Goal: Book appointment/travel/reservation

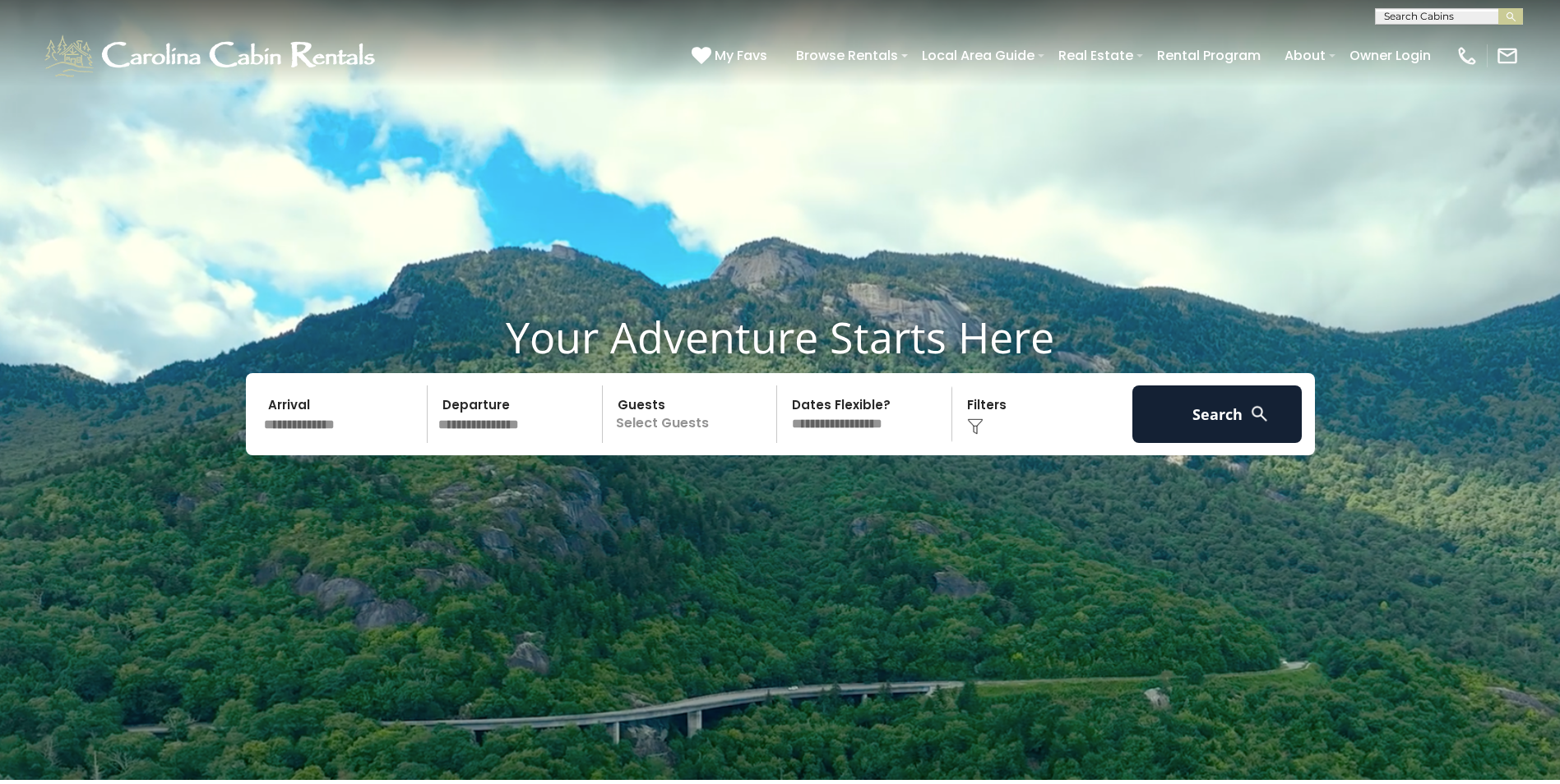
click at [341, 419] on input "text" at bounding box center [343, 414] width 170 height 57
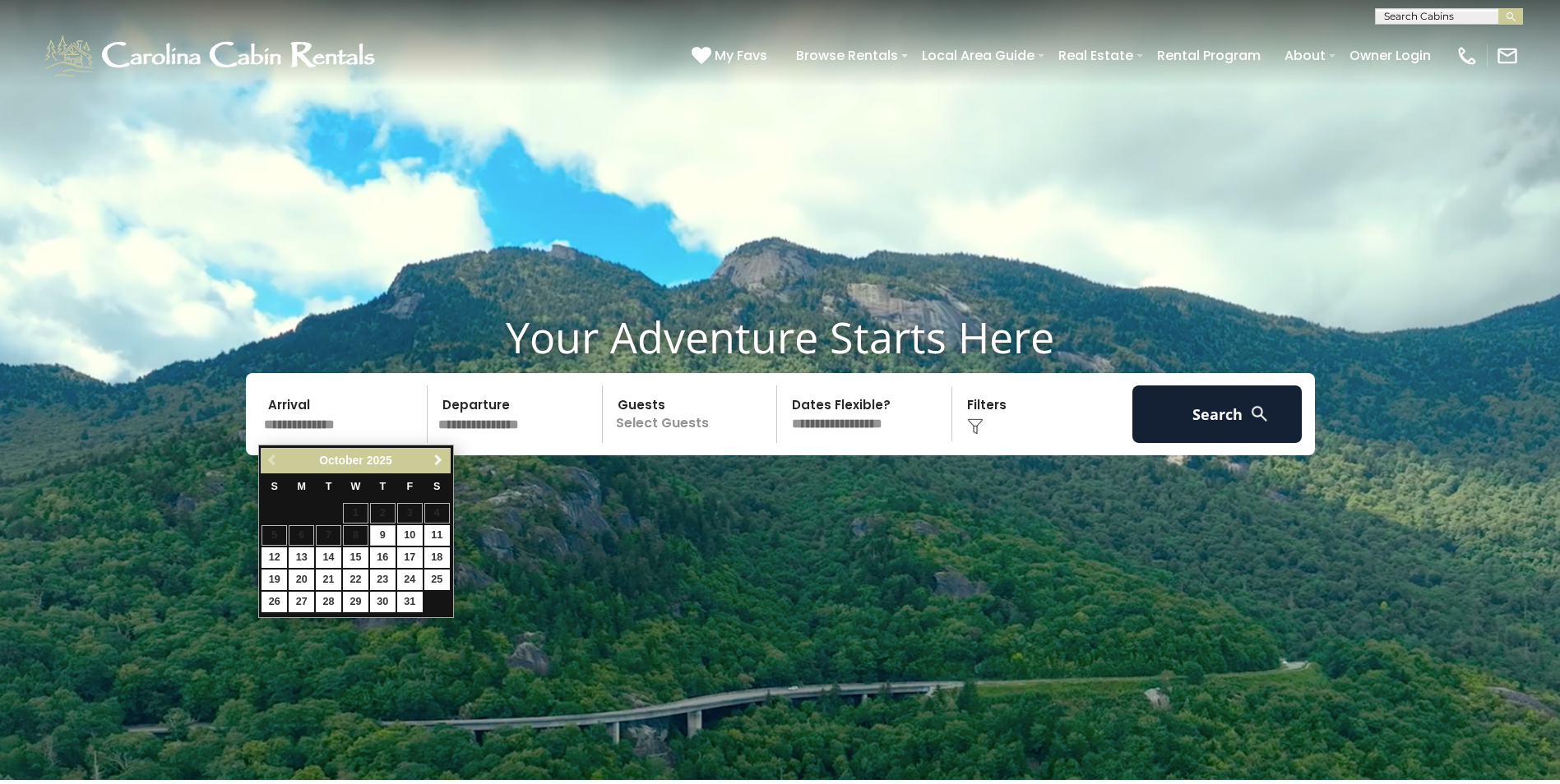
click at [440, 455] on span "Next" at bounding box center [437, 460] width 13 height 13
click at [407, 556] on link "16" at bounding box center [409, 557] width 26 height 21
type input "*******"
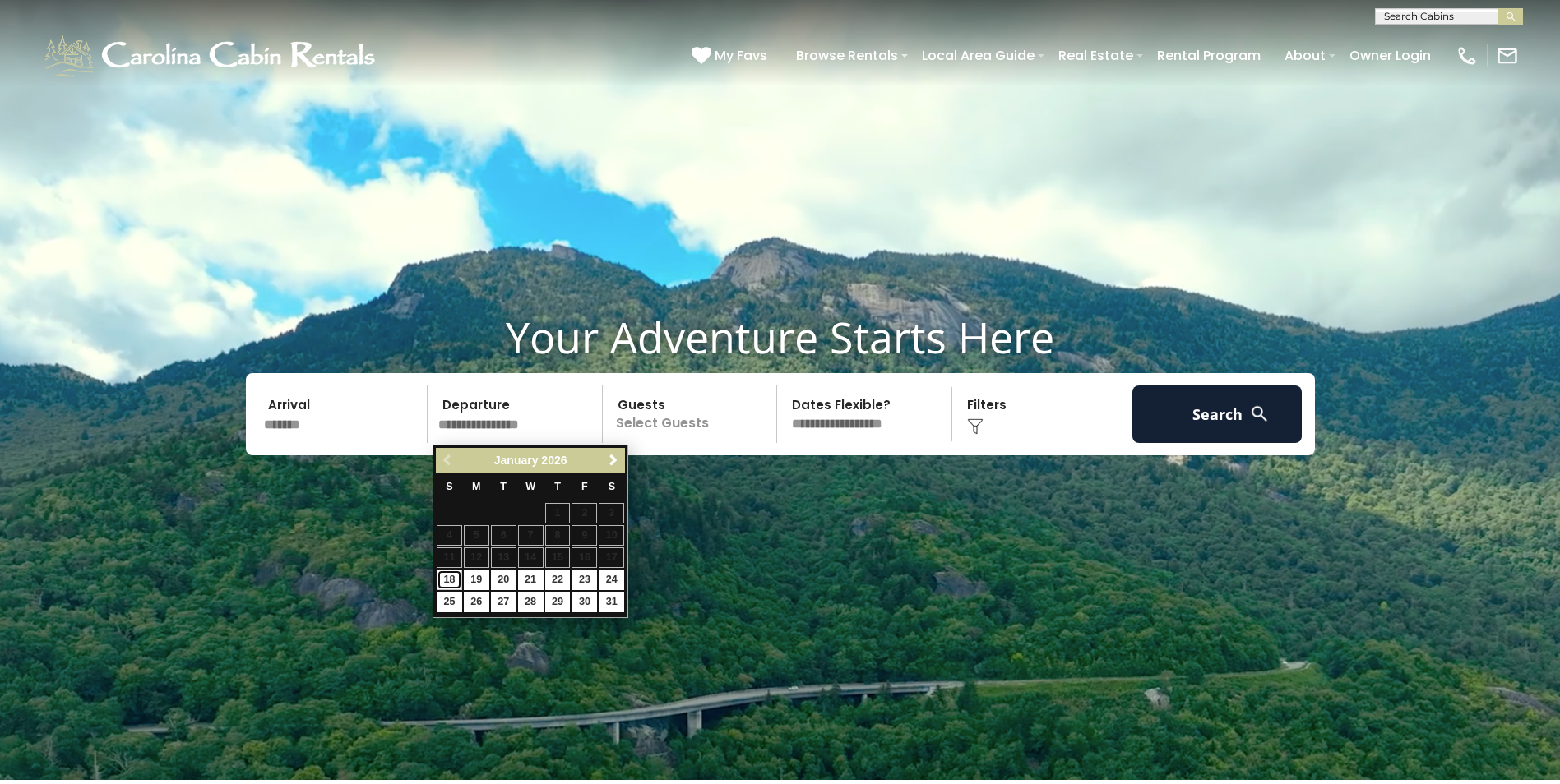
click at [446, 577] on link "18" at bounding box center [449, 579] width 26 height 21
type input "*******"
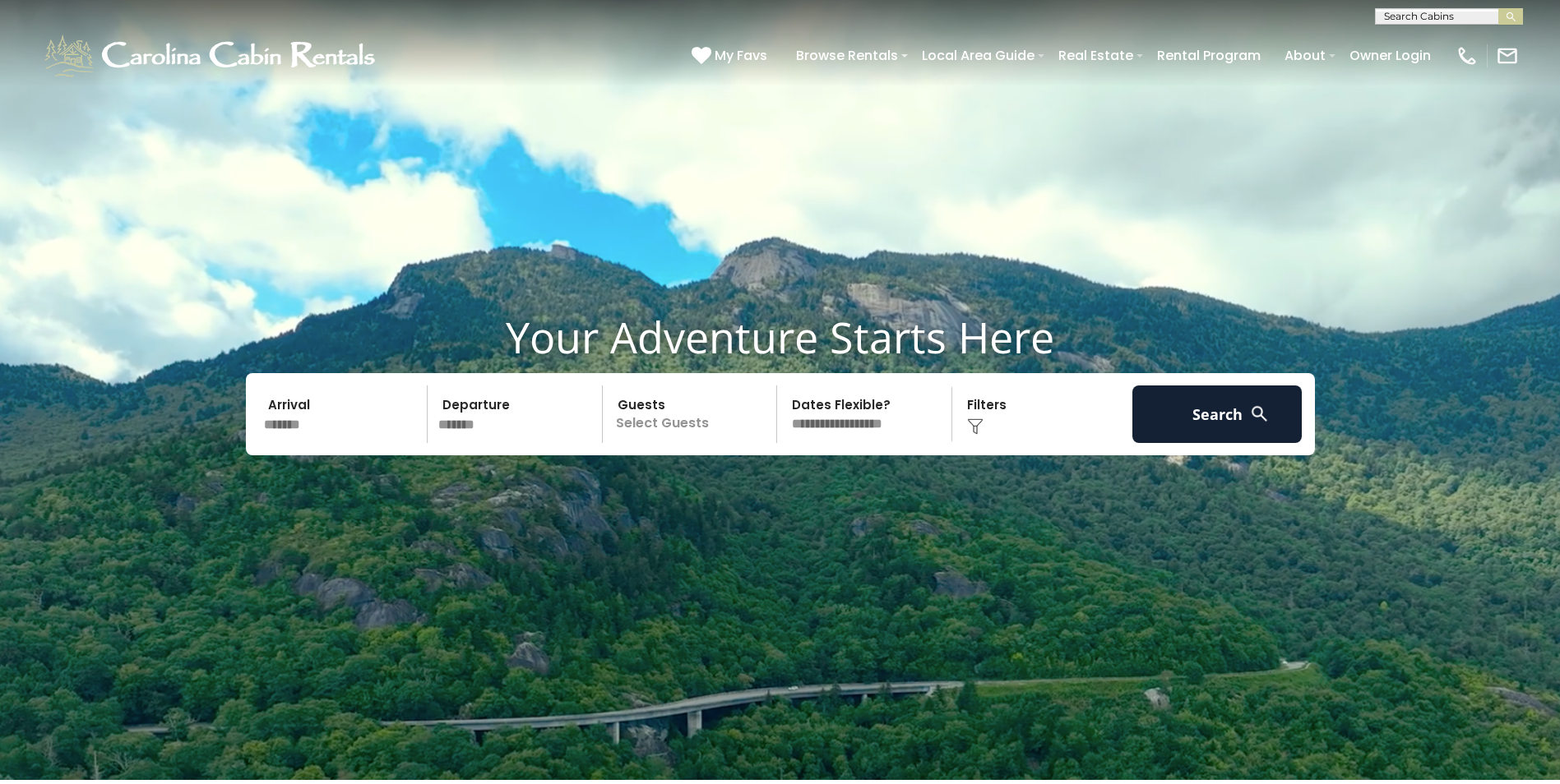
click at [661, 426] on p "Select Guests" at bounding box center [693, 414] width 170 height 57
click at [769, 480] on span "+" at bounding box center [771, 480] width 7 height 17
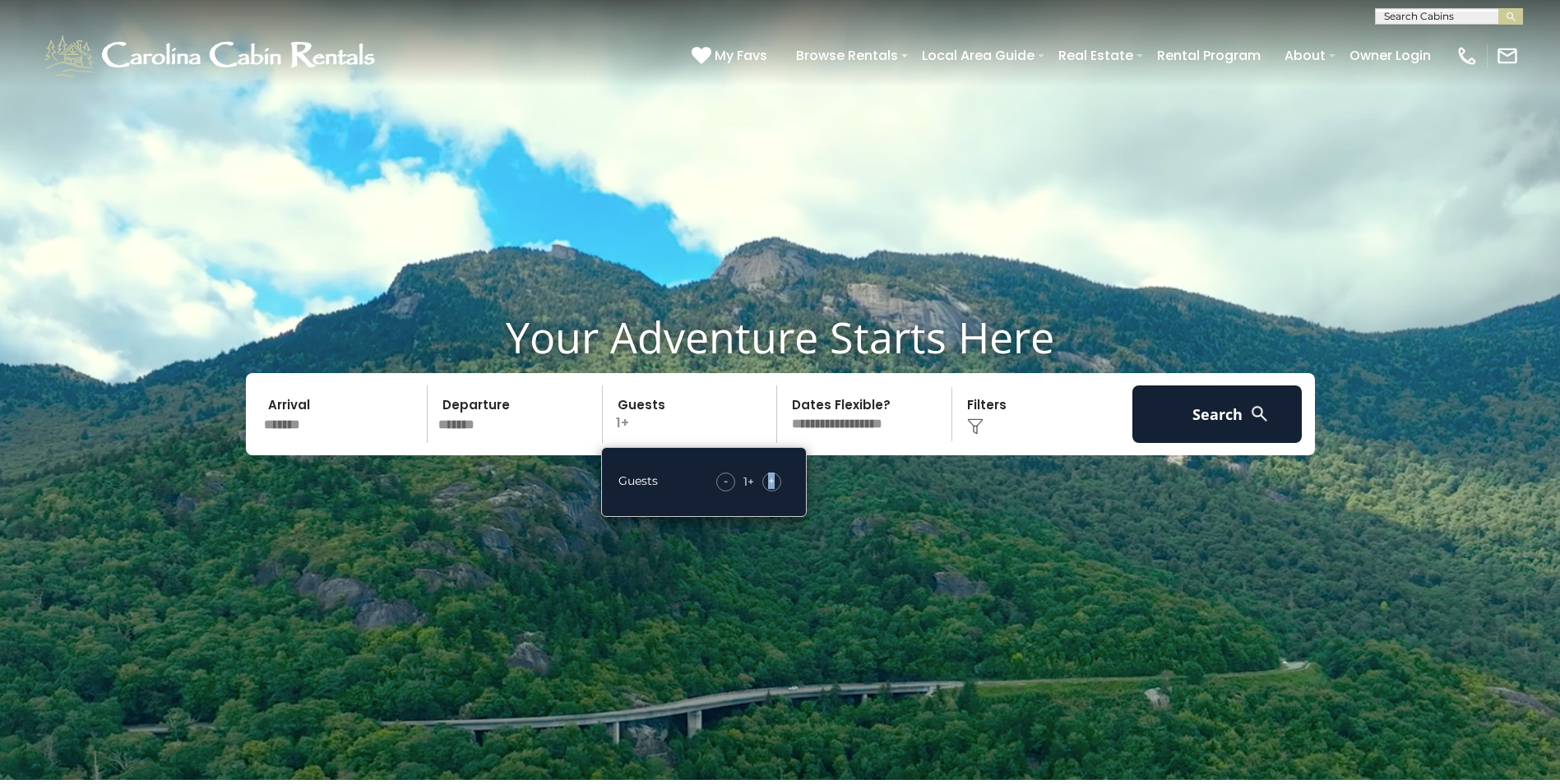
click at [769, 480] on span "+" at bounding box center [771, 480] width 7 height 17
click at [768, 480] on span "+" at bounding box center [771, 480] width 7 height 17
click at [981, 494] on video at bounding box center [780, 390] width 1560 height 780
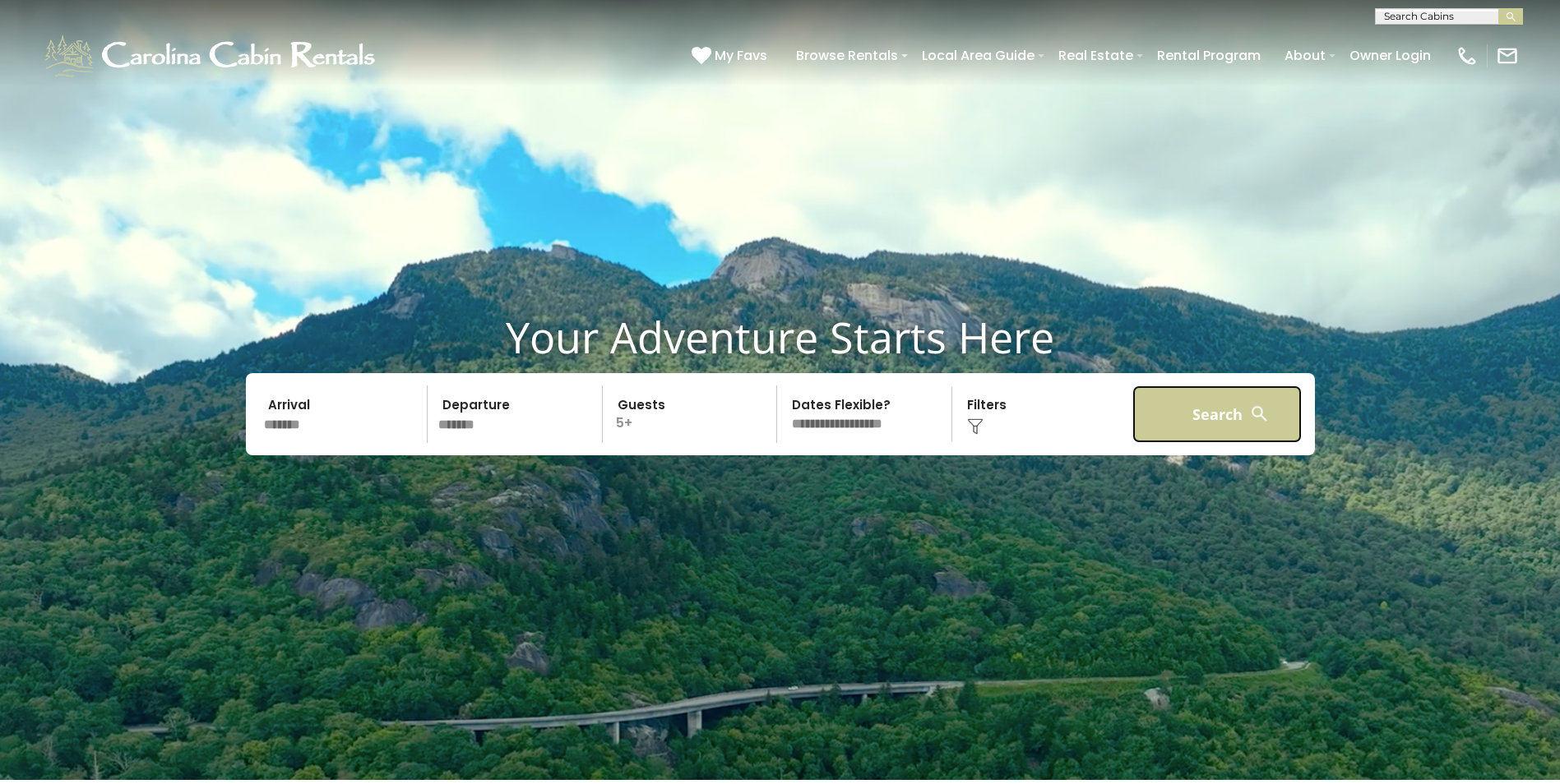
click at [1184, 408] on button "Search" at bounding box center [1217, 414] width 170 height 57
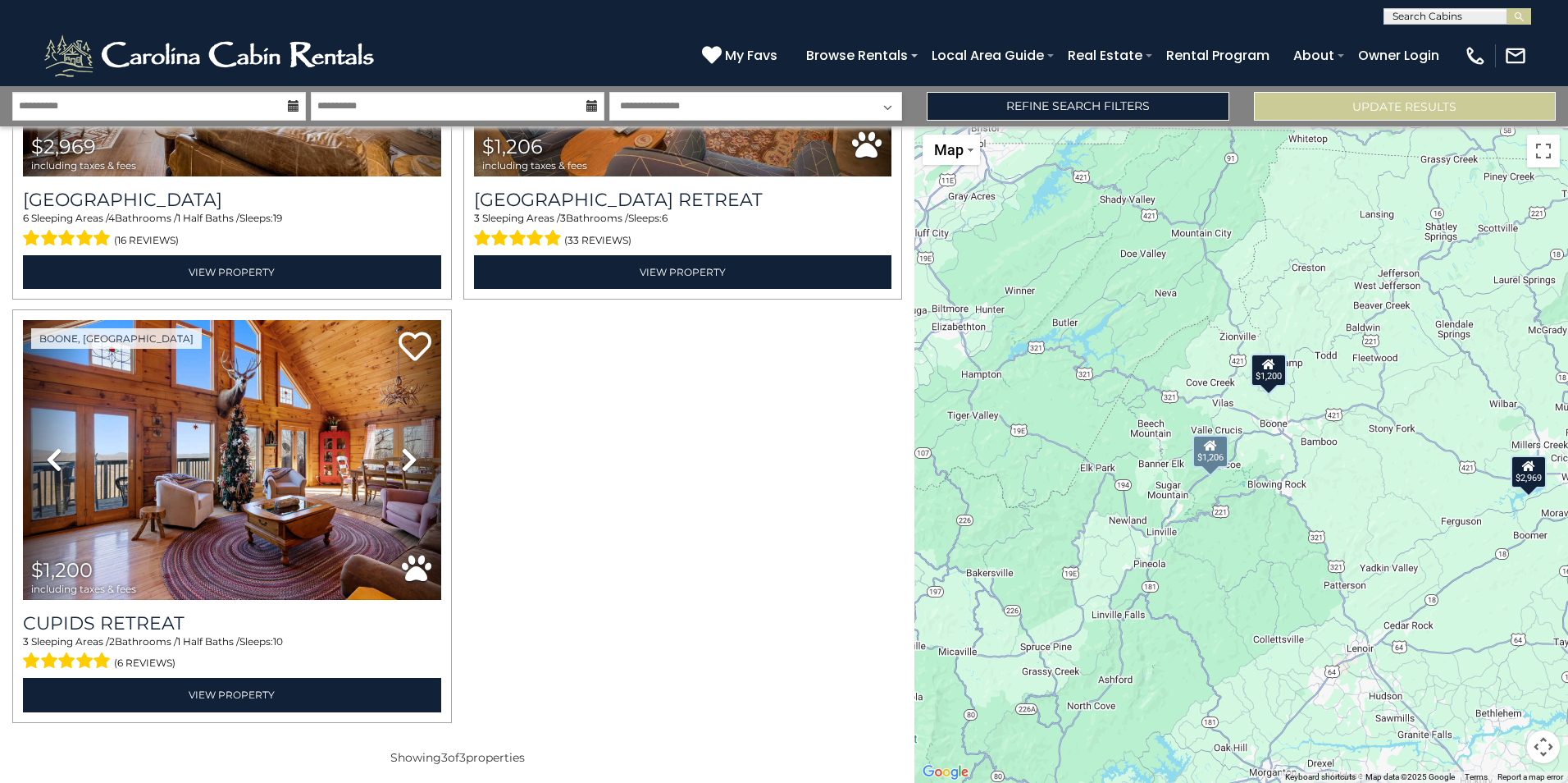
scroll to position [296, 0]
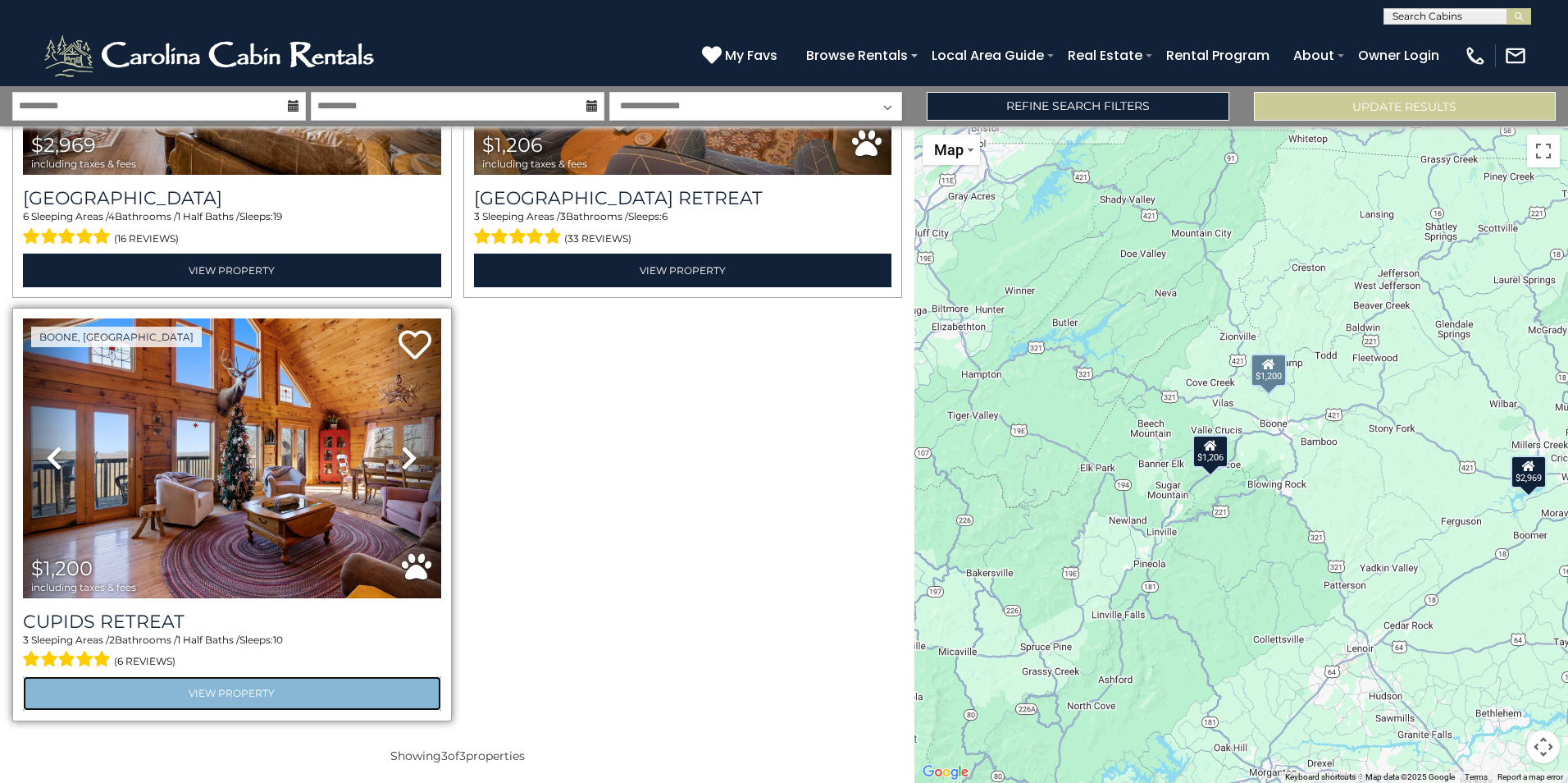
click at [222, 691] on link "View Property" at bounding box center [231, 693] width 418 height 33
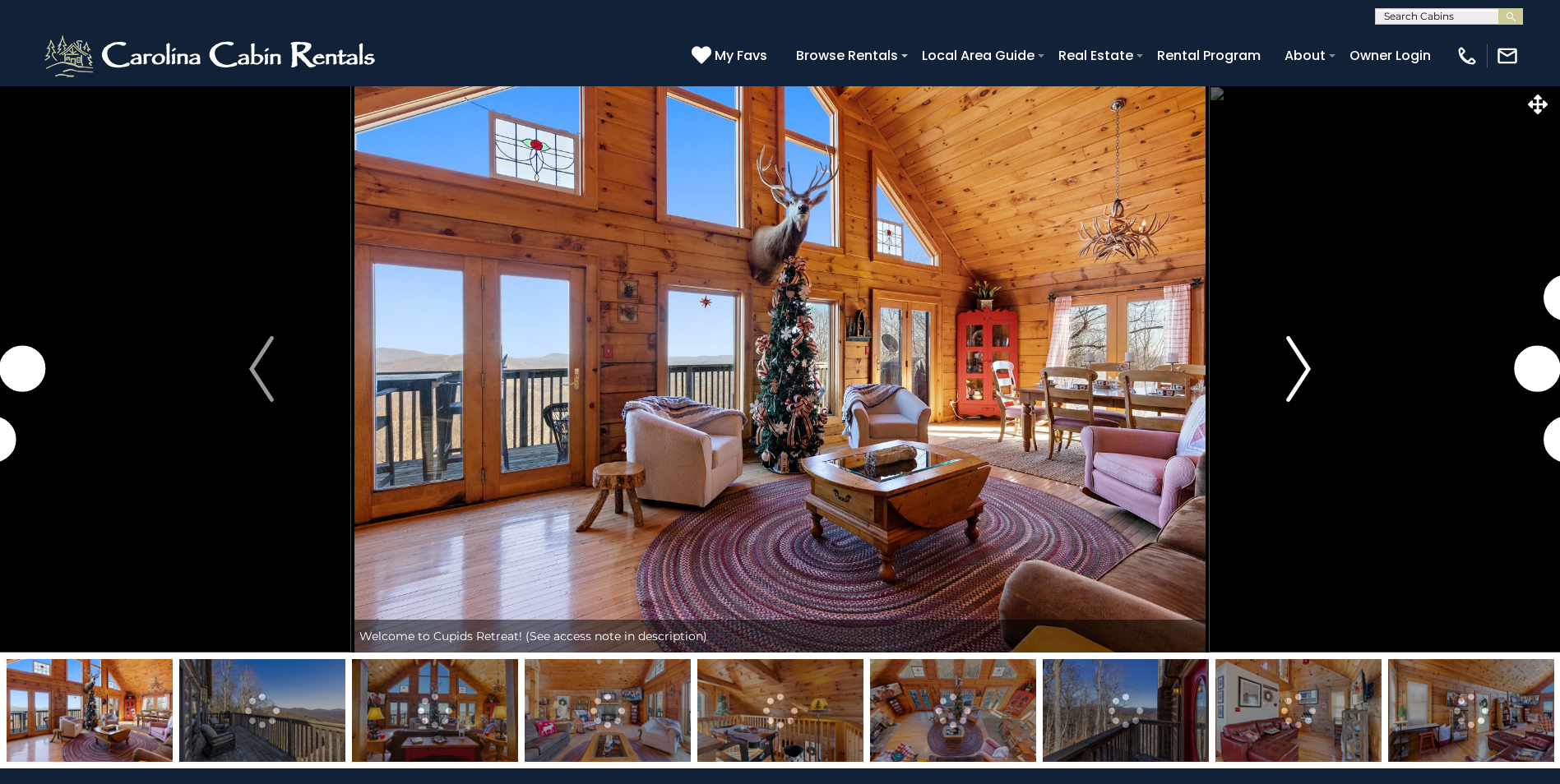
click at [1296, 364] on img "Next" at bounding box center [1298, 369] width 25 height 66
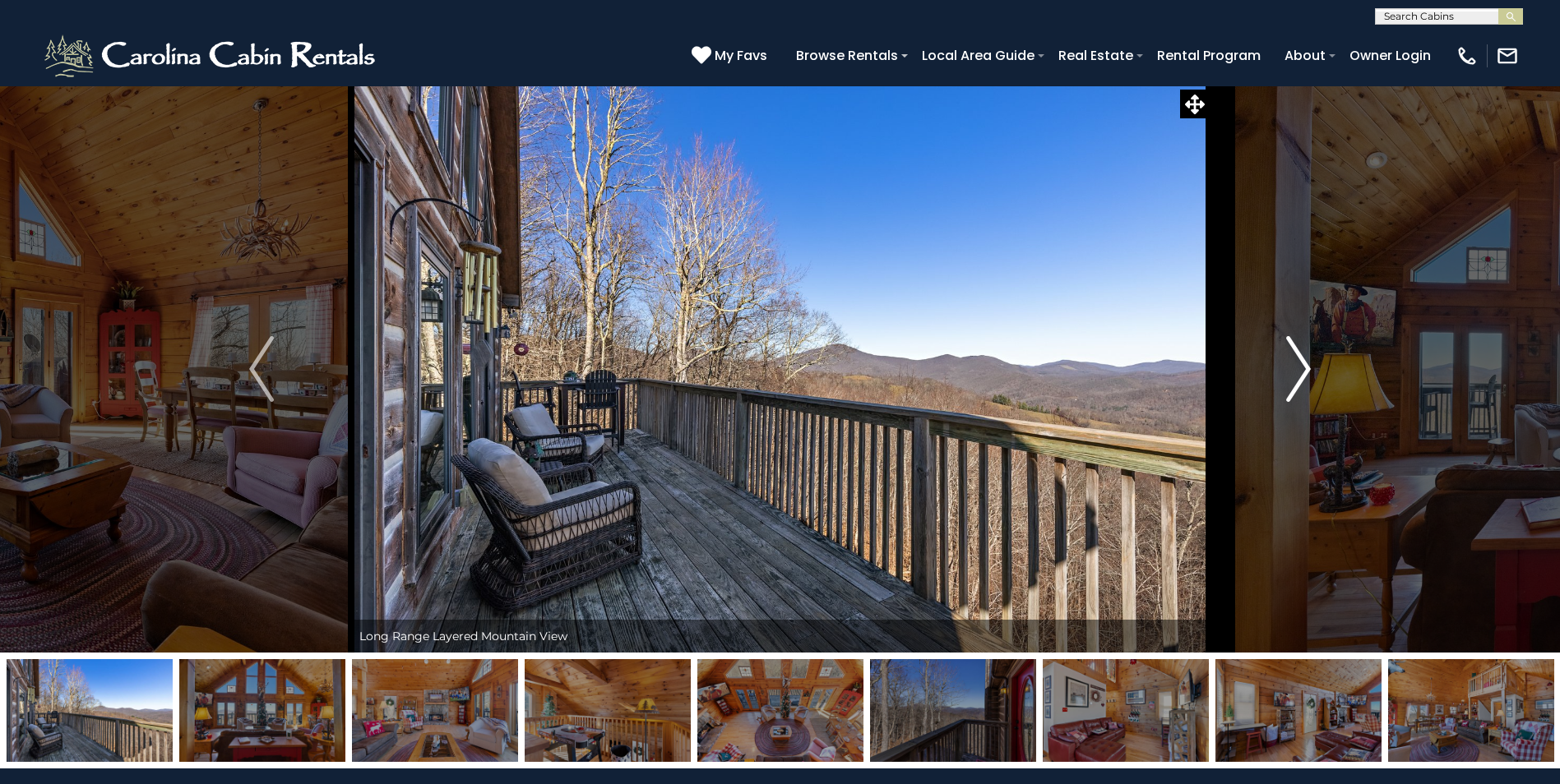
click at [1296, 364] on img "Next" at bounding box center [1298, 369] width 25 height 66
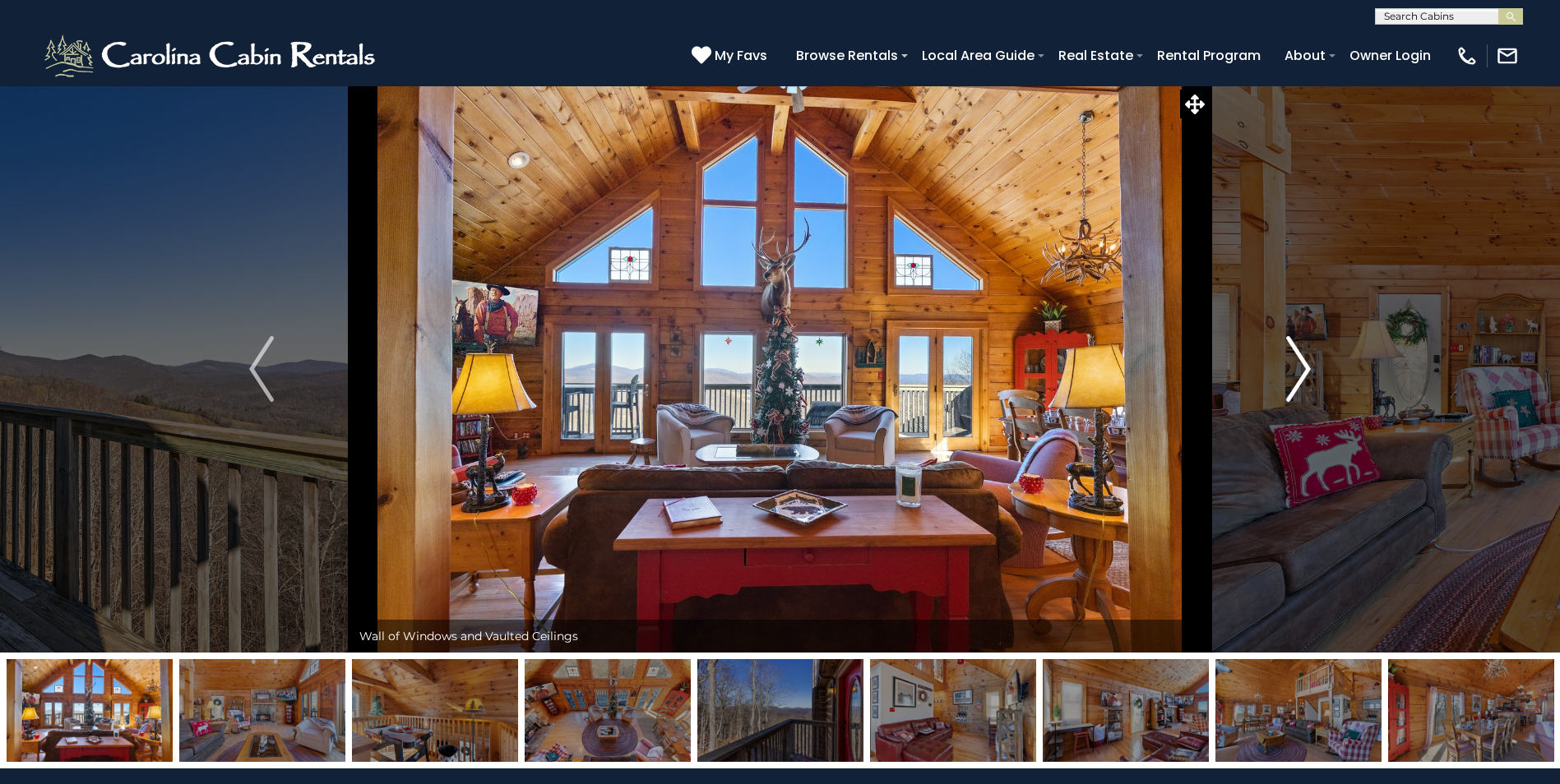
click at [1296, 364] on img "Next" at bounding box center [1298, 369] width 25 height 66
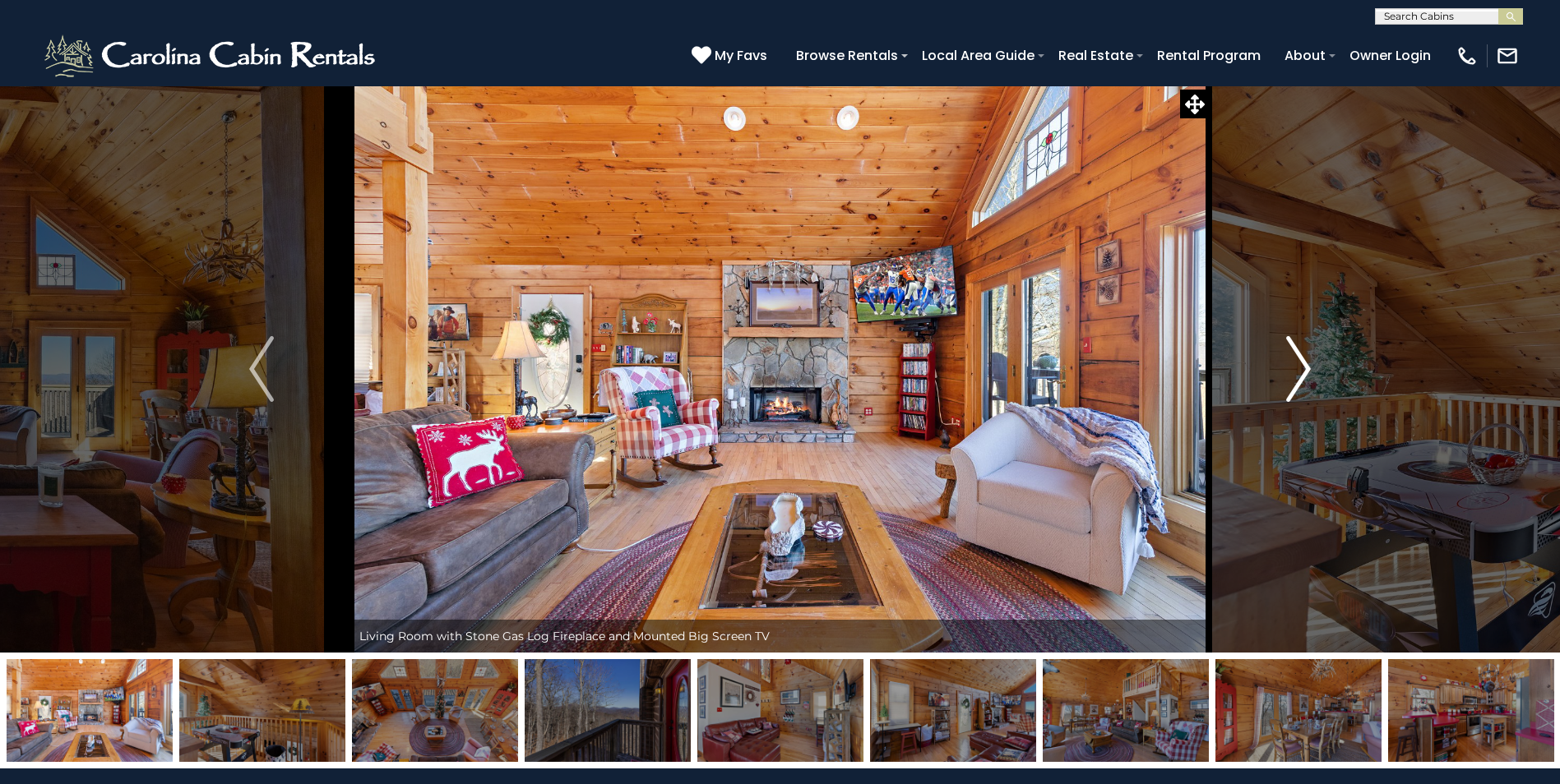
click at [1296, 364] on img "Next" at bounding box center [1298, 369] width 25 height 66
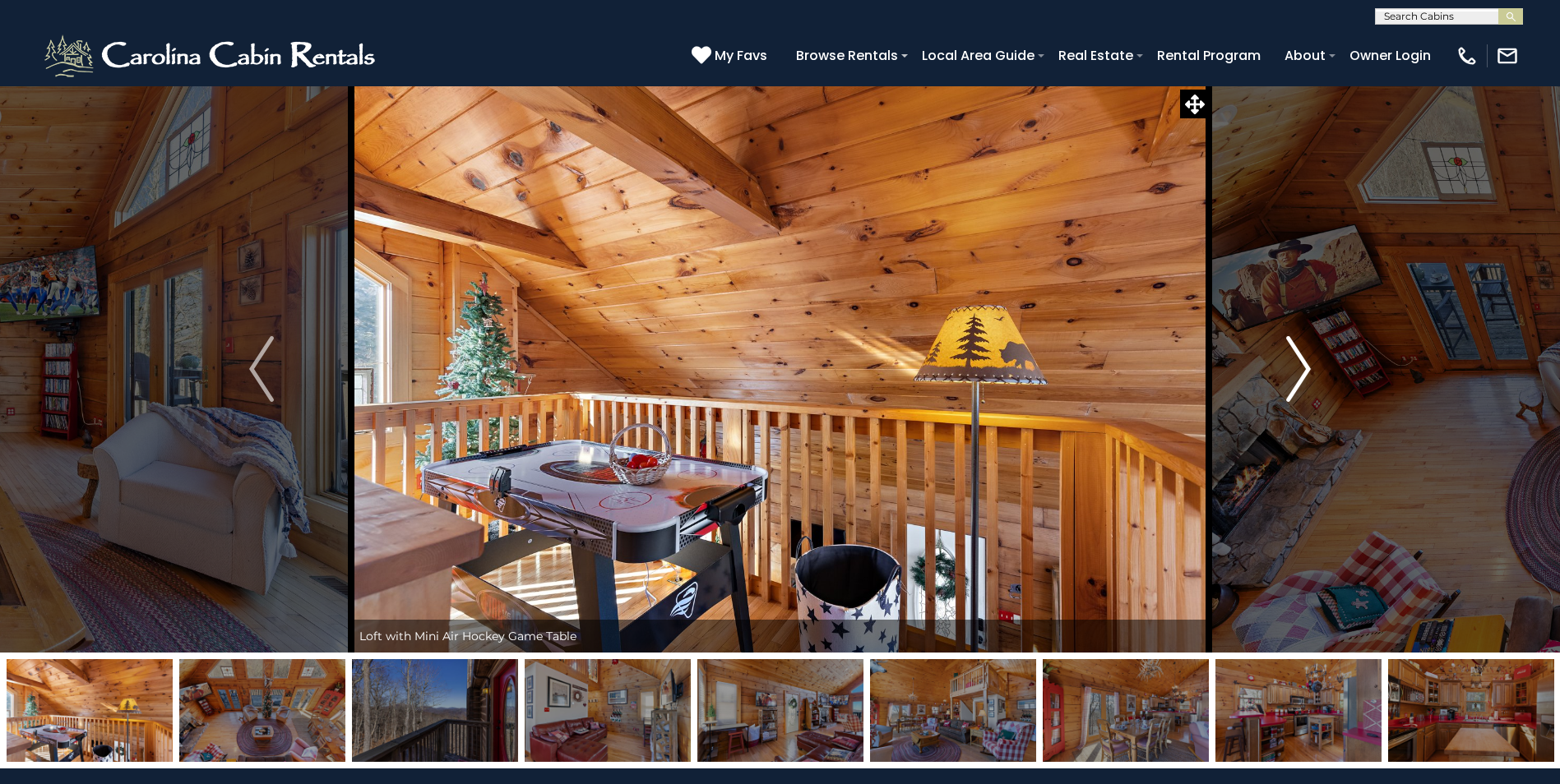
click at [1296, 364] on img "Next" at bounding box center [1298, 369] width 25 height 66
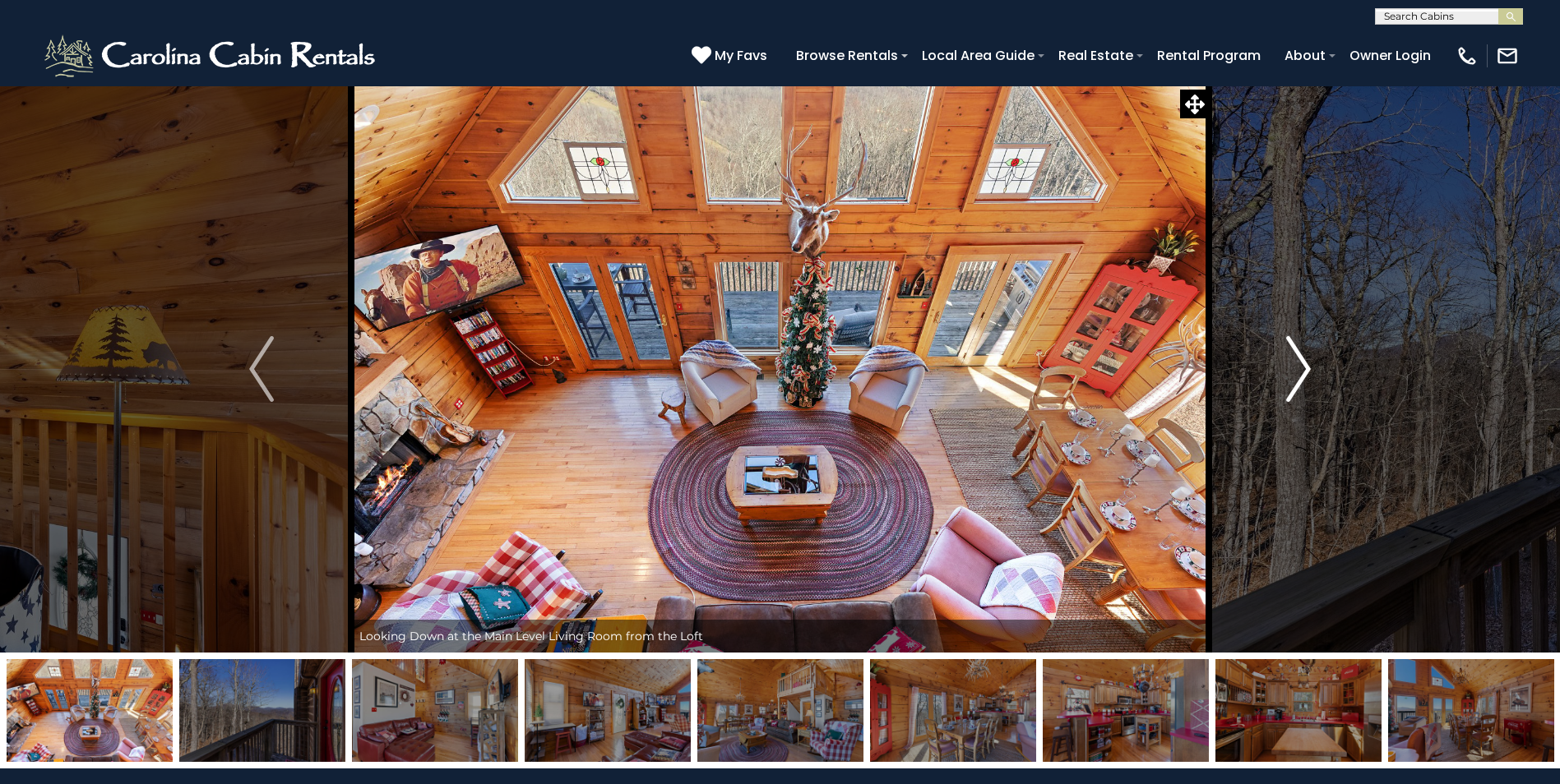
click at [1296, 364] on img "Next" at bounding box center [1298, 369] width 25 height 66
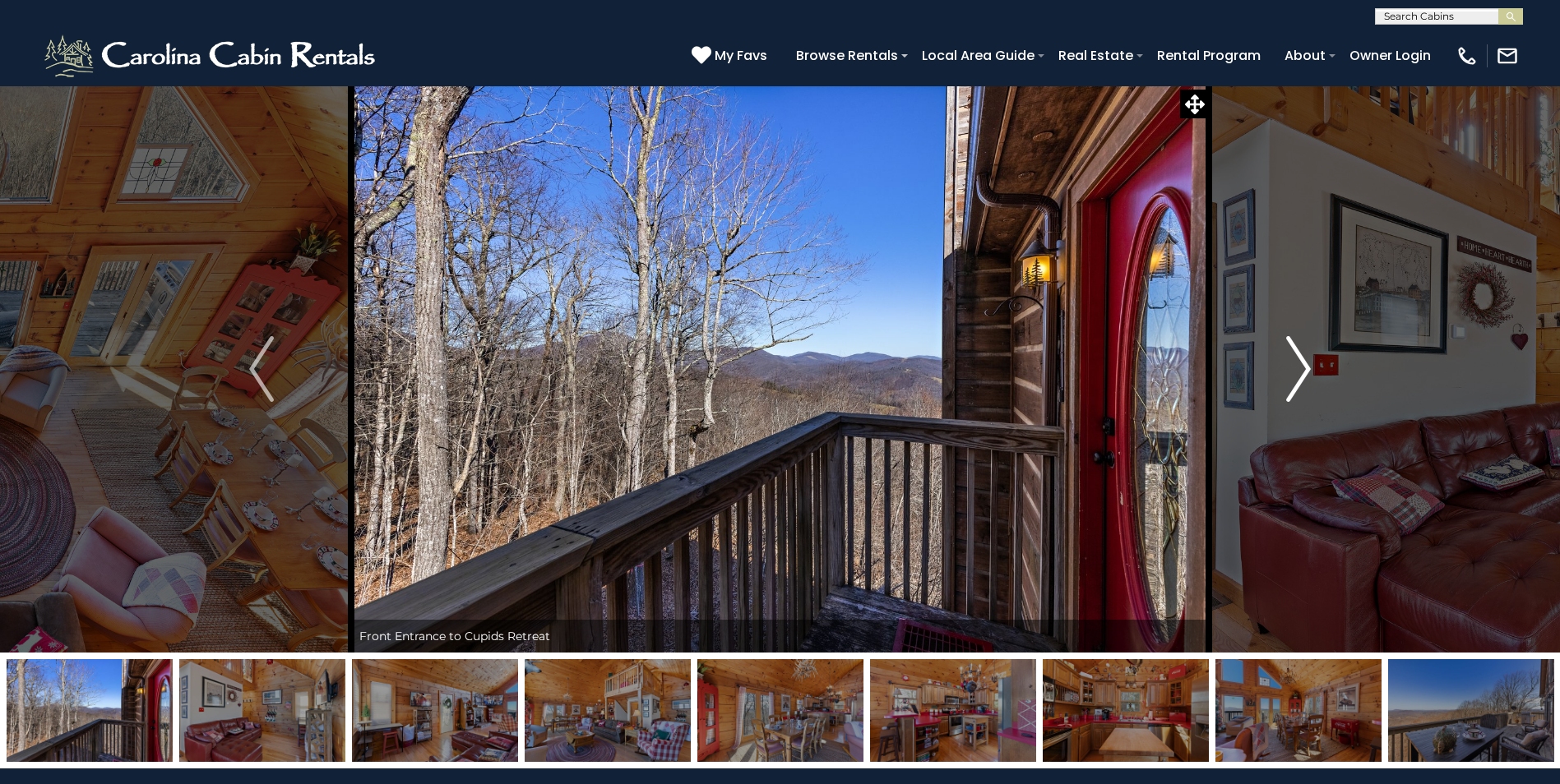
click at [1296, 364] on img "Next" at bounding box center [1298, 369] width 25 height 66
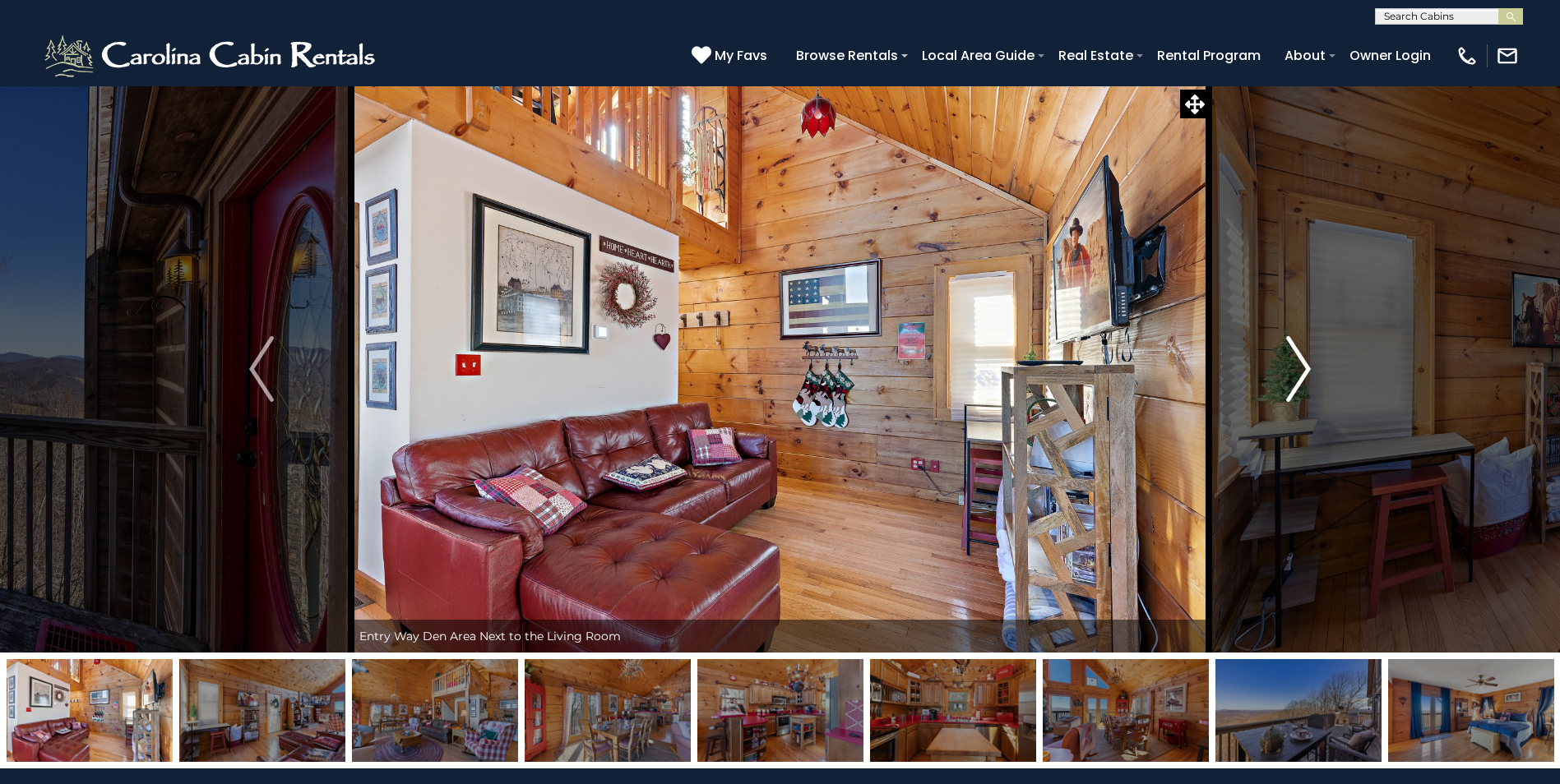
click at [1296, 364] on img "Next" at bounding box center [1298, 369] width 25 height 66
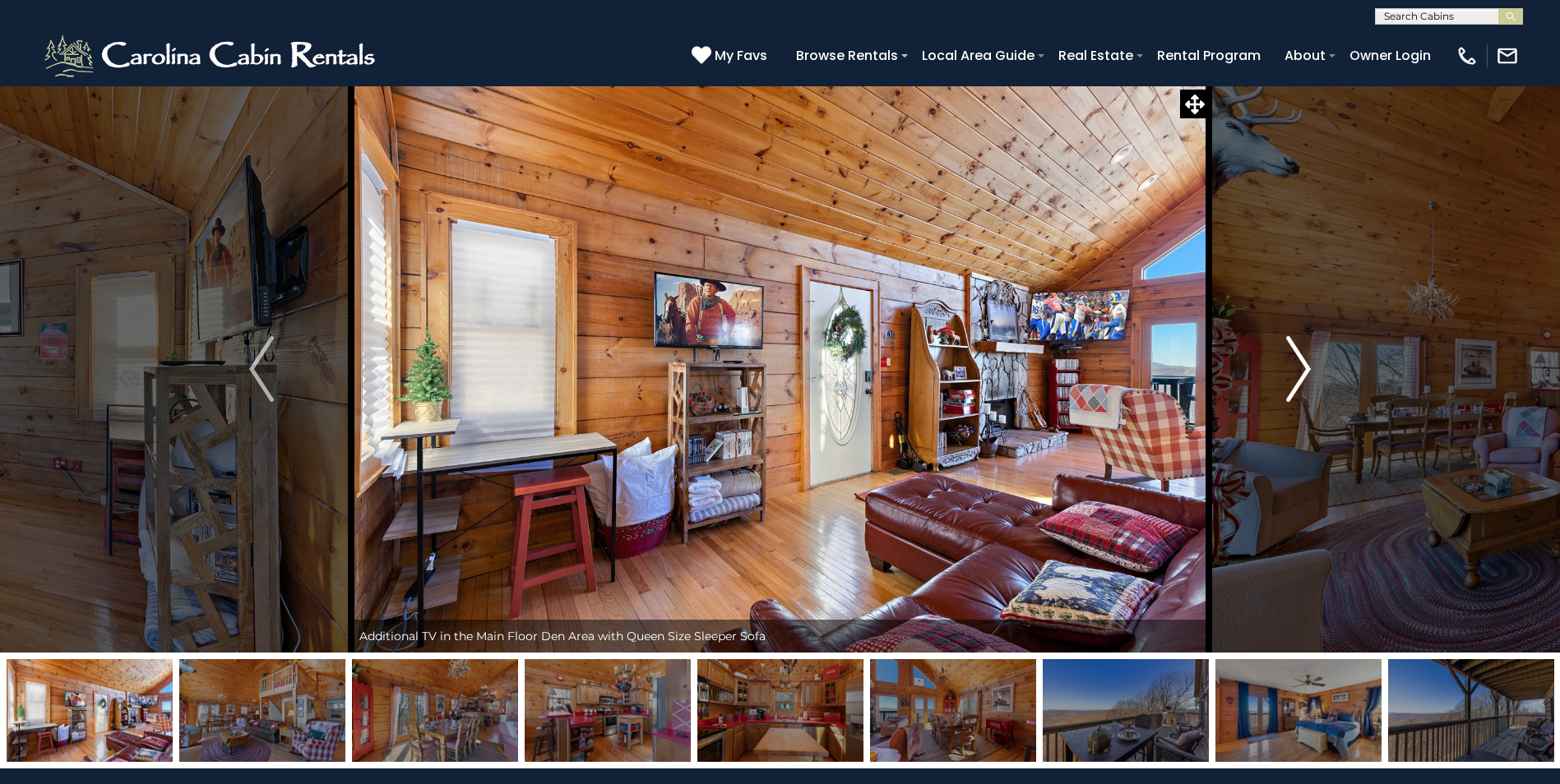
click at [1296, 364] on img "Next" at bounding box center [1298, 369] width 25 height 66
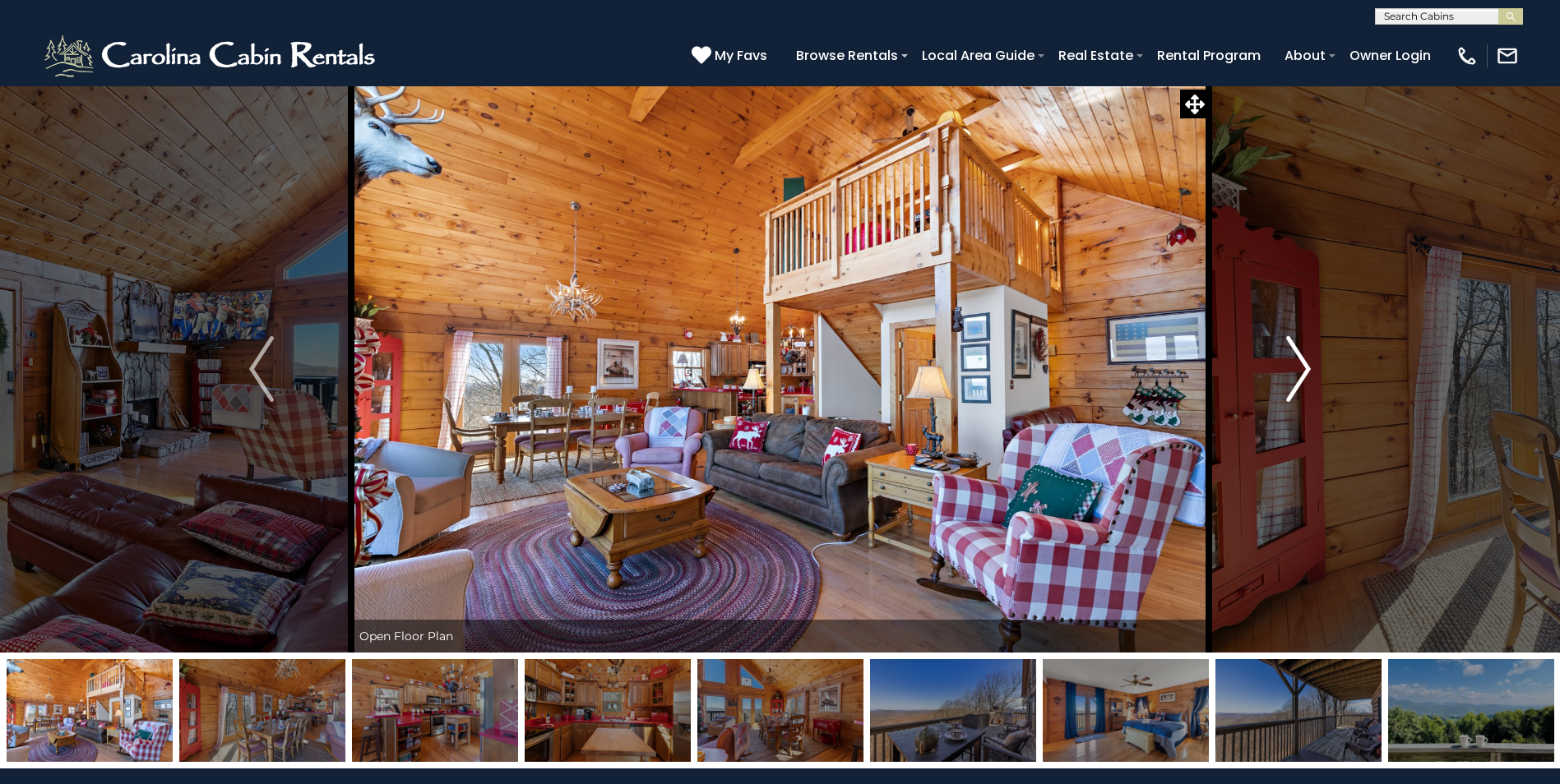
click at [1296, 364] on img "Next" at bounding box center [1298, 369] width 25 height 66
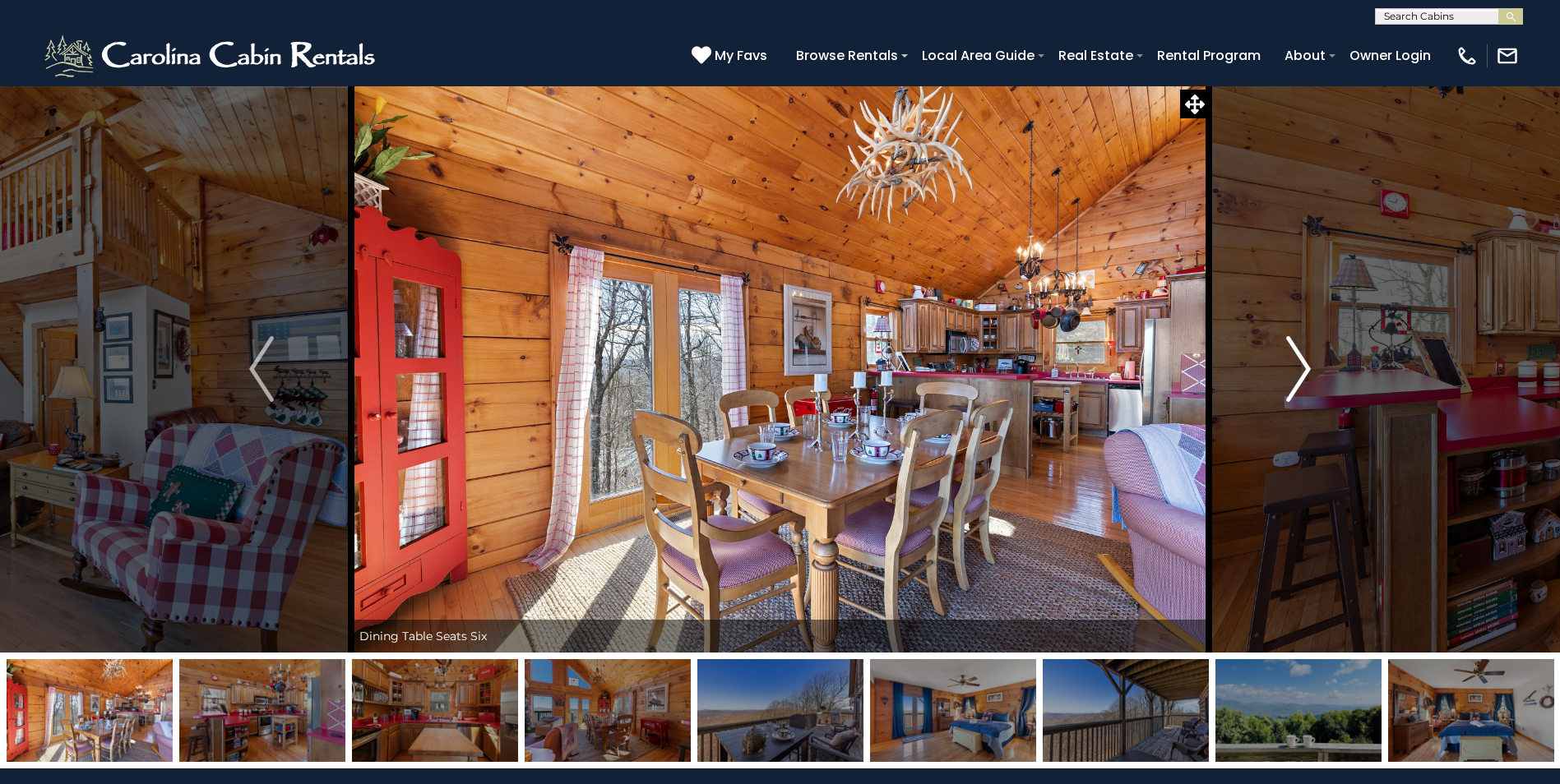
click at [1296, 364] on img "Next" at bounding box center [1298, 369] width 25 height 66
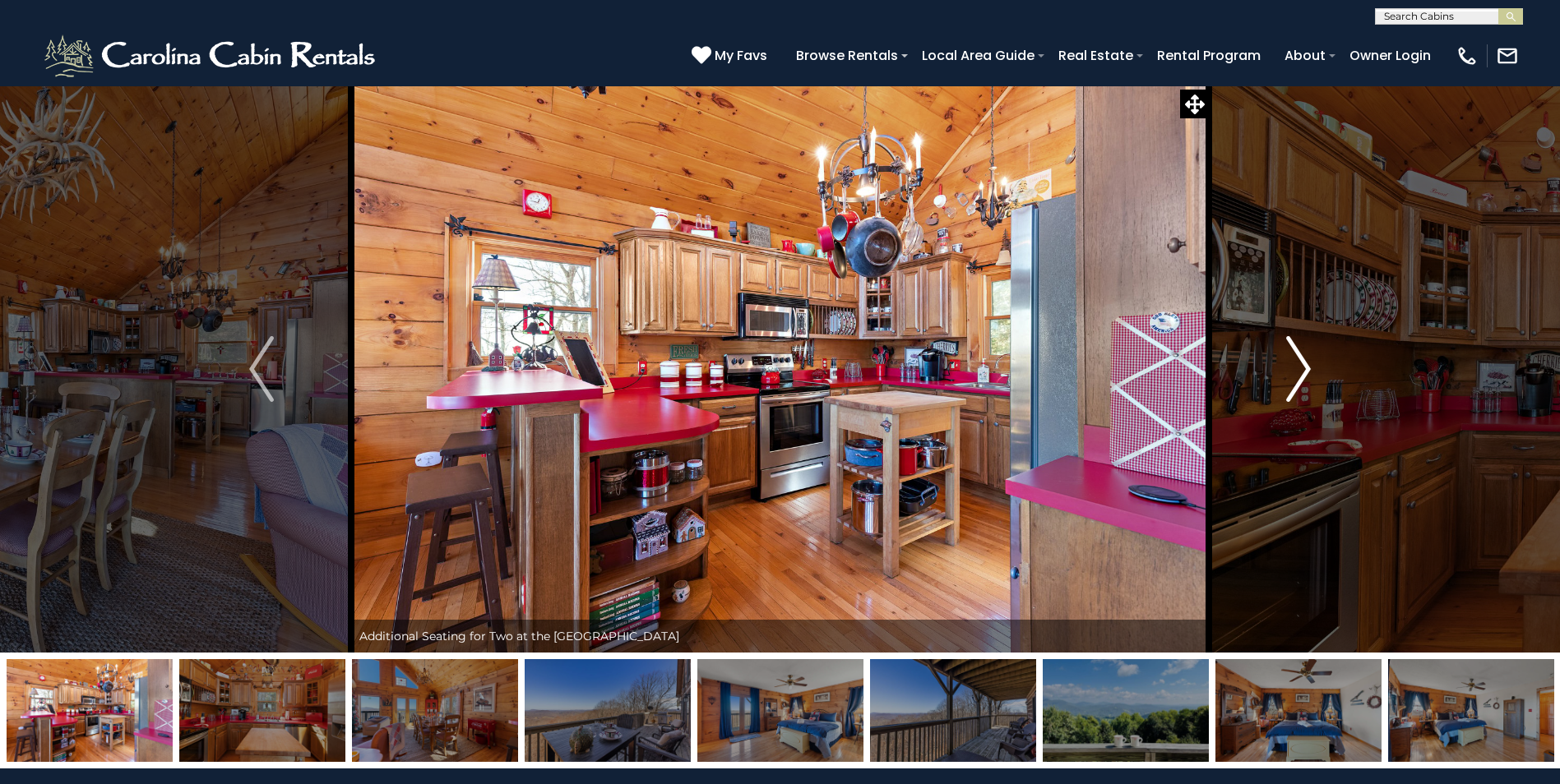
click at [1296, 364] on img "Next" at bounding box center [1298, 369] width 25 height 66
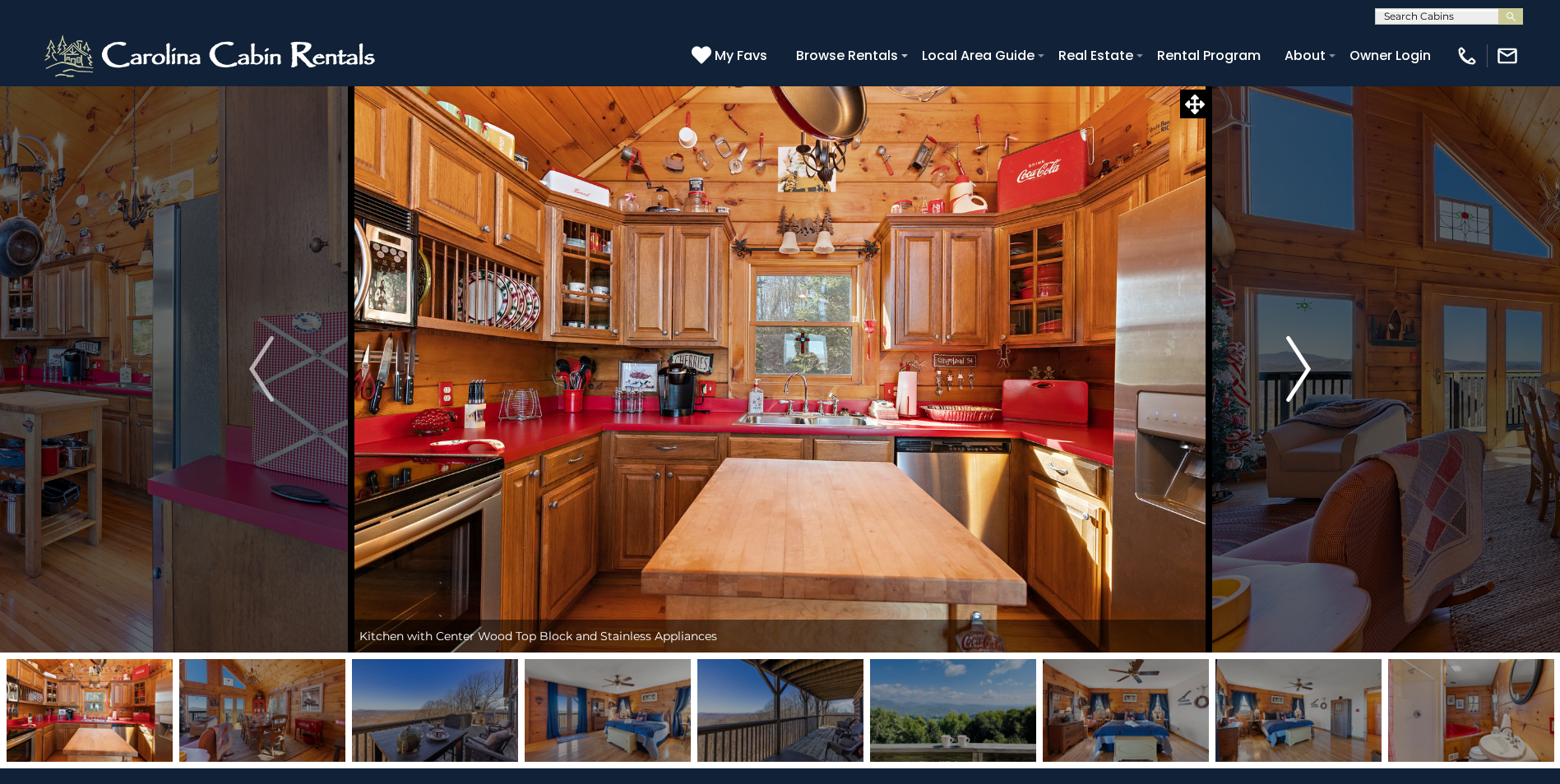
click at [1296, 364] on img "Next" at bounding box center [1298, 369] width 25 height 66
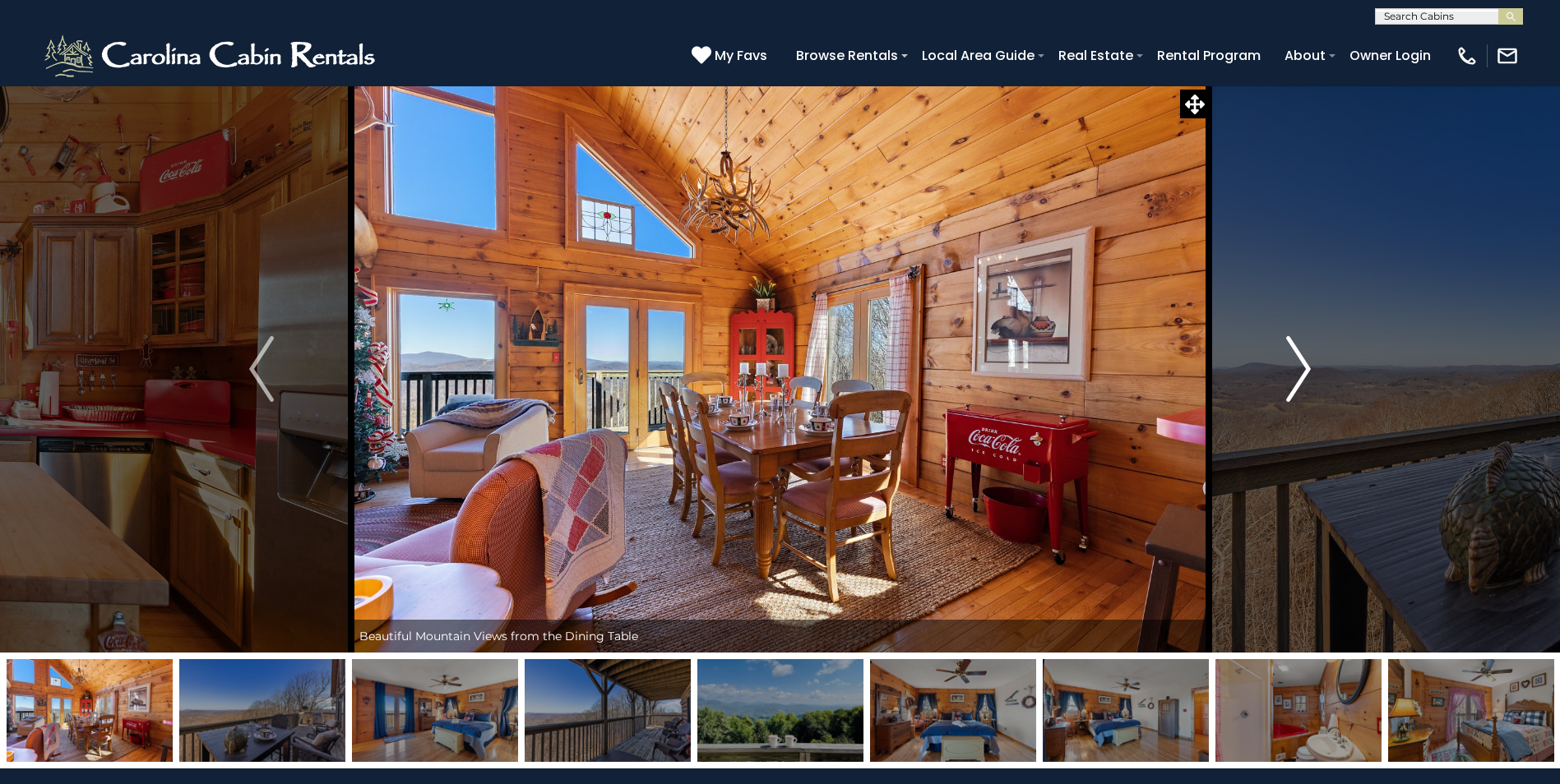
click at [1296, 364] on img "Next" at bounding box center [1298, 369] width 25 height 66
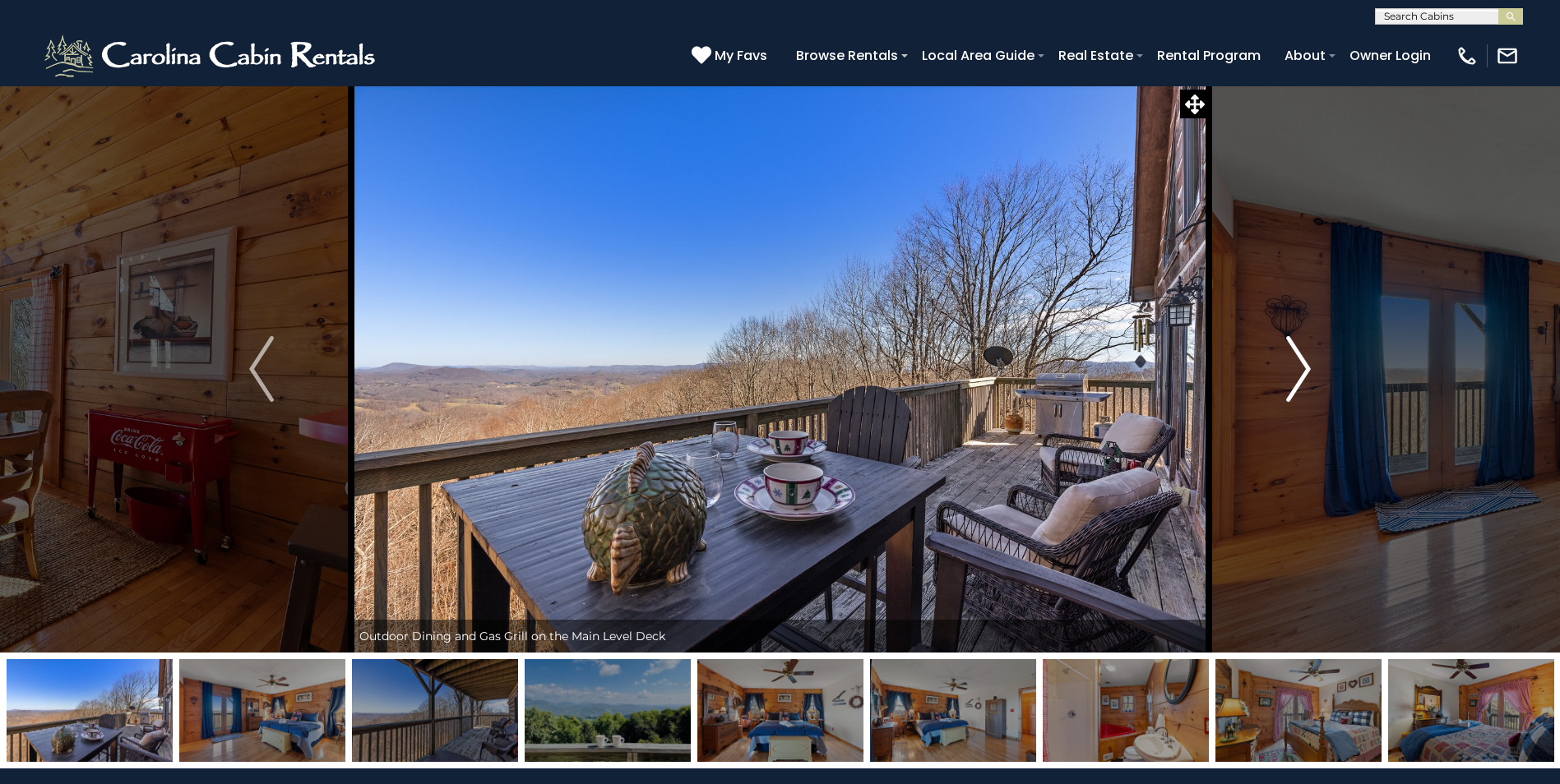
click at [1296, 364] on img "Next" at bounding box center [1298, 369] width 25 height 66
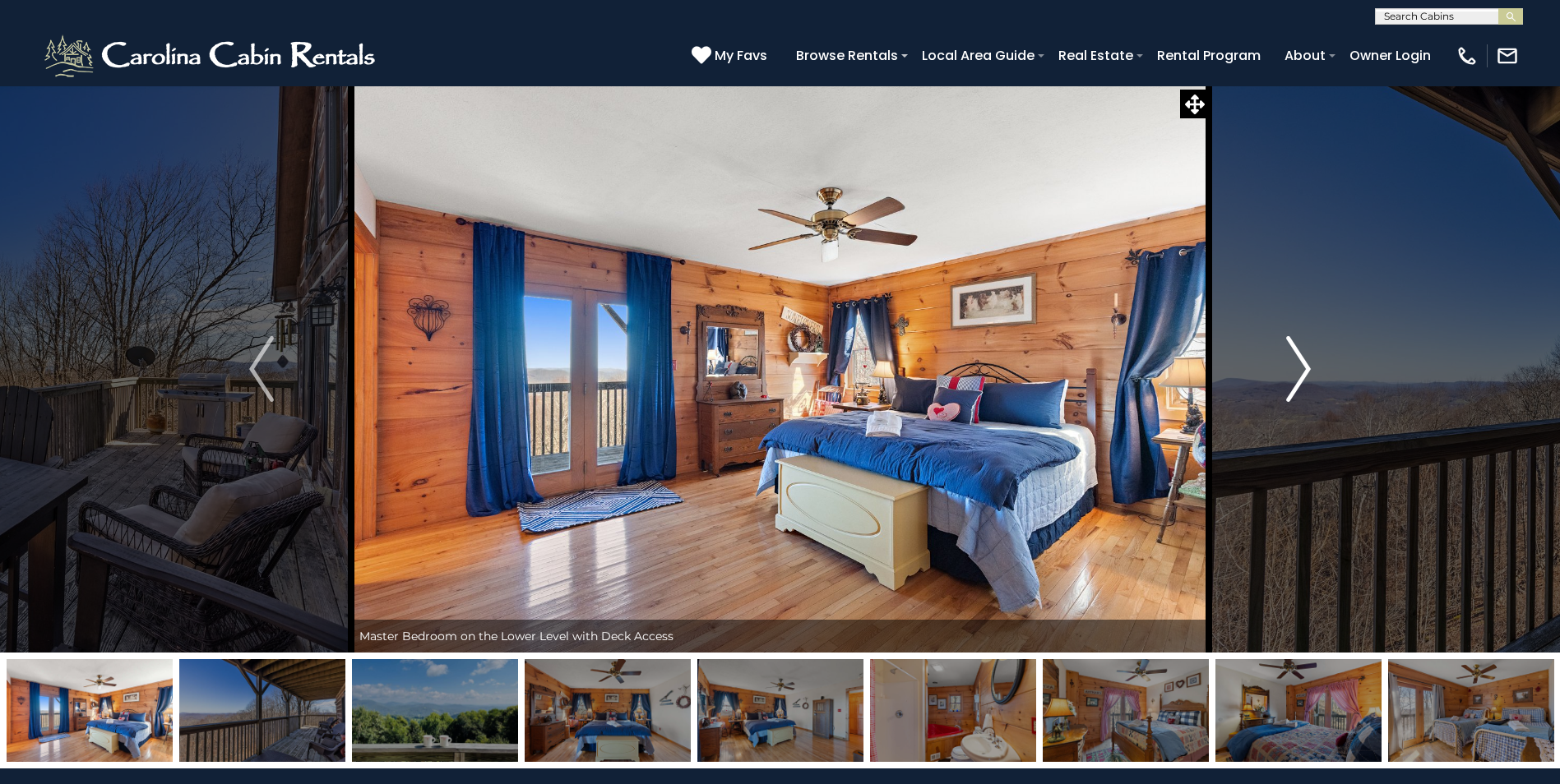
click at [1296, 364] on img "Next" at bounding box center [1298, 369] width 25 height 66
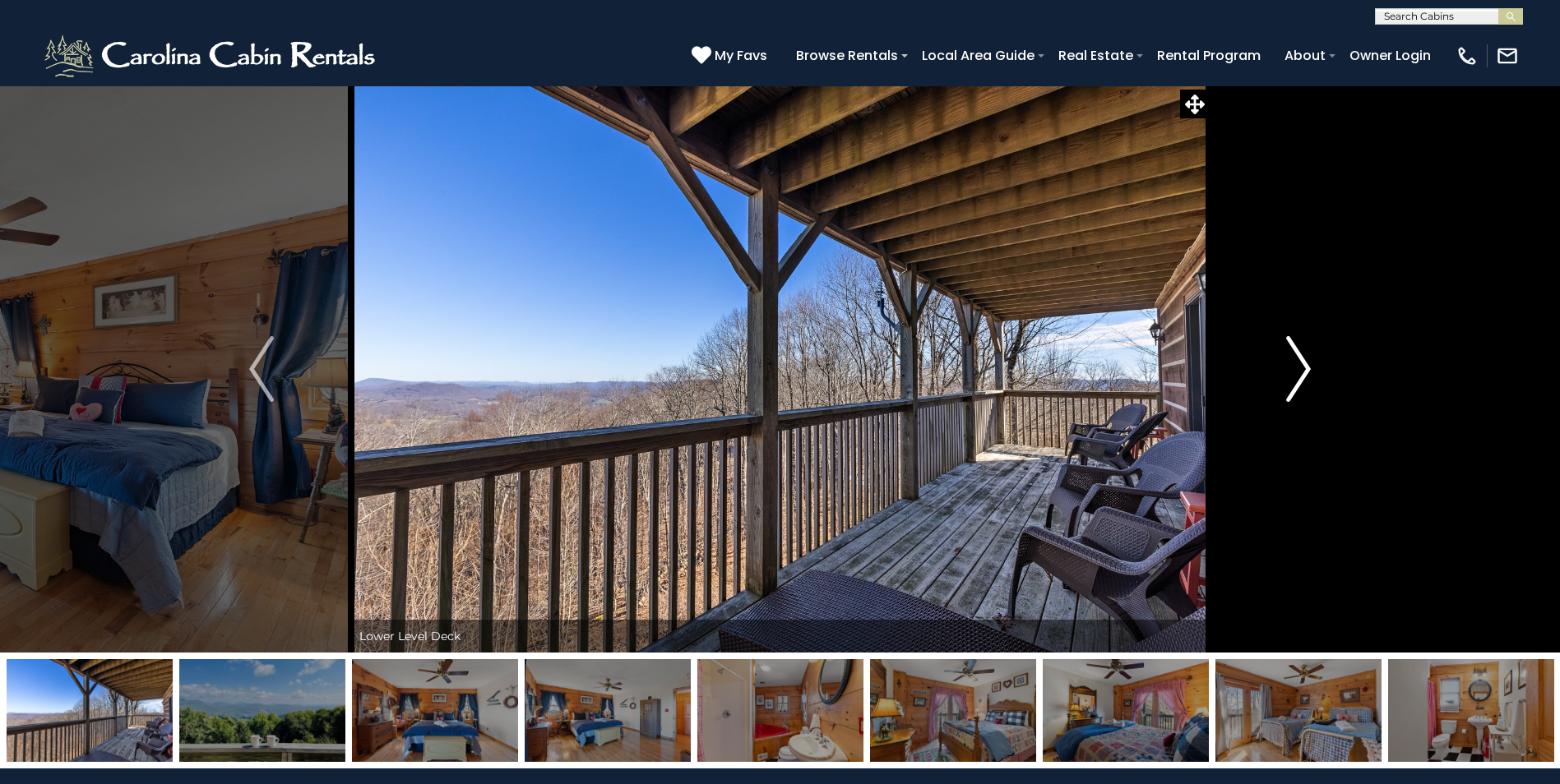
click at [1296, 364] on img "Next" at bounding box center [1298, 369] width 25 height 66
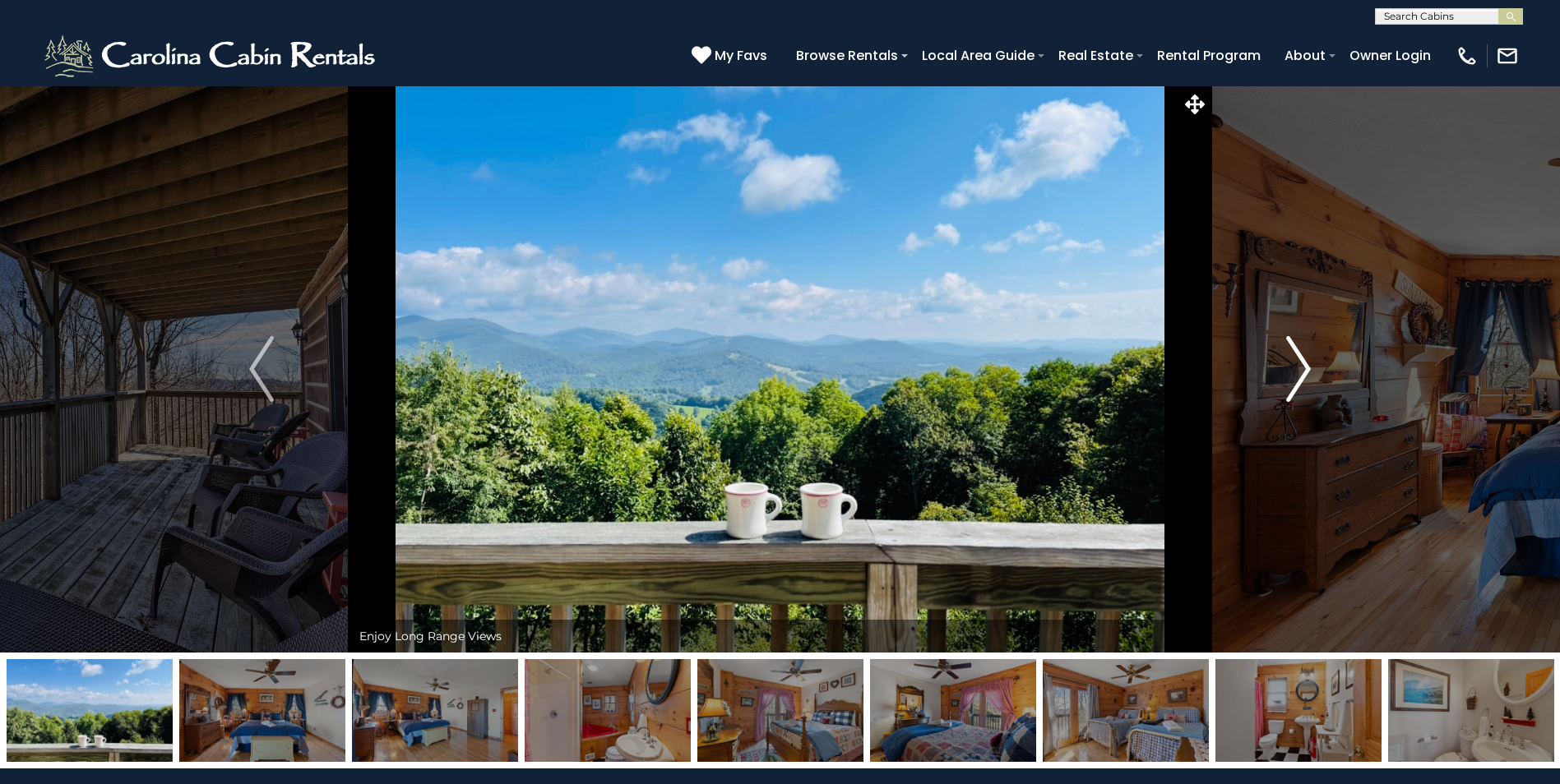
click at [1296, 364] on img "Next" at bounding box center [1298, 369] width 25 height 66
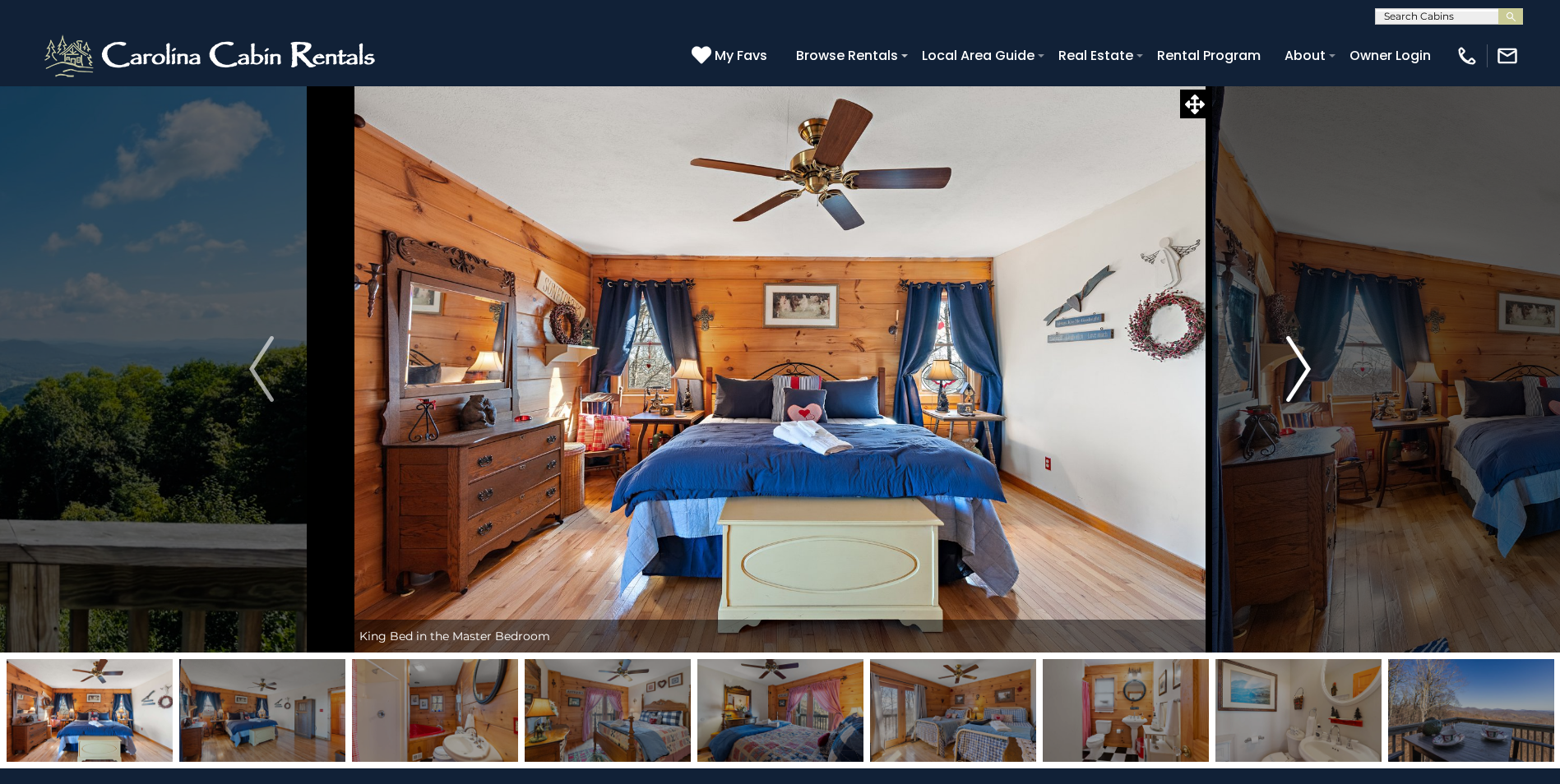
click at [1296, 364] on img "Next" at bounding box center [1298, 369] width 25 height 66
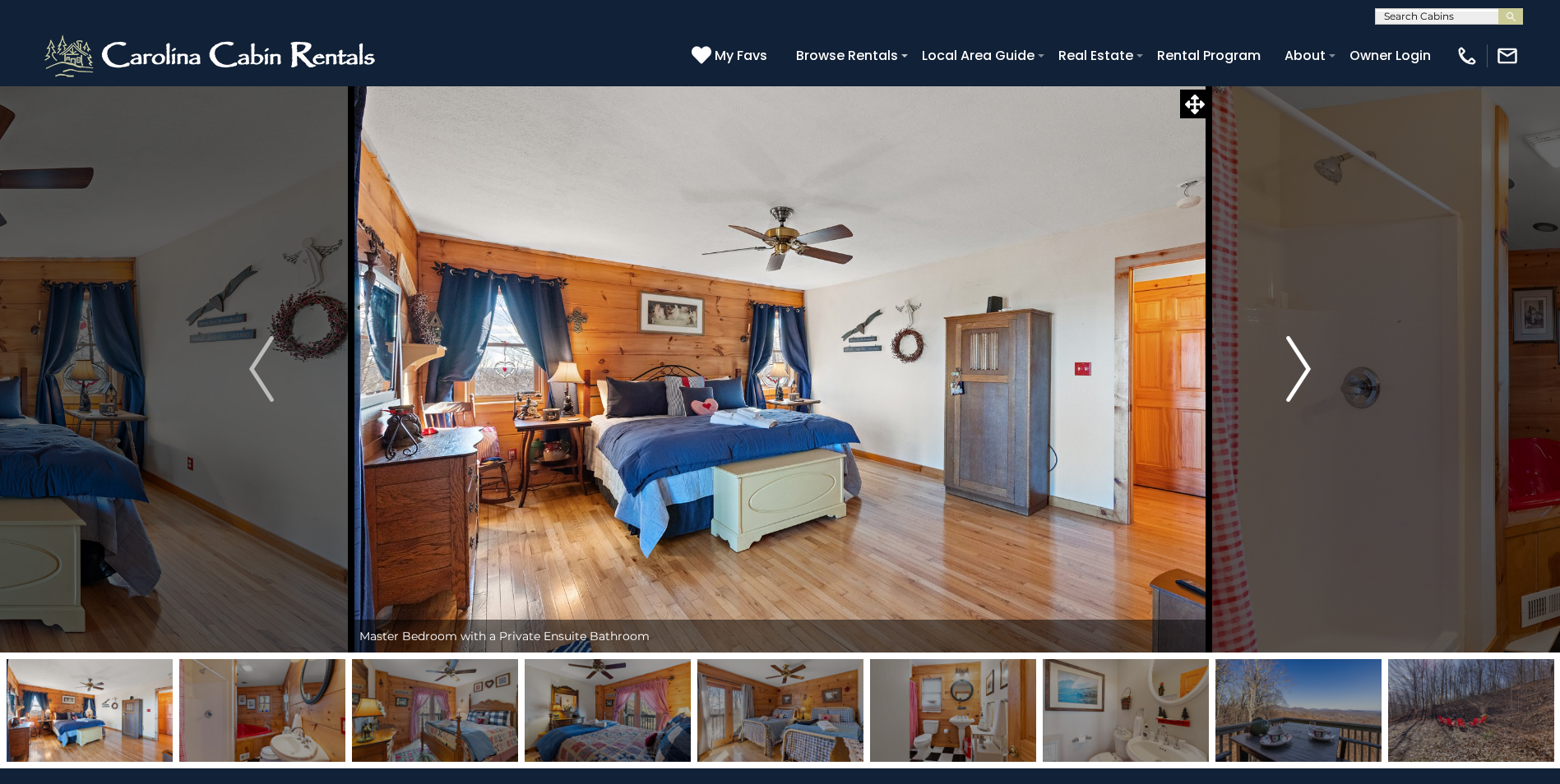
click at [1296, 364] on img "Next" at bounding box center [1298, 369] width 25 height 66
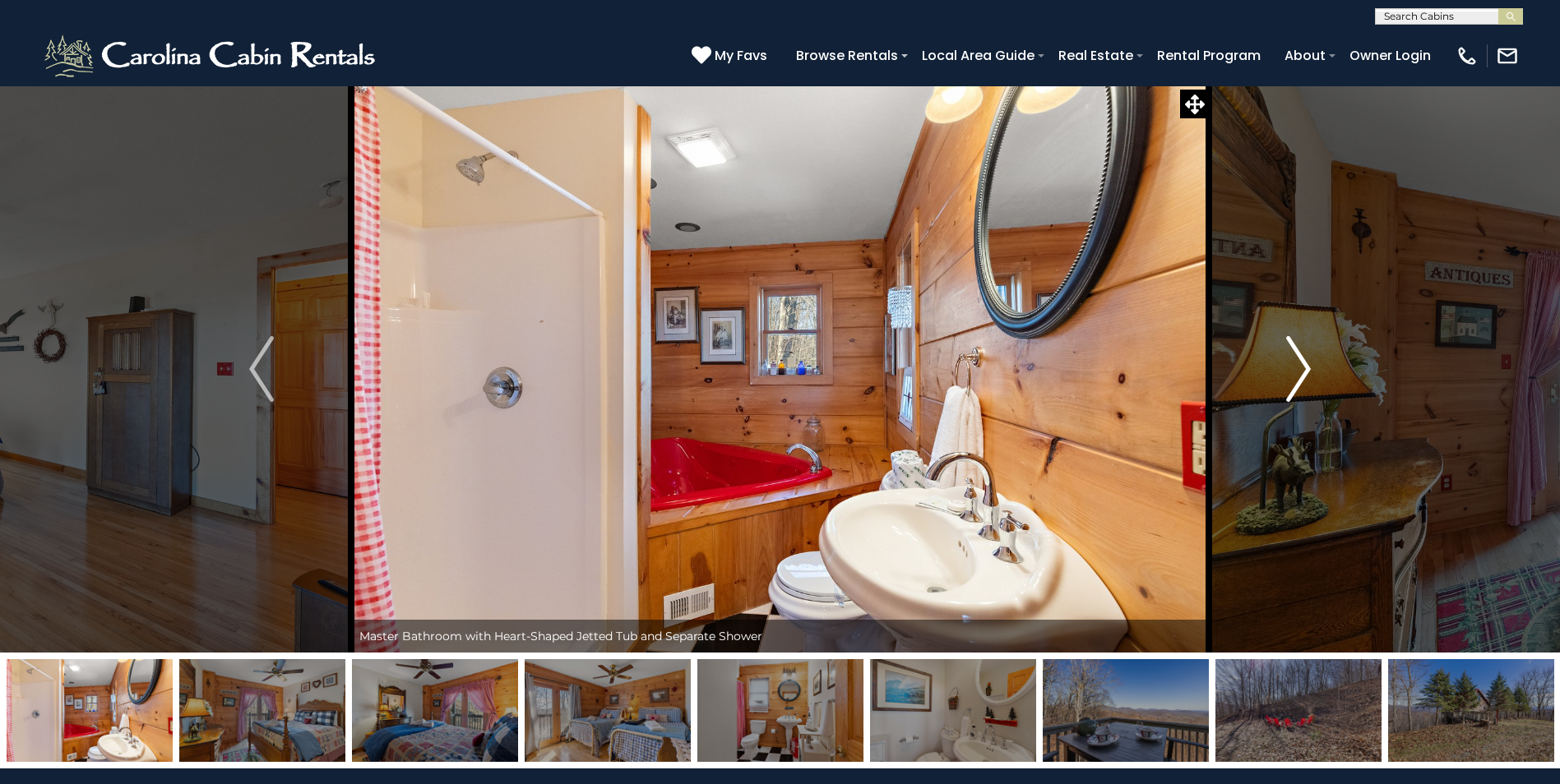
click at [1296, 364] on img "Next" at bounding box center [1298, 369] width 25 height 66
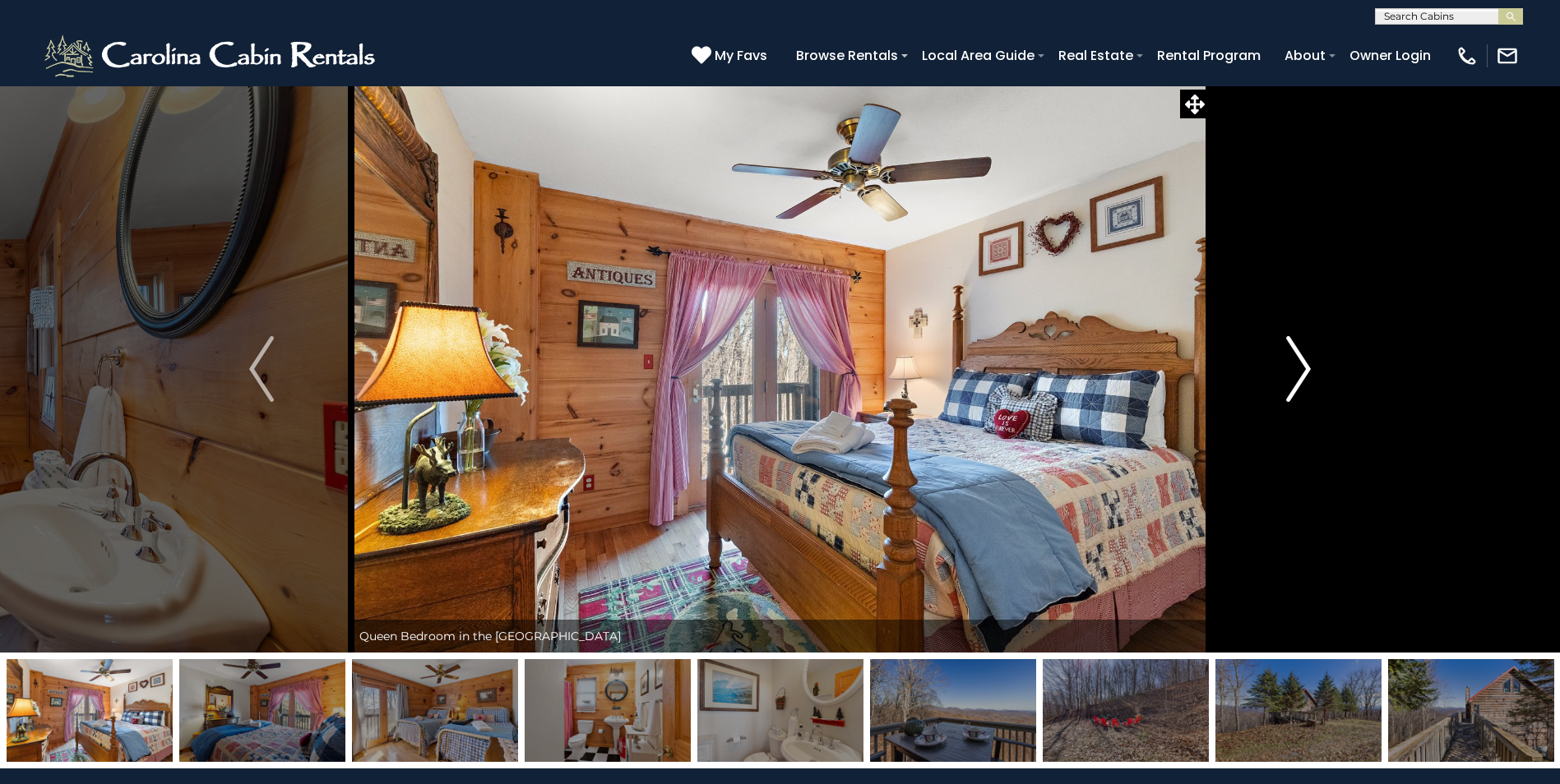
click at [1296, 364] on img "Next" at bounding box center [1298, 369] width 25 height 66
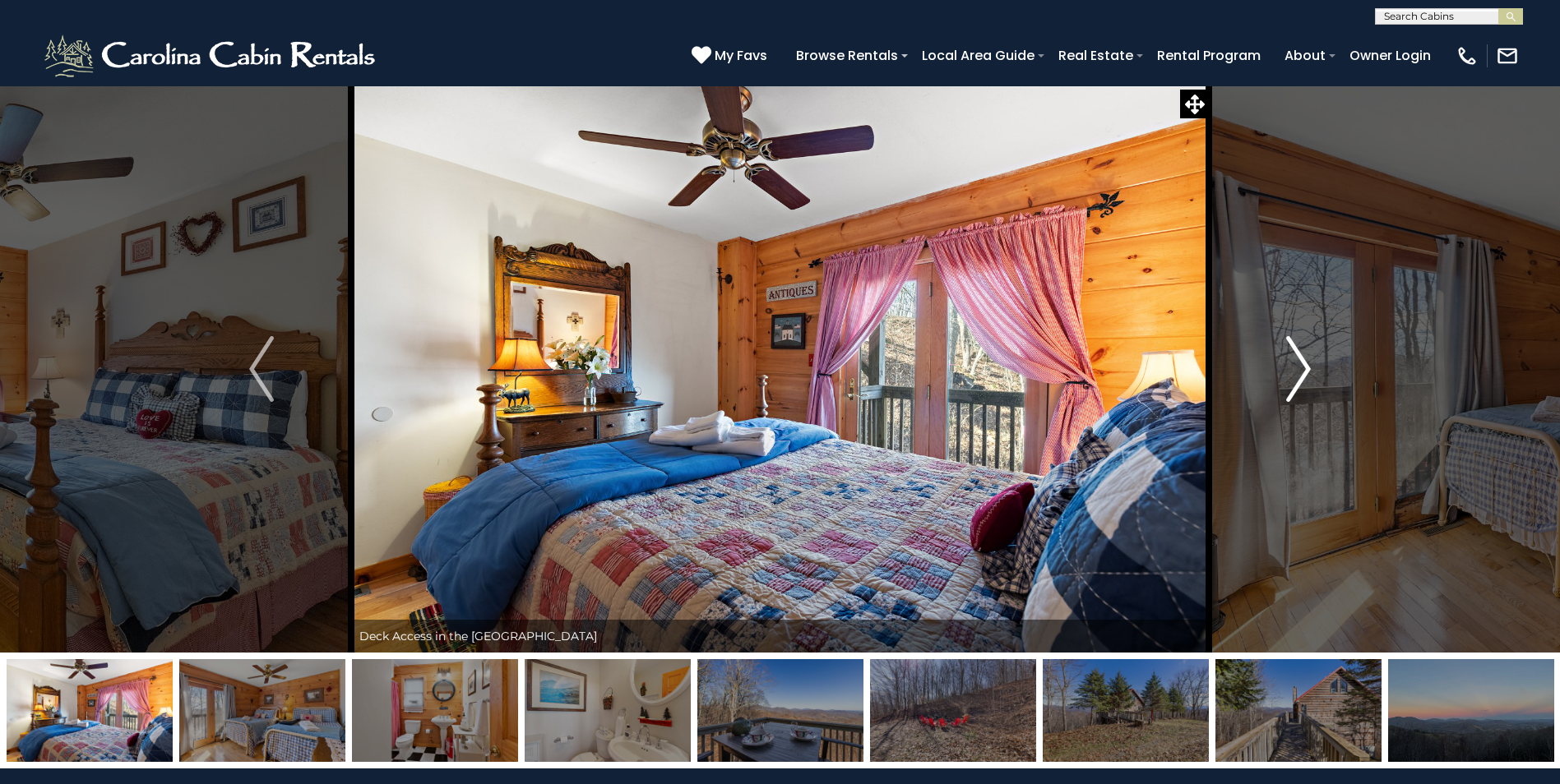
click at [1296, 364] on img "Next" at bounding box center [1298, 369] width 25 height 66
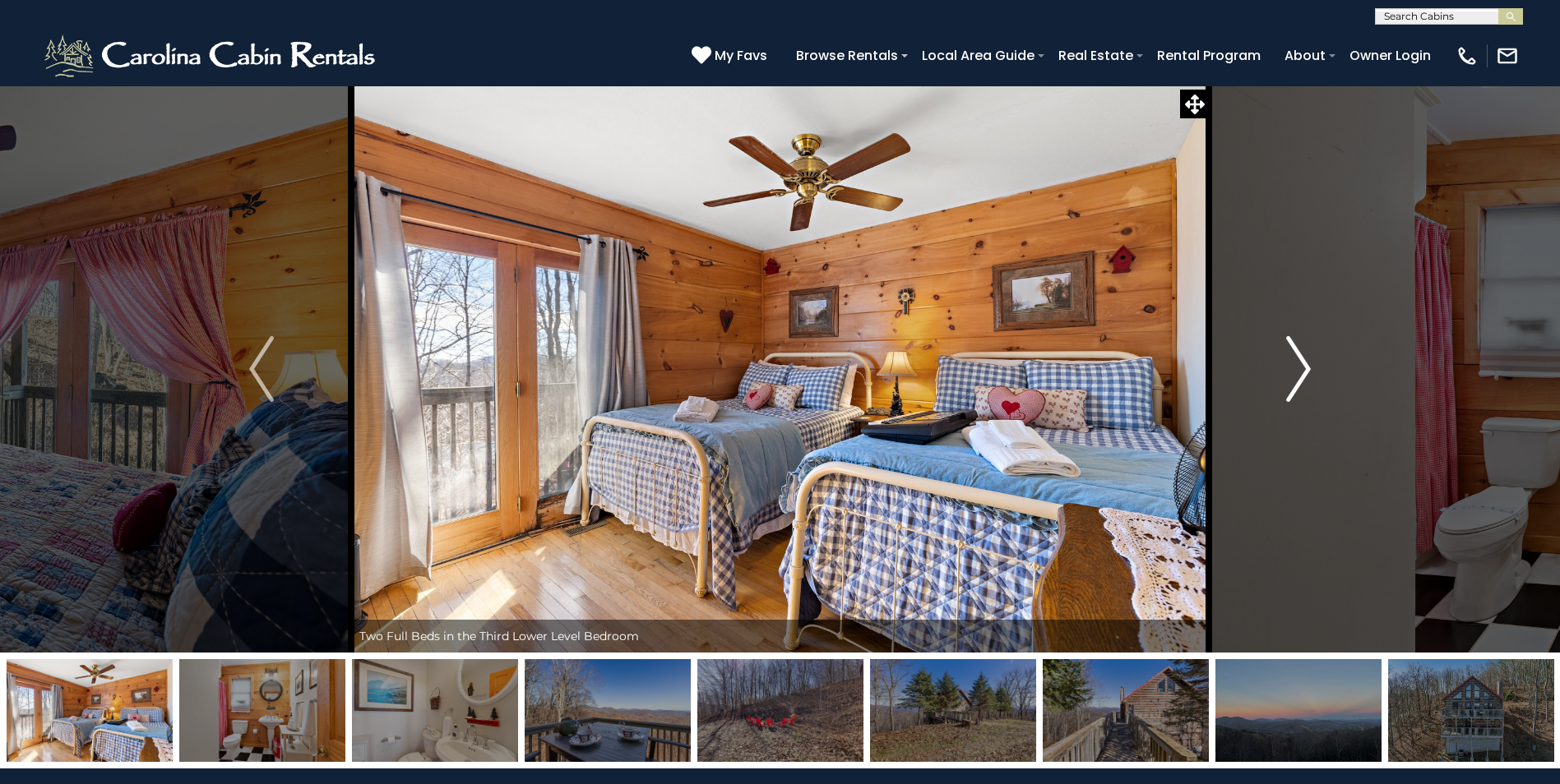
click at [1296, 364] on img "Next" at bounding box center [1298, 369] width 25 height 66
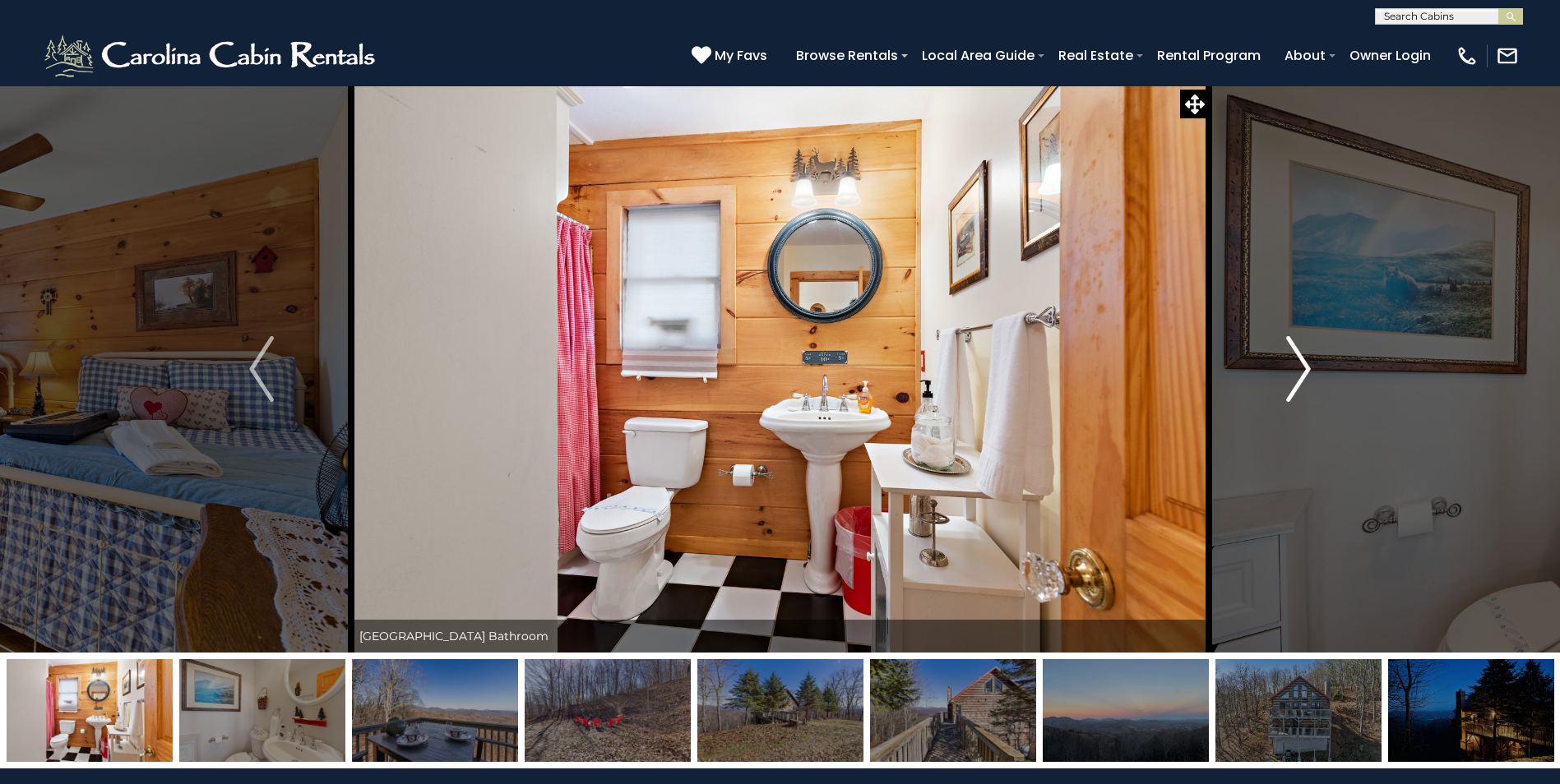
click at [1296, 364] on img "Next" at bounding box center [1298, 369] width 25 height 66
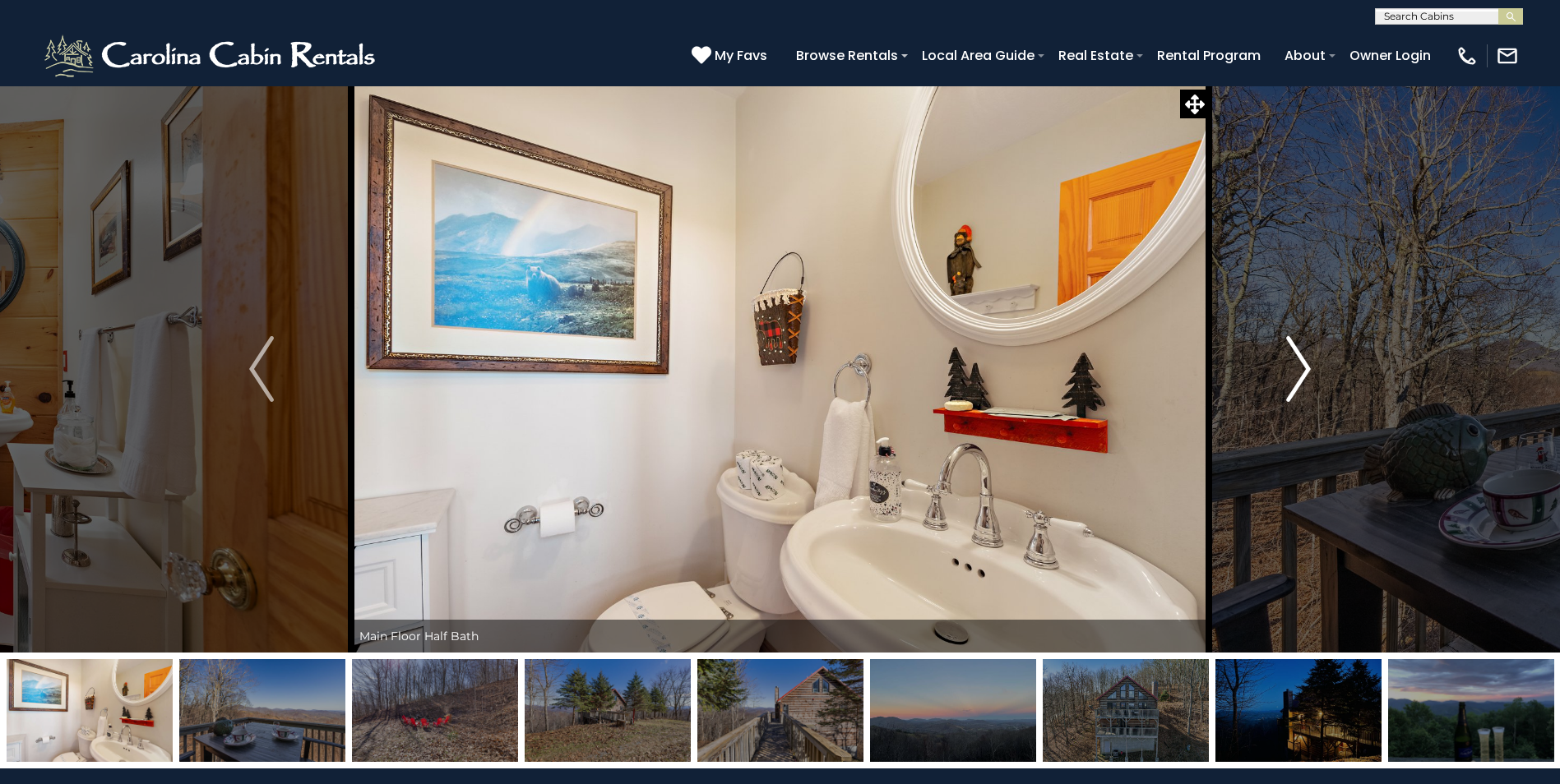
click at [1296, 364] on img "Next" at bounding box center [1298, 369] width 25 height 66
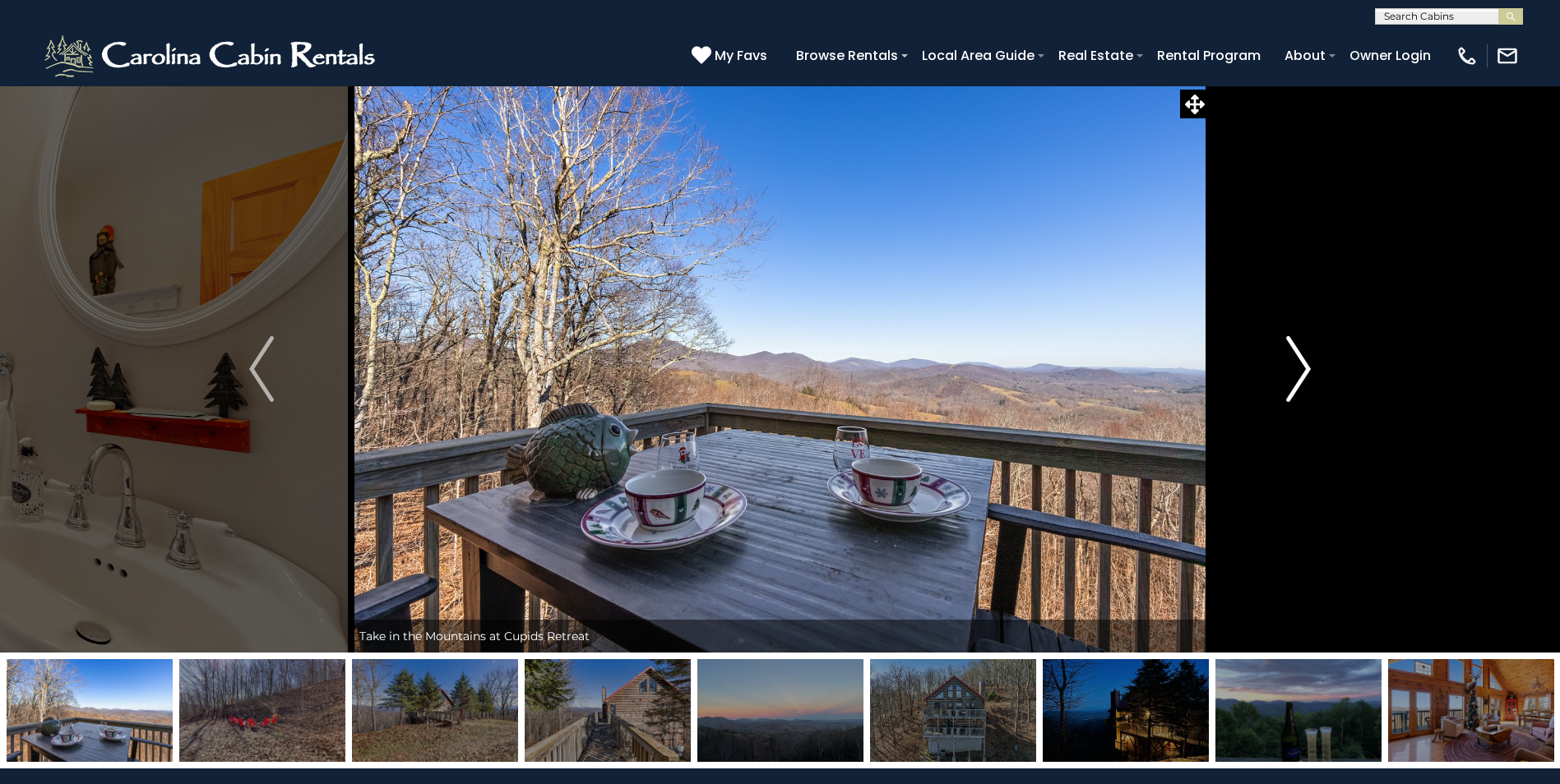
click at [1296, 364] on img "Next" at bounding box center [1298, 369] width 25 height 66
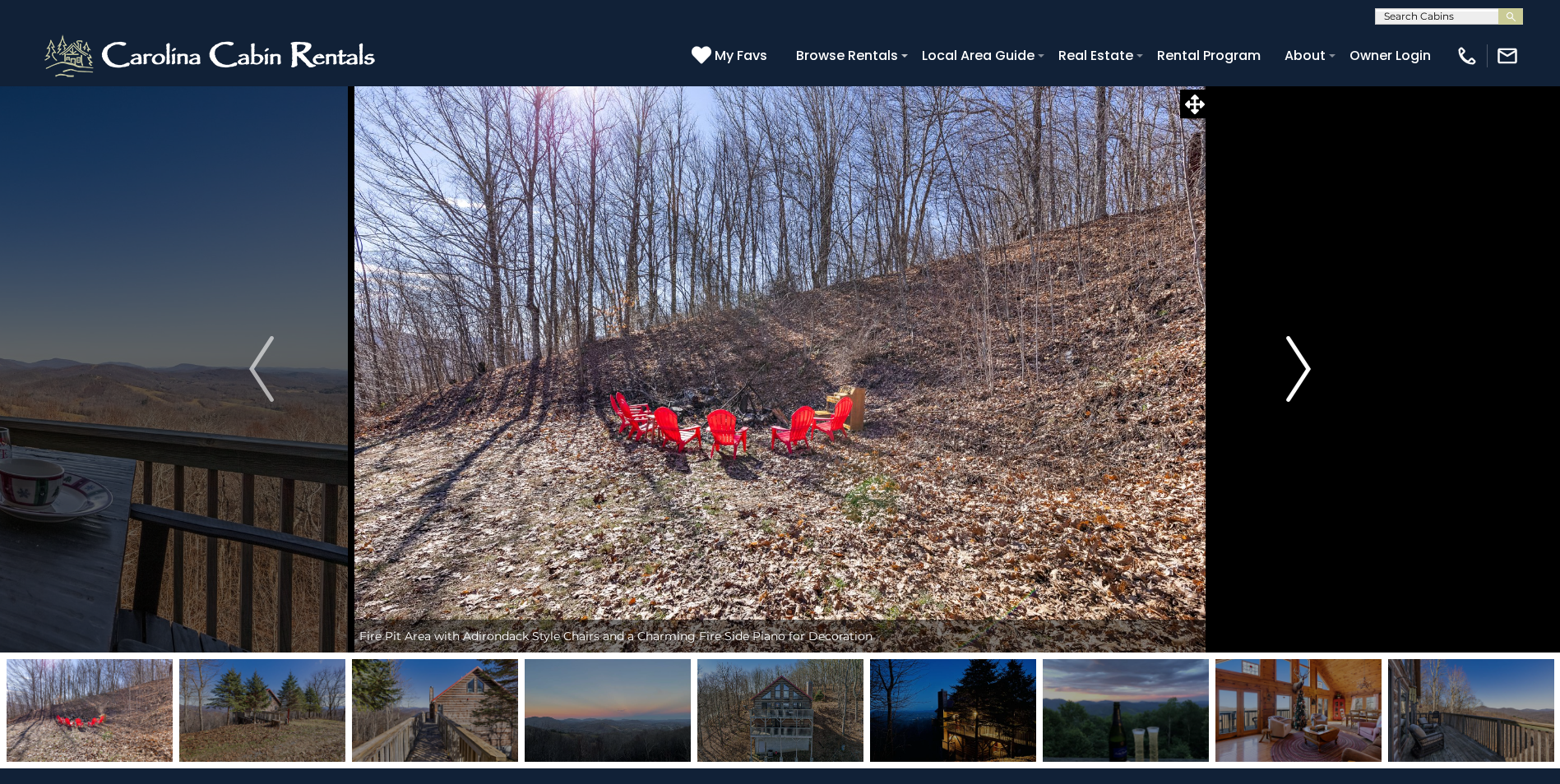
click at [1296, 364] on img "Next" at bounding box center [1298, 369] width 25 height 66
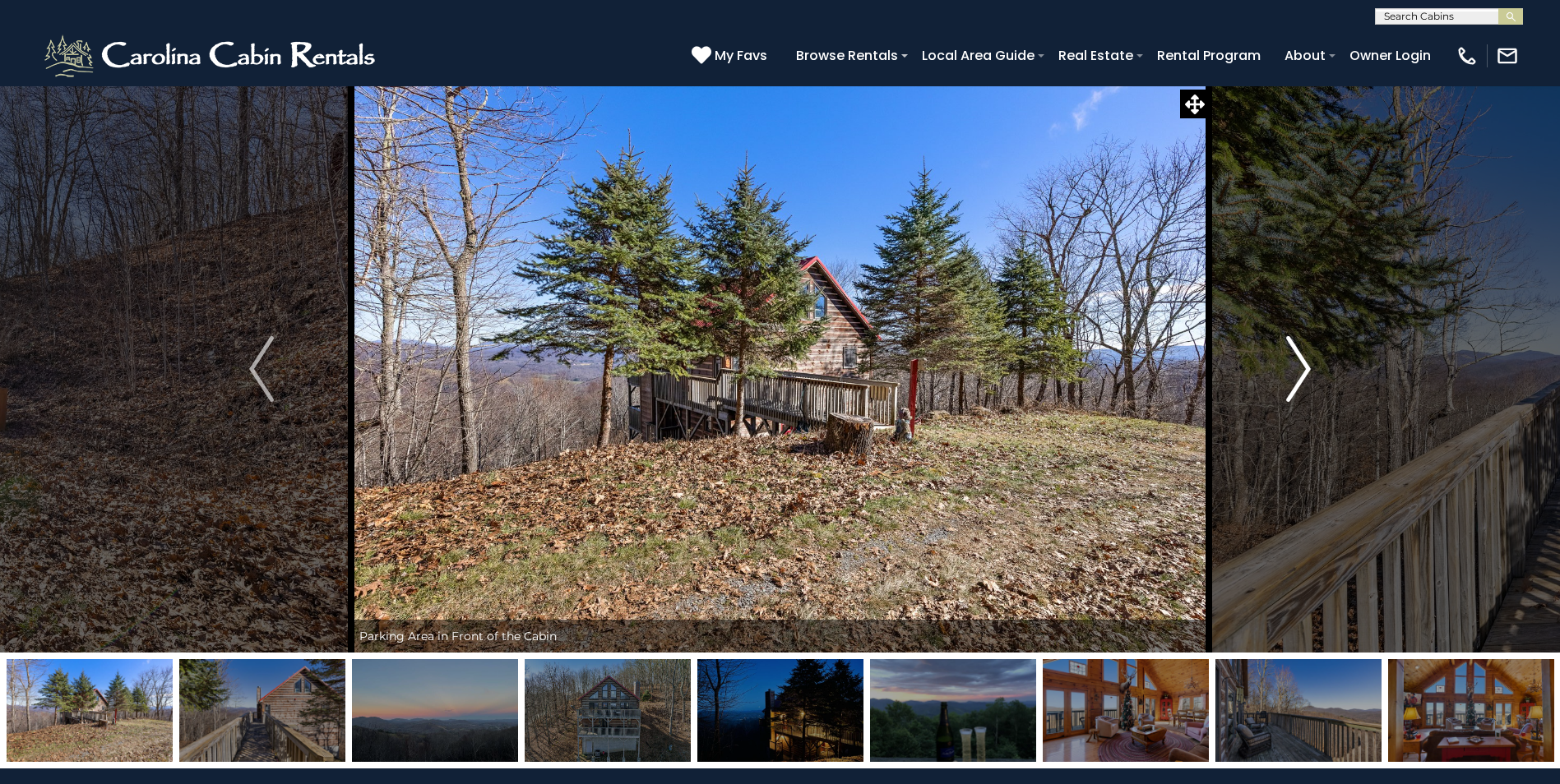
click at [1296, 364] on img "Next" at bounding box center [1298, 369] width 25 height 66
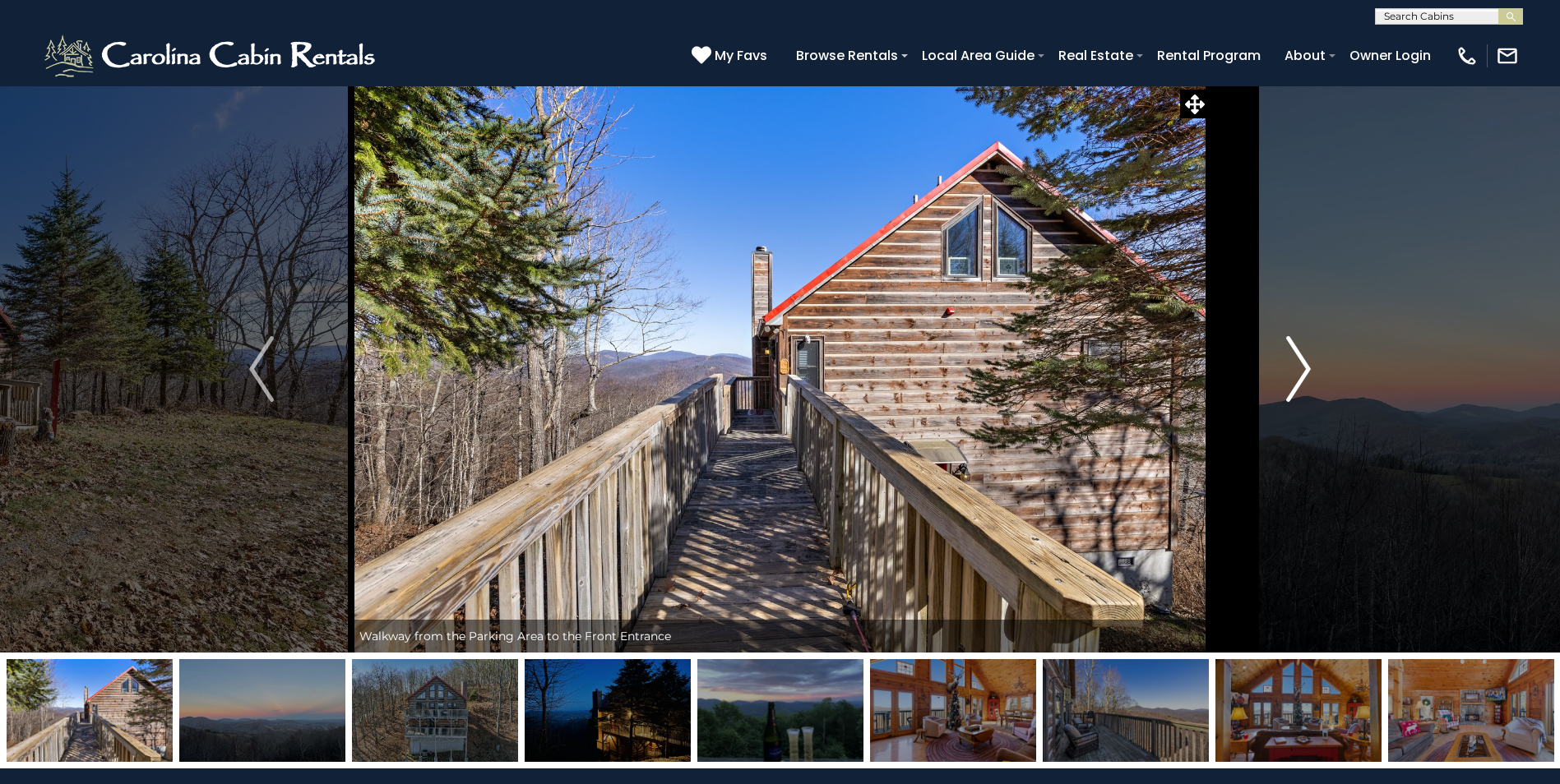
click at [1296, 364] on img "Next" at bounding box center [1298, 369] width 25 height 66
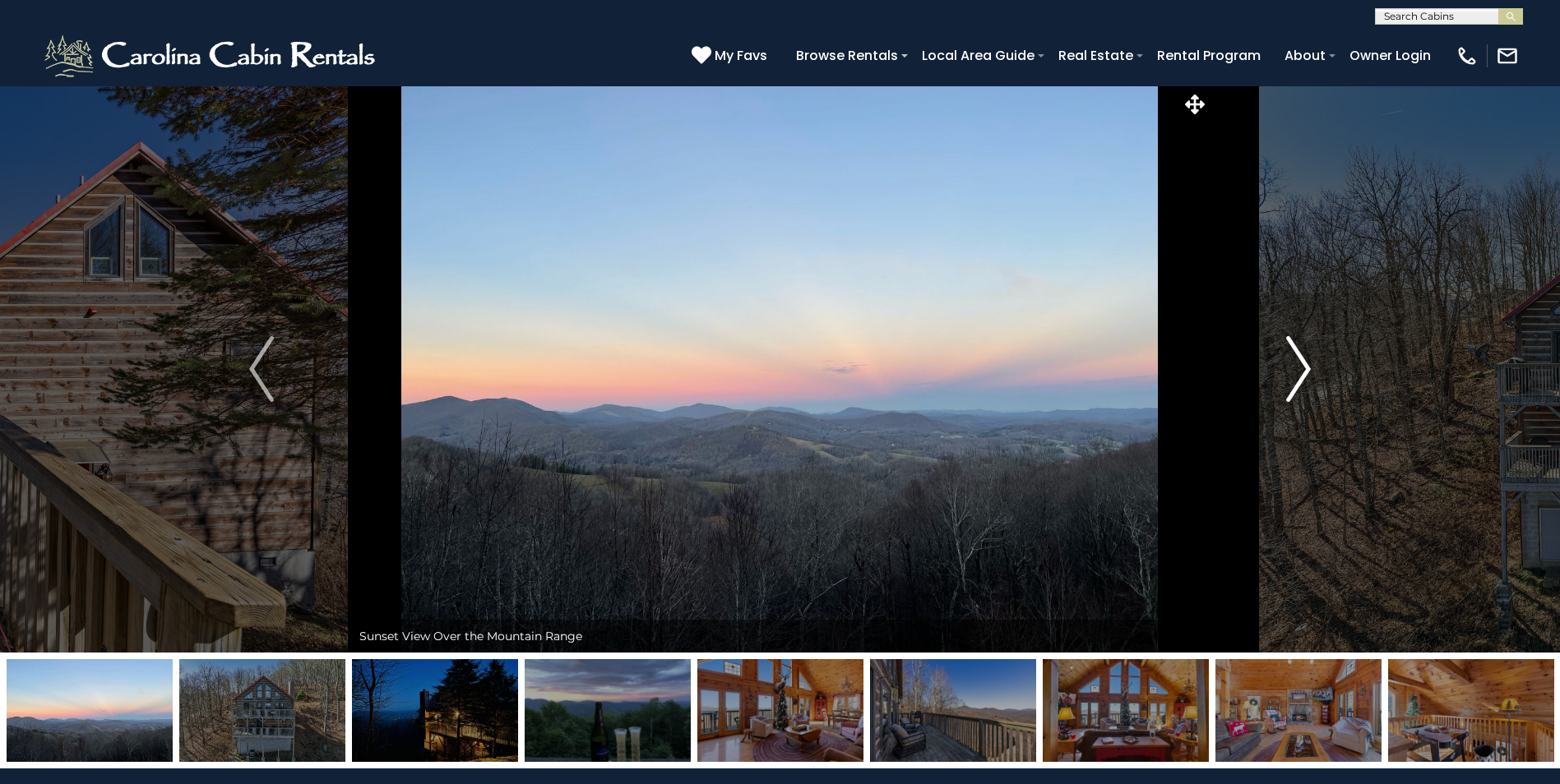
click at [1296, 364] on img "Next" at bounding box center [1298, 369] width 25 height 66
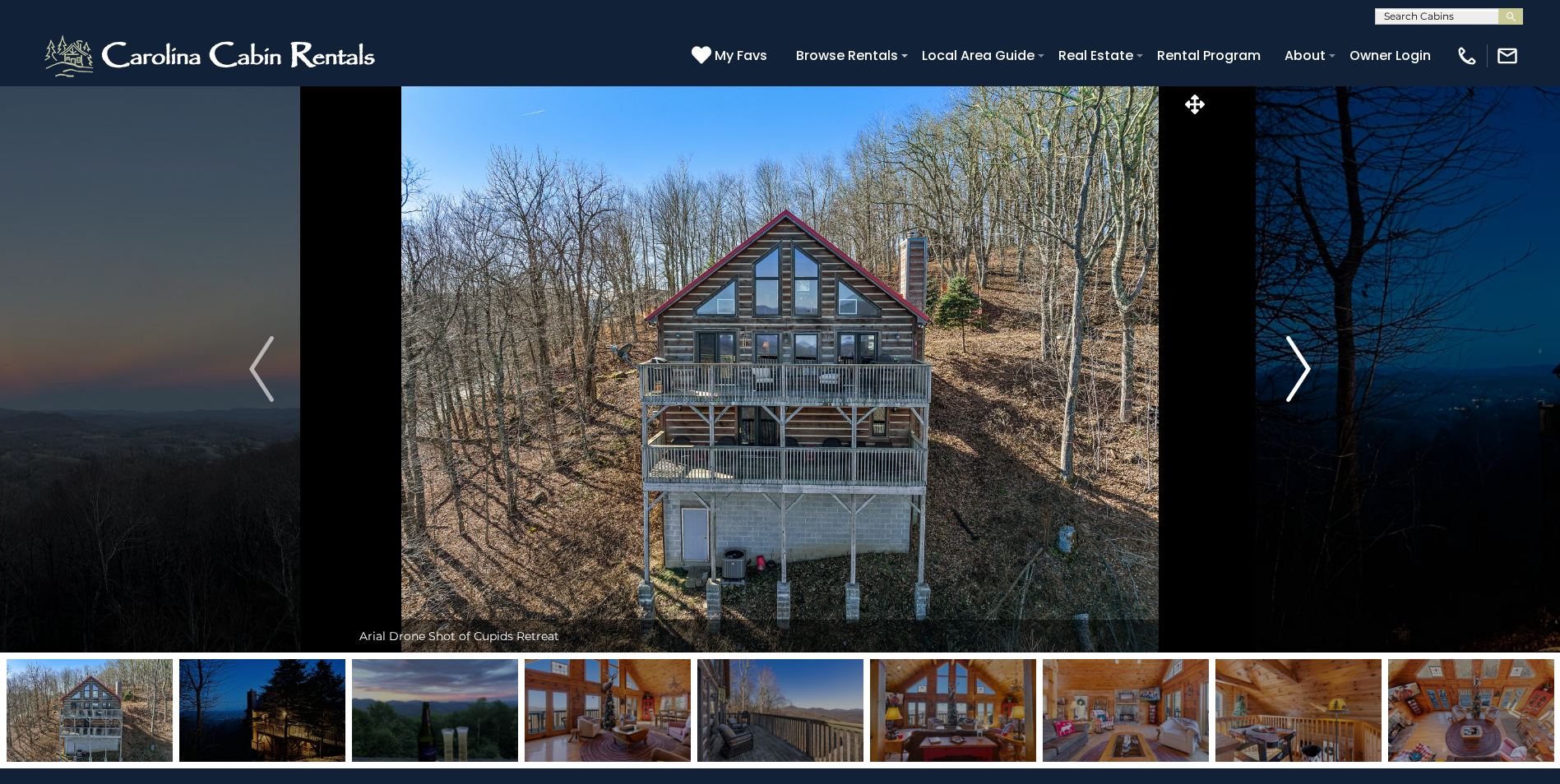
click at [1296, 364] on img "Next" at bounding box center [1298, 369] width 25 height 66
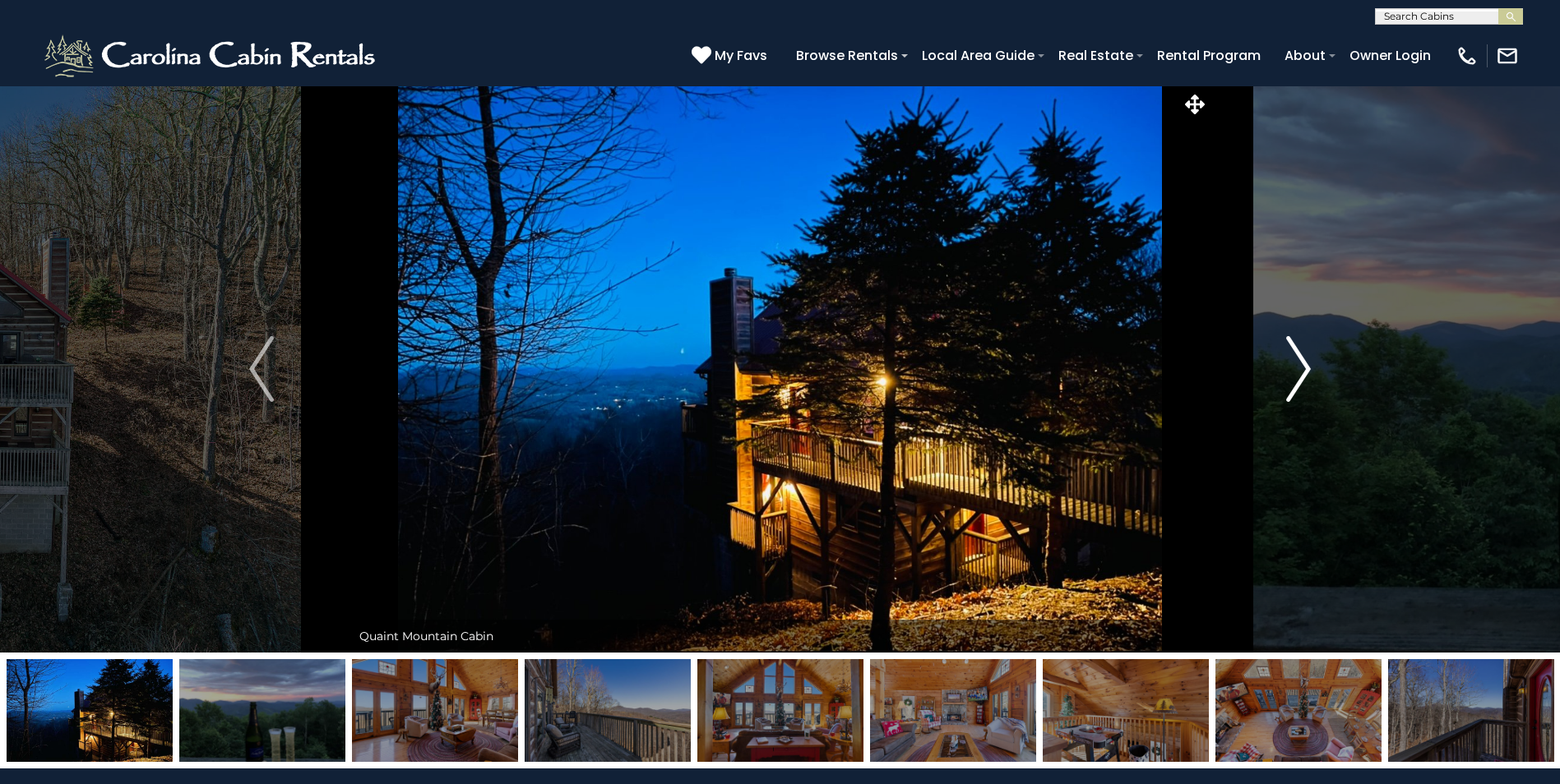
click at [1296, 364] on img "Next" at bounding box center [1298, 369] width 25 height 66
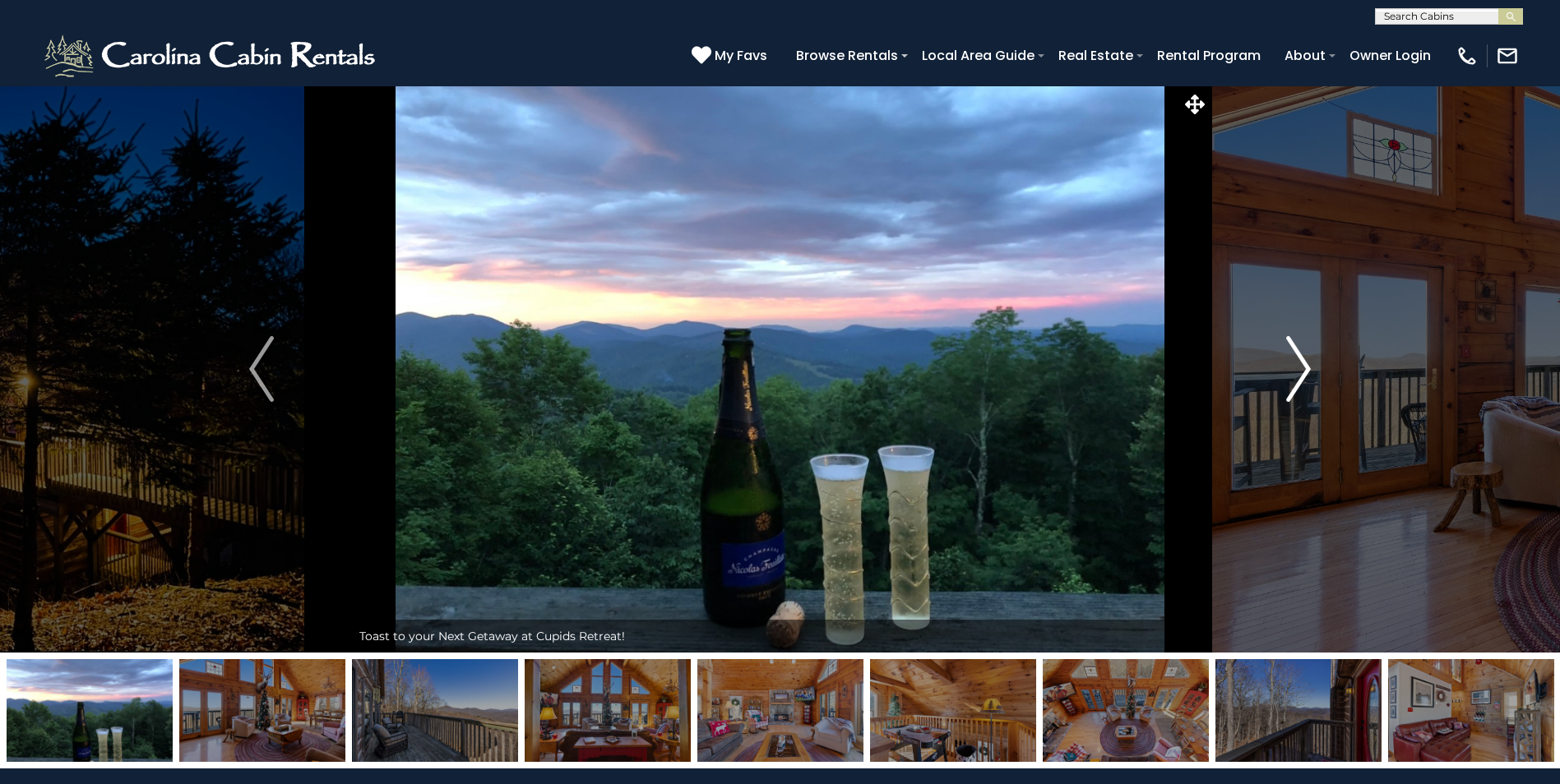
click at [1296, 364] on img "Next" at bounding box center [1298, 369] width 25 height 66
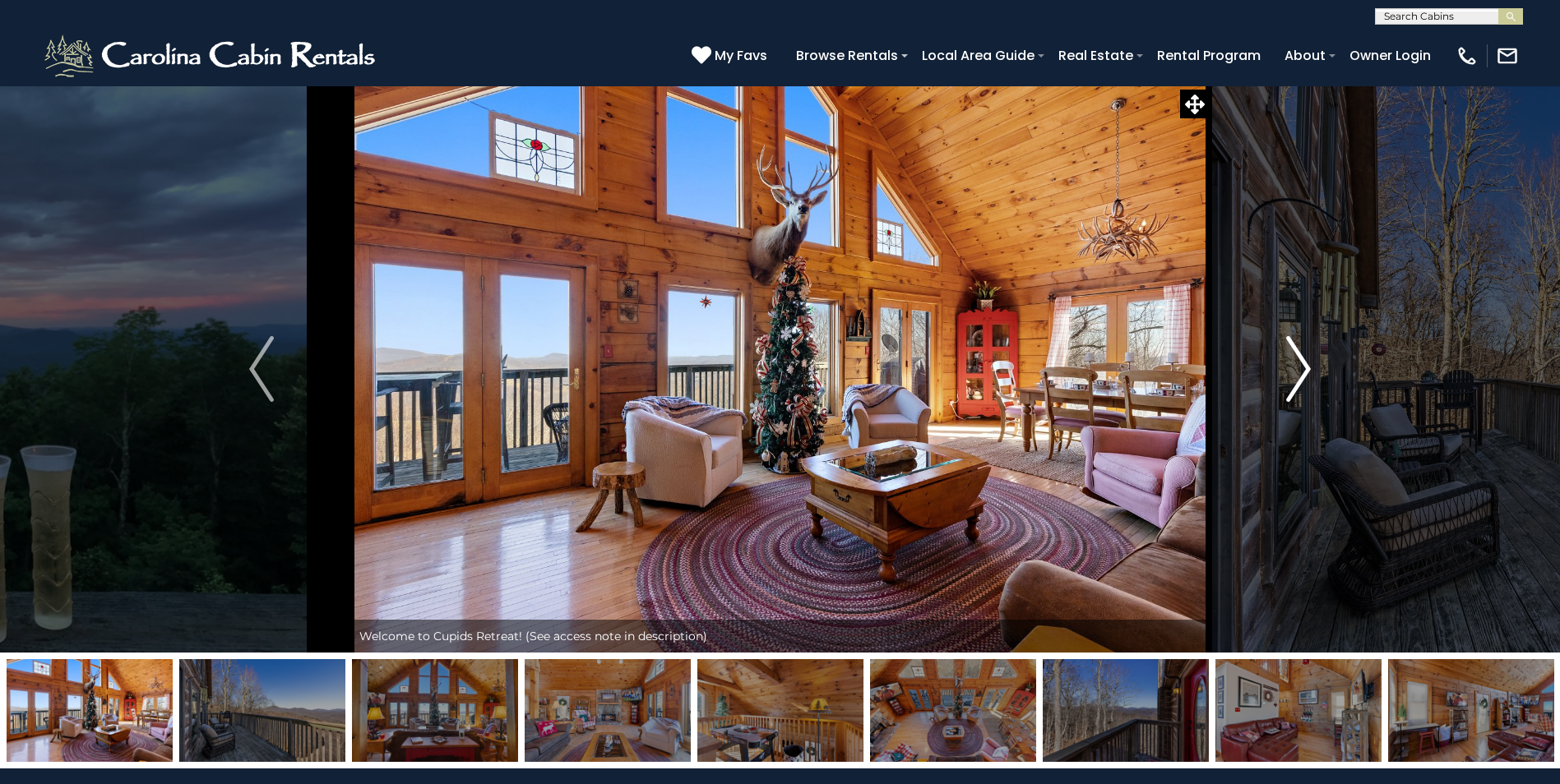
click at [1296, 364] on img "Next" at bounding box center [1298, 369] width 25 height 66
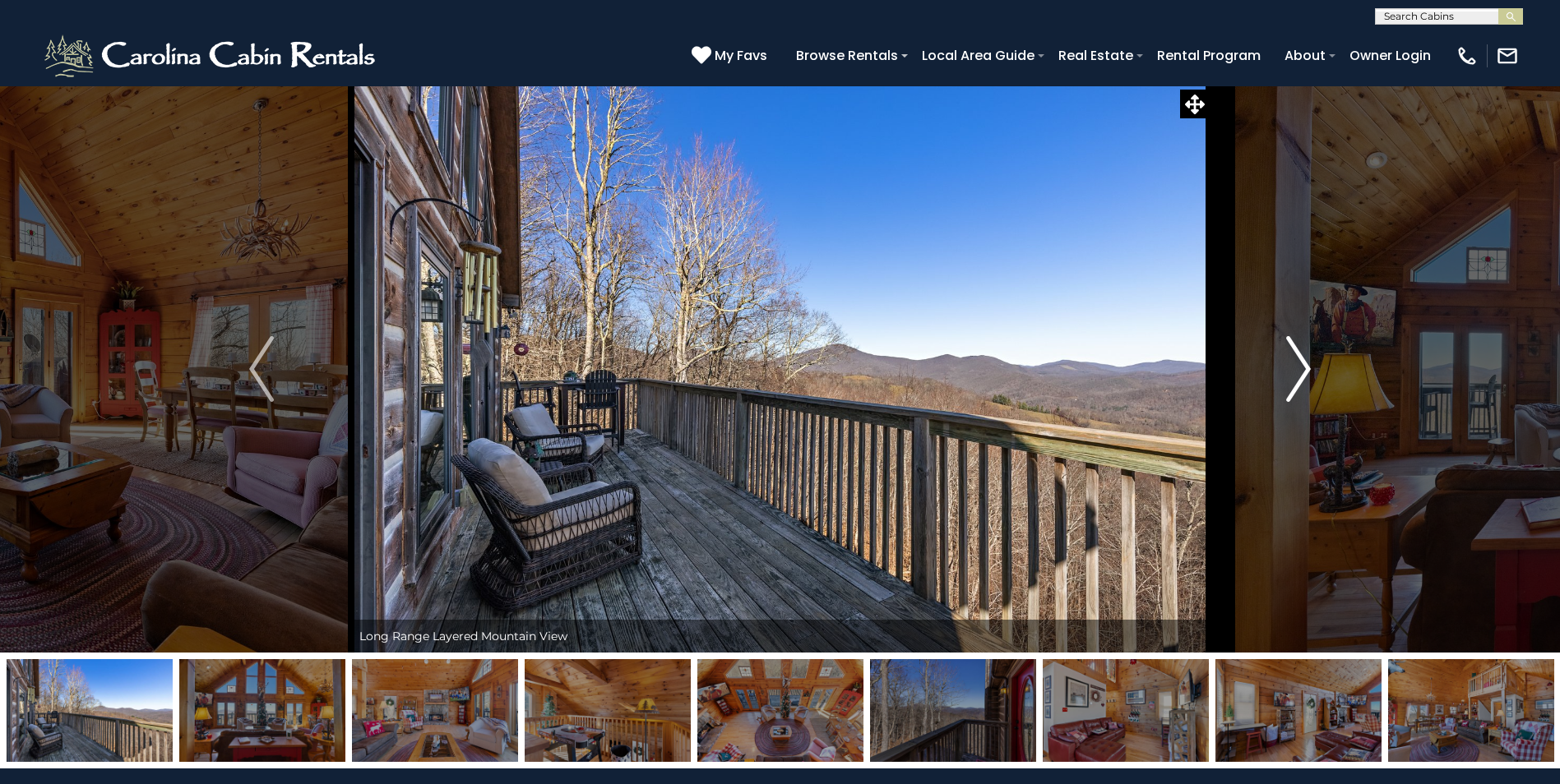
click at [1296, 364] on img "Next" at bounding box center [1298, 369] width 25 height 66
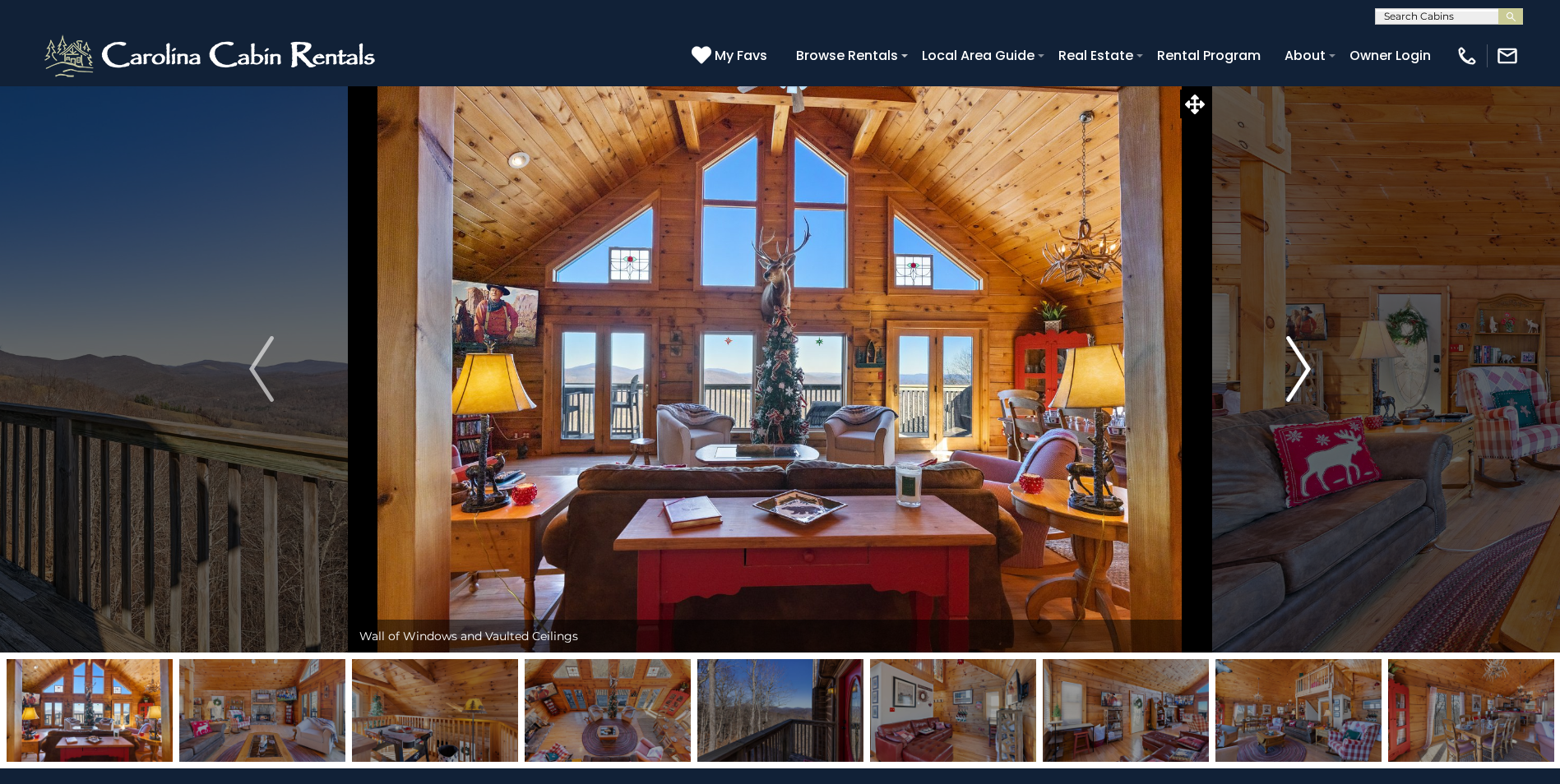
click at [1296, 364] on img "Next" at bounding box center [1298, 369] width 25 height 66
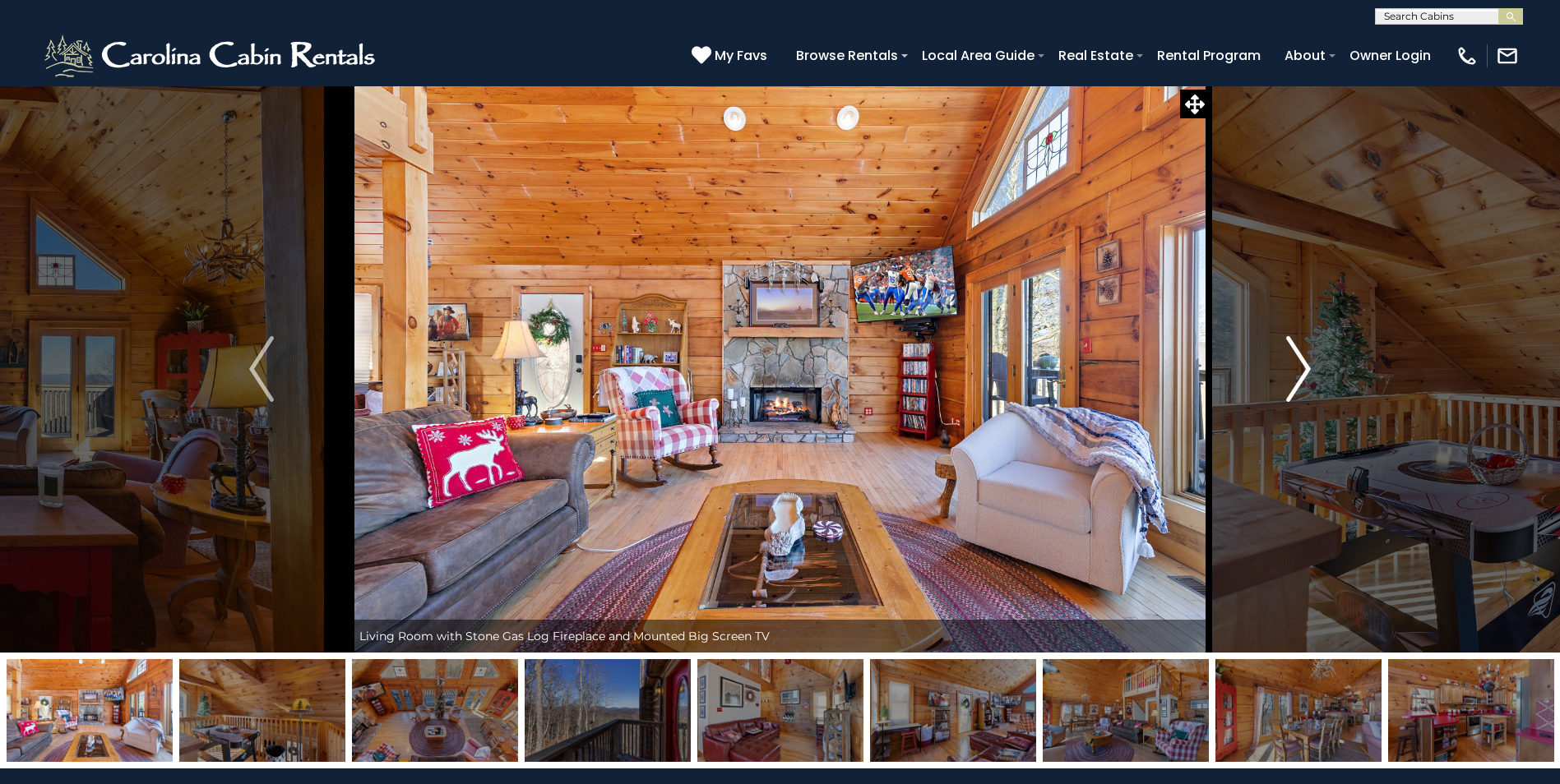
click at [1296, 364] on img "Next" at bounding box center [1298, 369] width 25 height 66
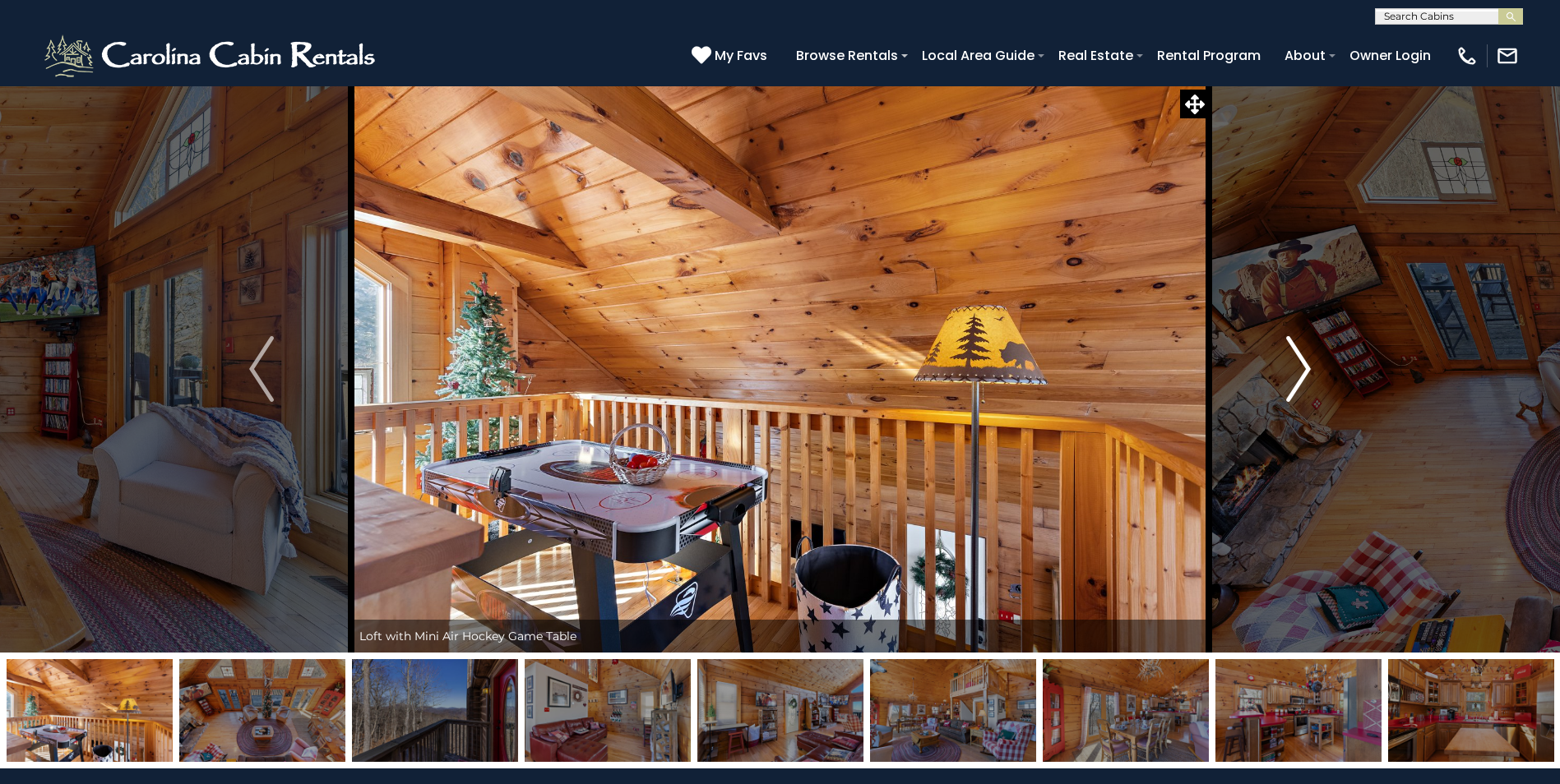
click at [1296, 364] on img "Next" at bounding box center [1298, 369] width 25 height 66
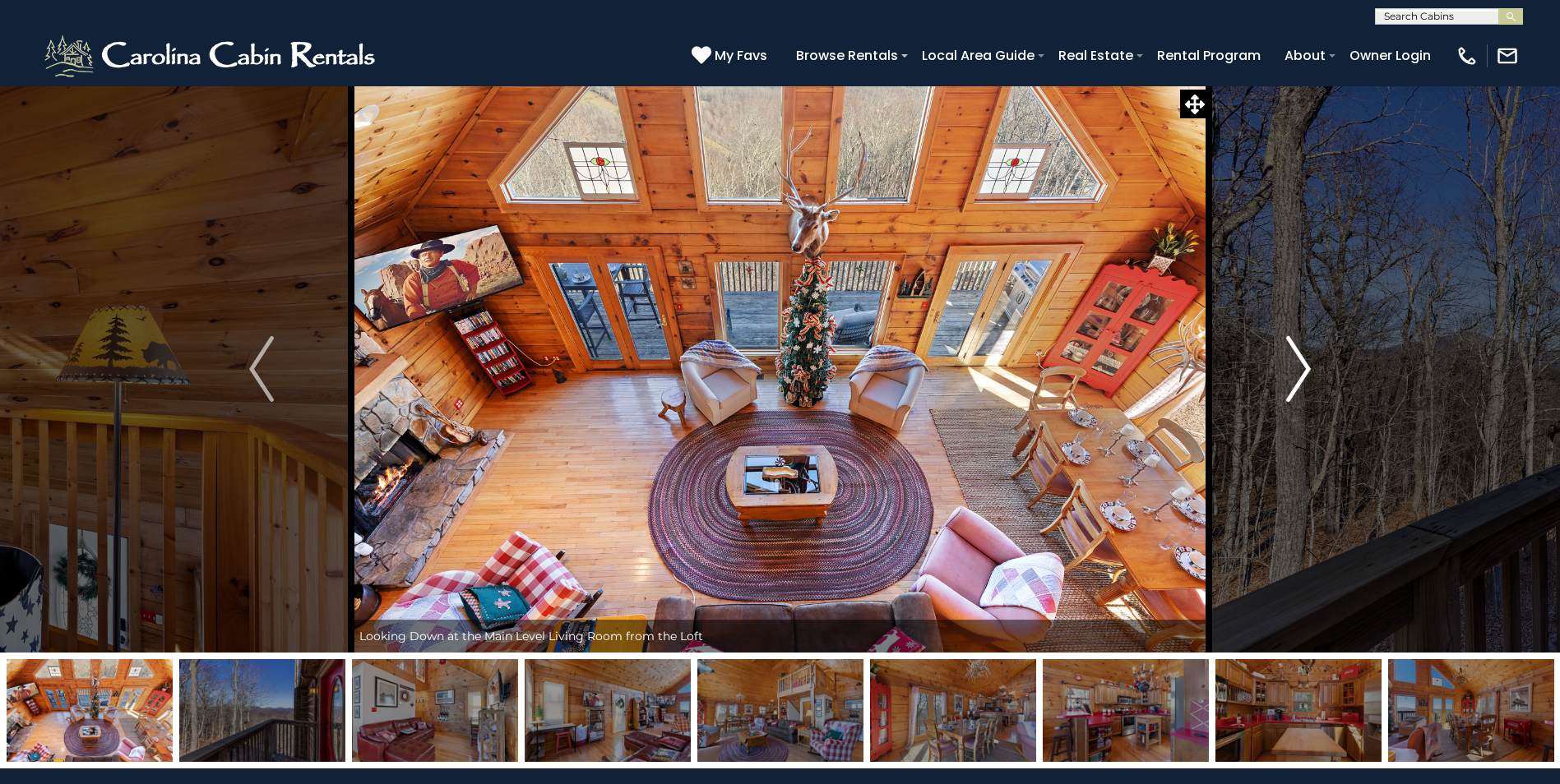
click at [1296, 364] on img "Next" at bounding box center [1298, 369] width 25 height 66
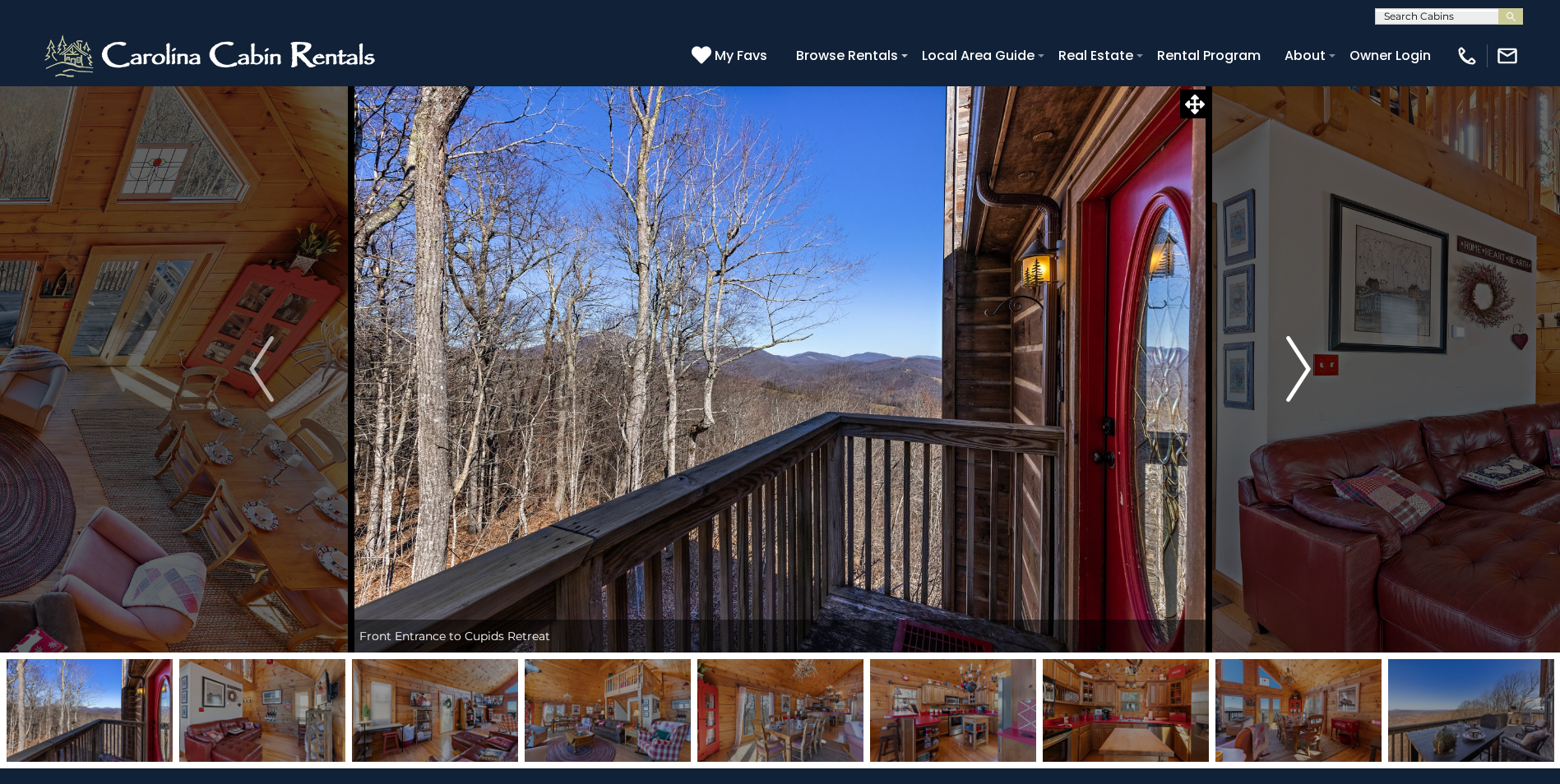
click at [1296, 364] on img "Next" at bounding box center [1298, 369] width 25 height 66
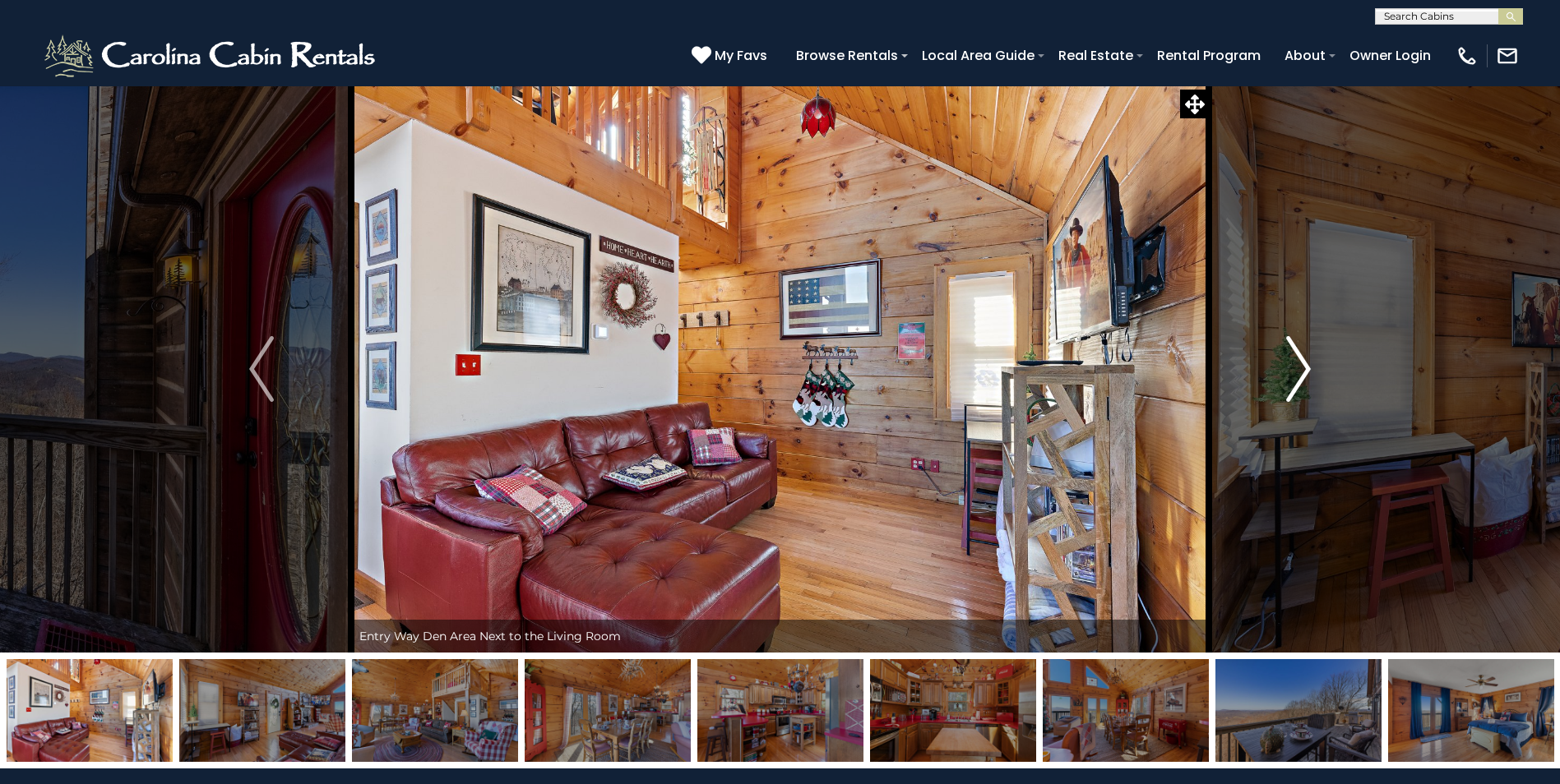
click at [1296, 364] on img "Next" at bounding box center [1298, 369] width 25 height 66
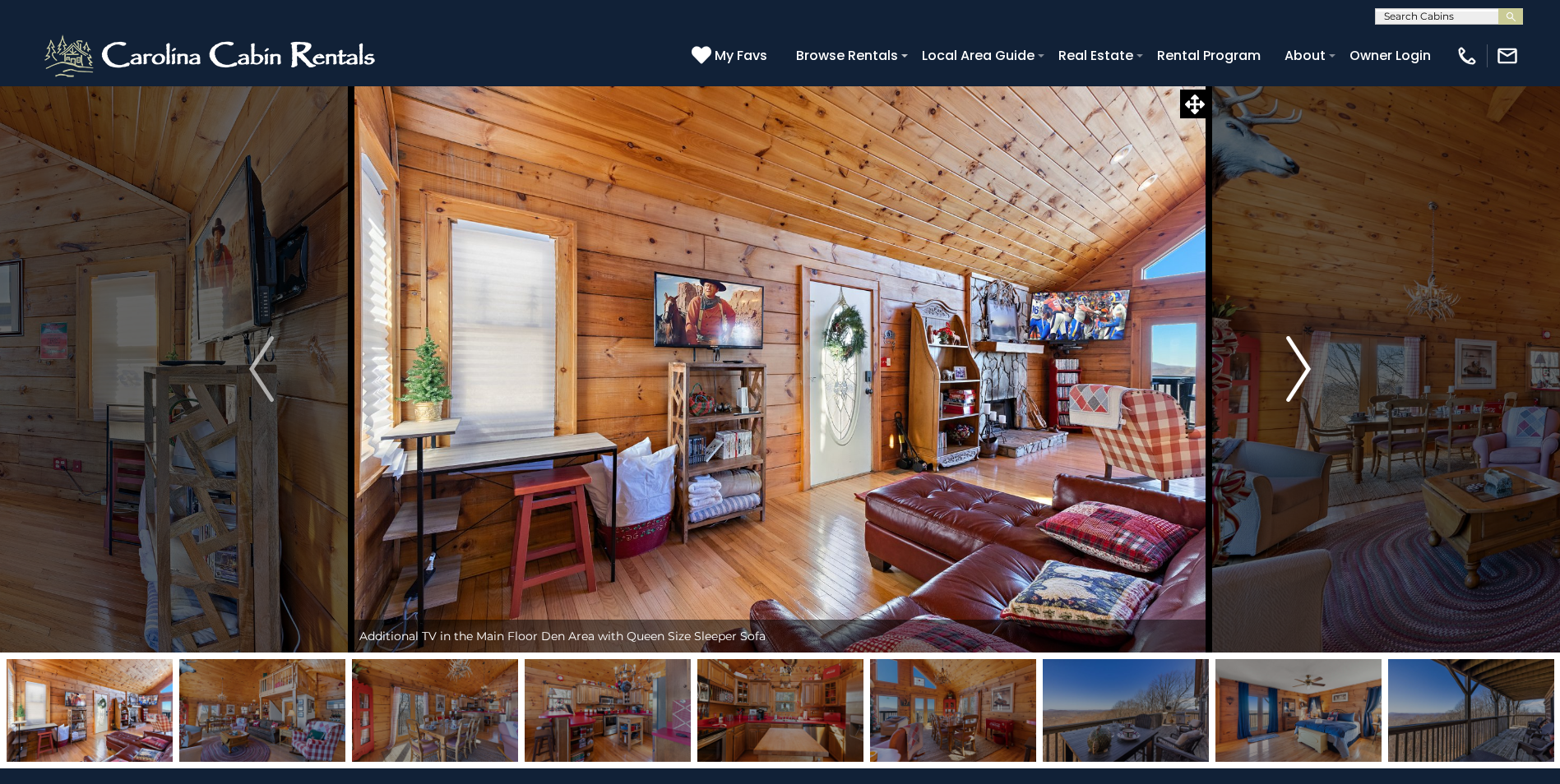
click at [1296, 364] on img "Next" at bounding box center [1298, 369] width 25 height 66
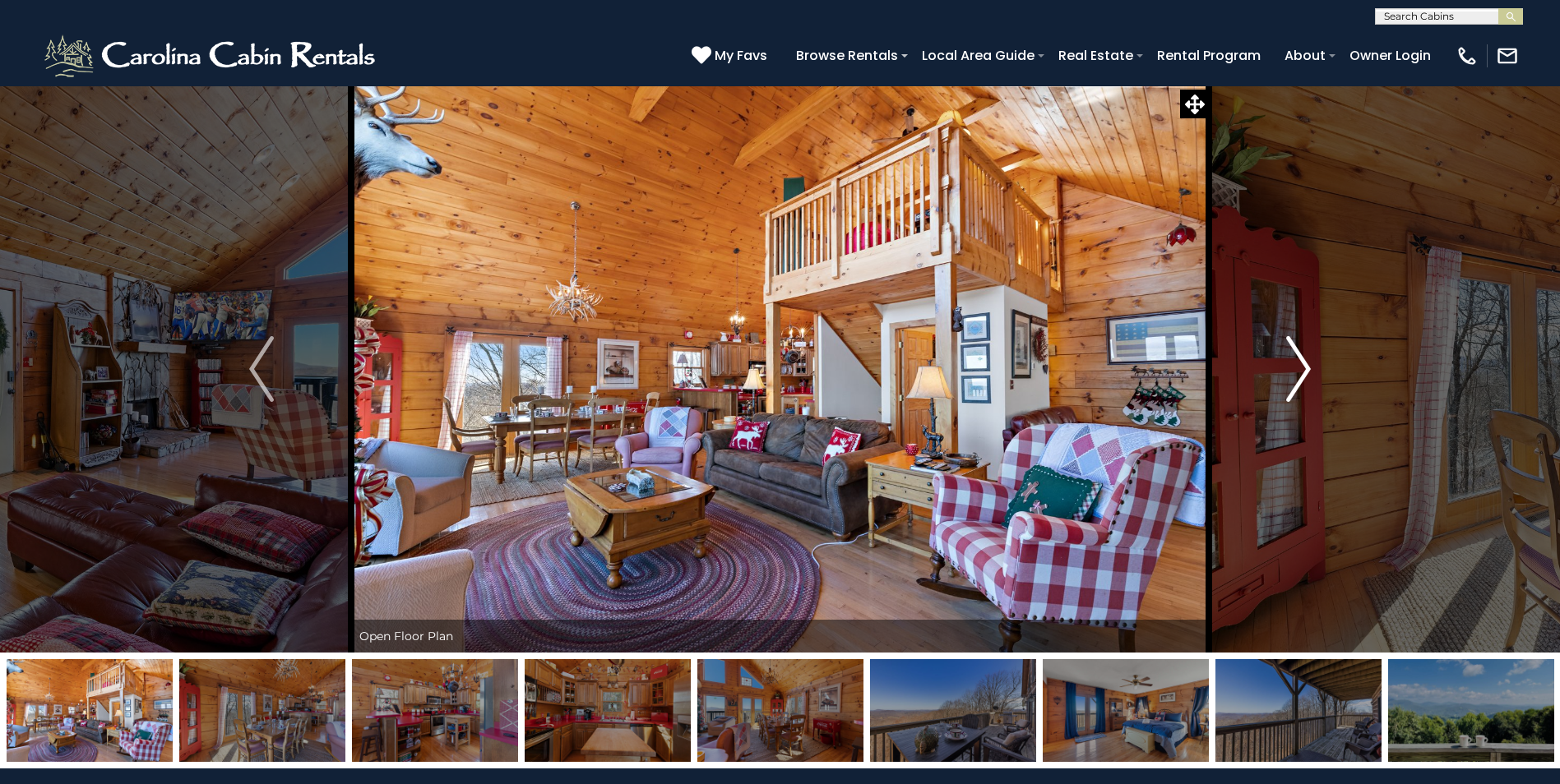
click at [1296, 364] on img "Next" at bounding box center [1298, 369] width 25 height 66
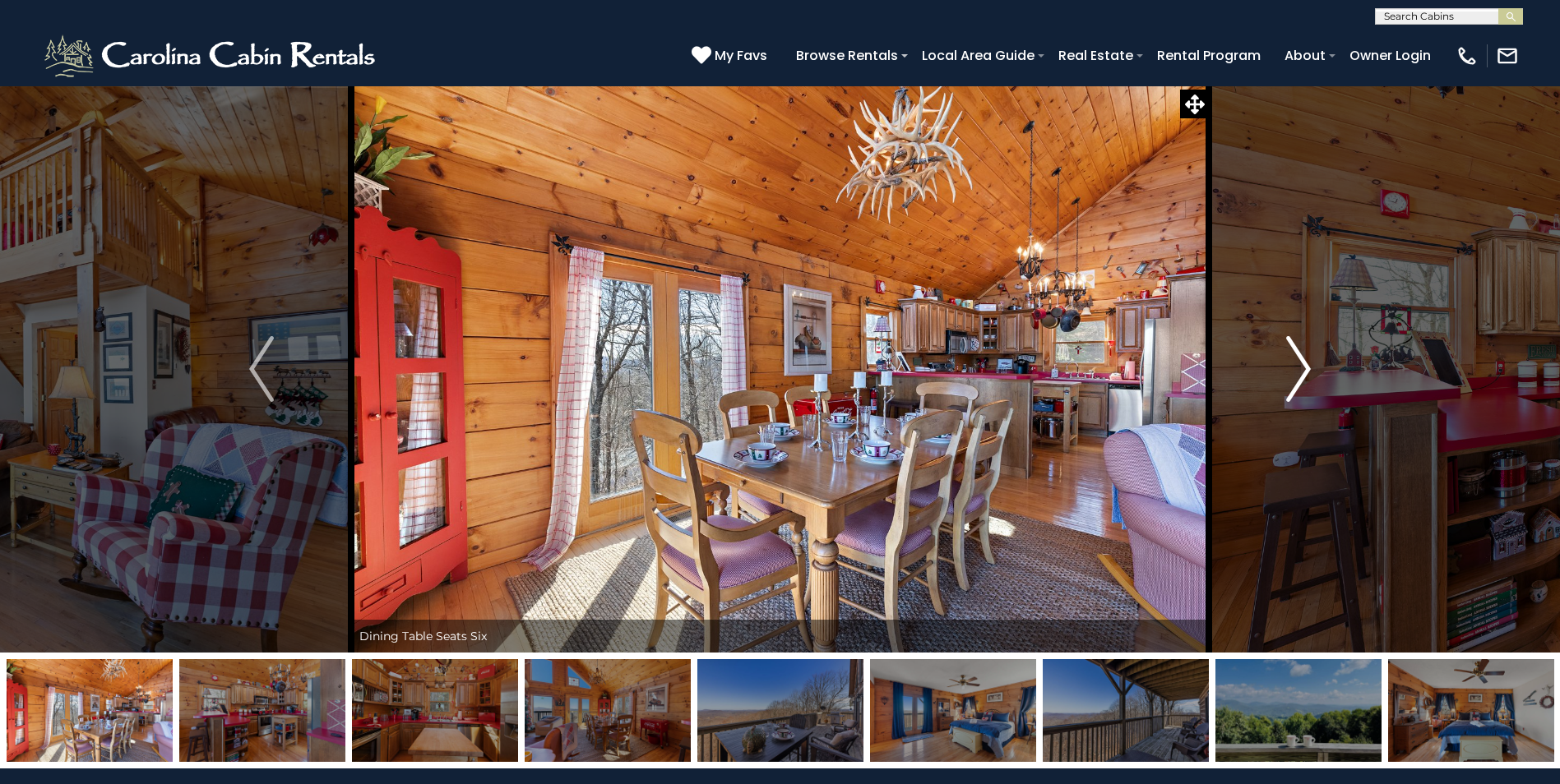
click at [1296, 364] on img "Next" at bounding box center [1298, 369] width 25 height 66
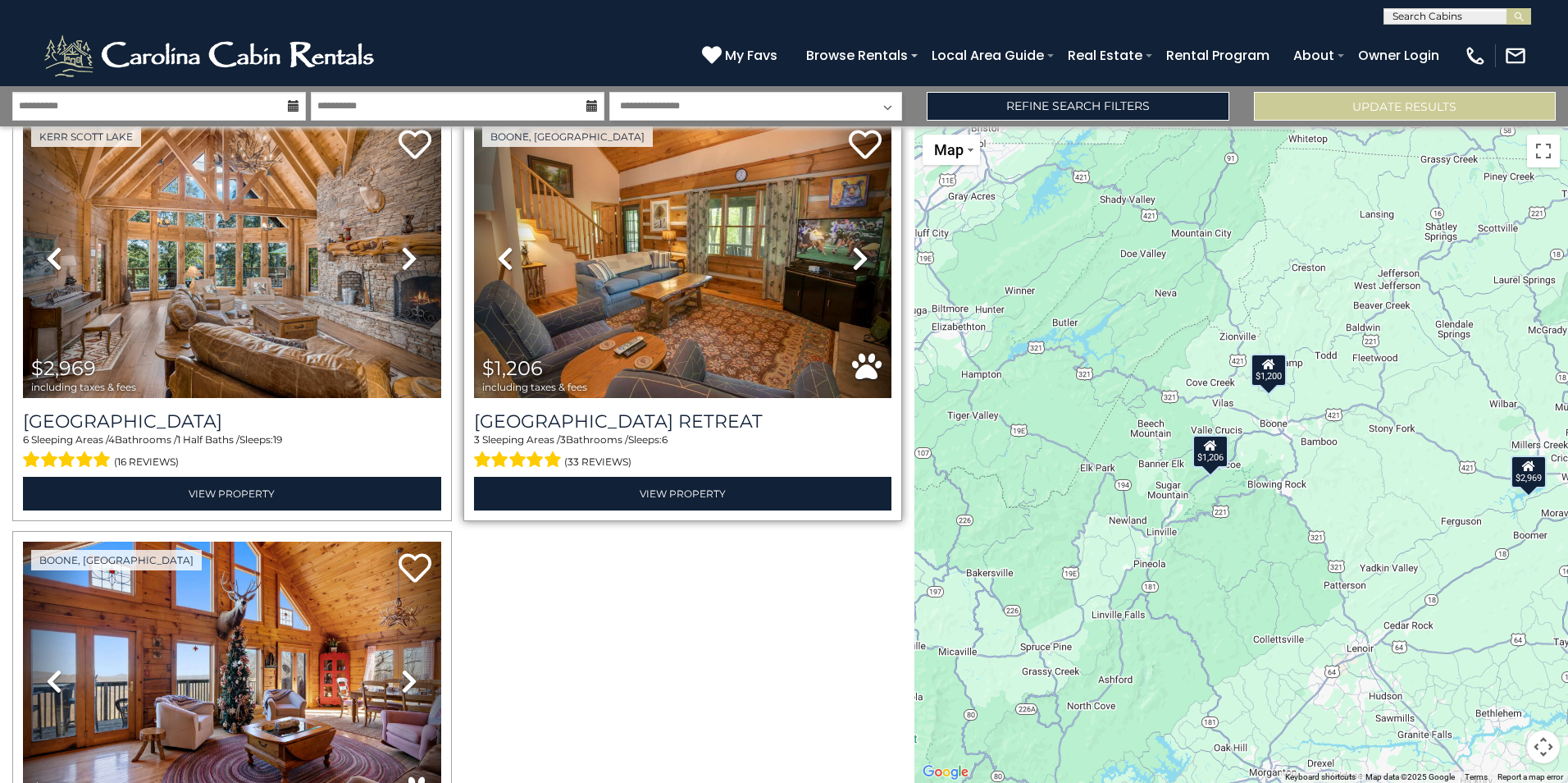
scroll to position [50, 0]
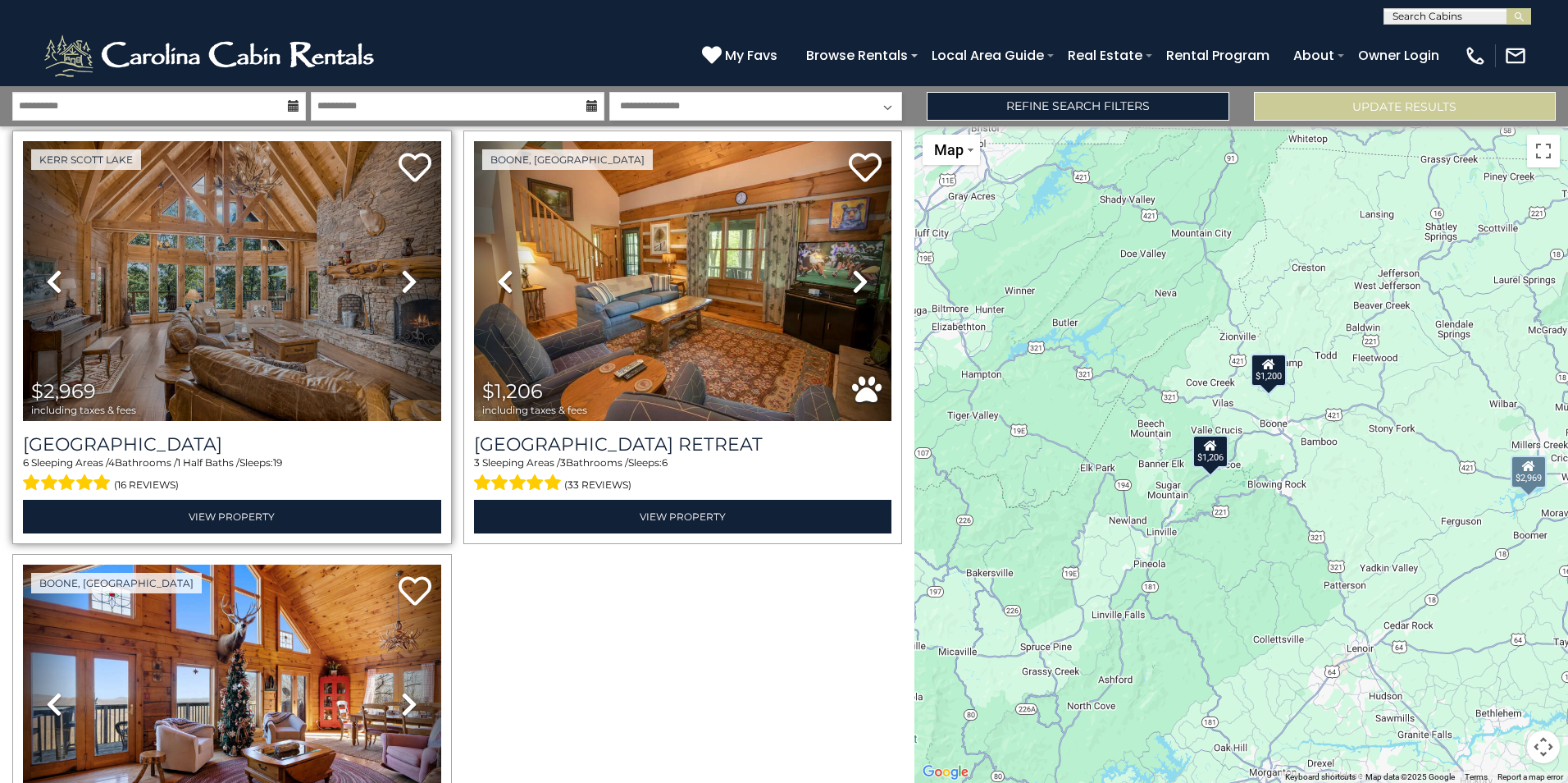
click at [401, 287] on icon at bounding box center [408, 281] width 17 height 27
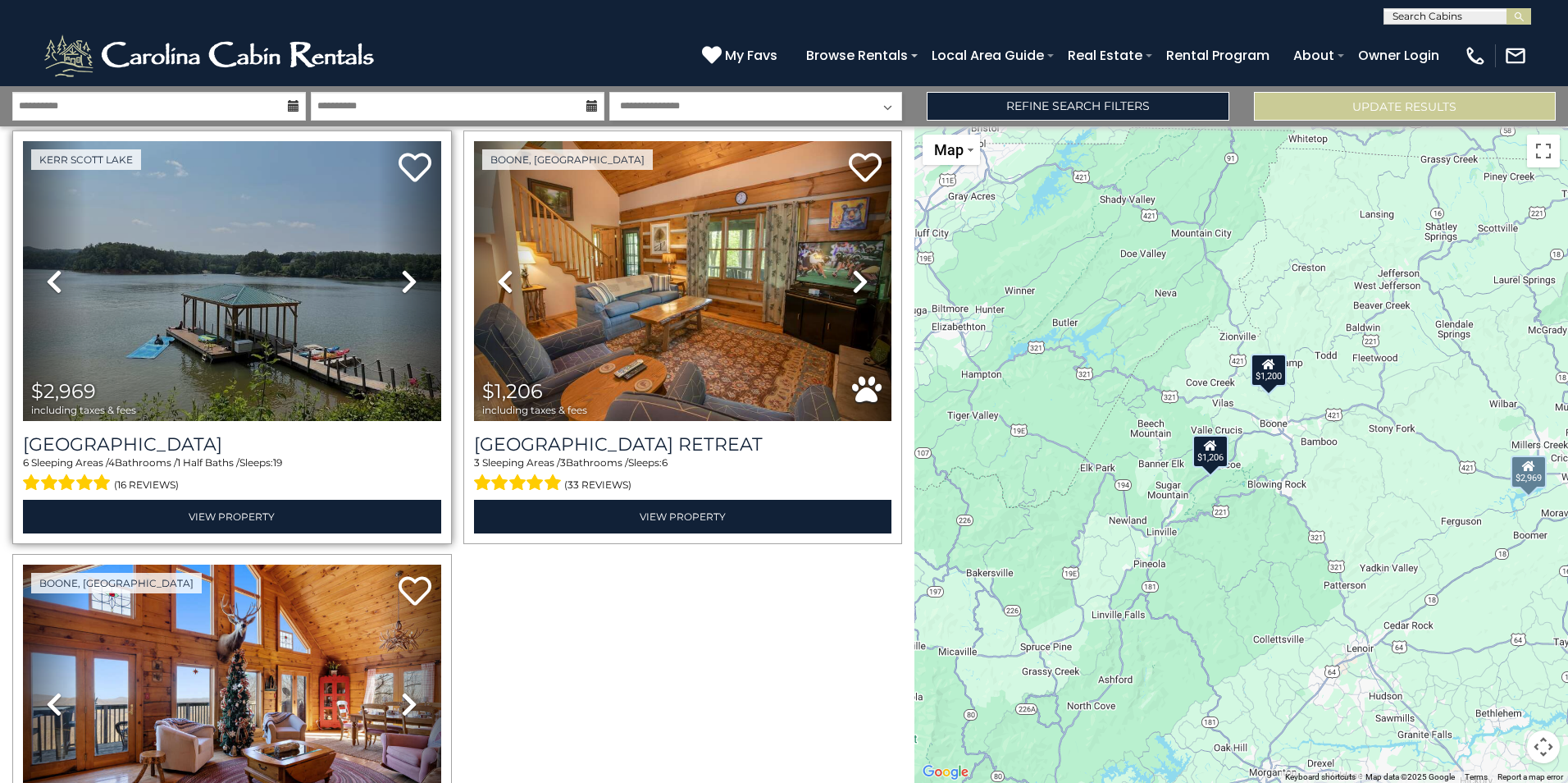
click at [401, 287] on icon at bounding box center [408, 281] width 17 height 27
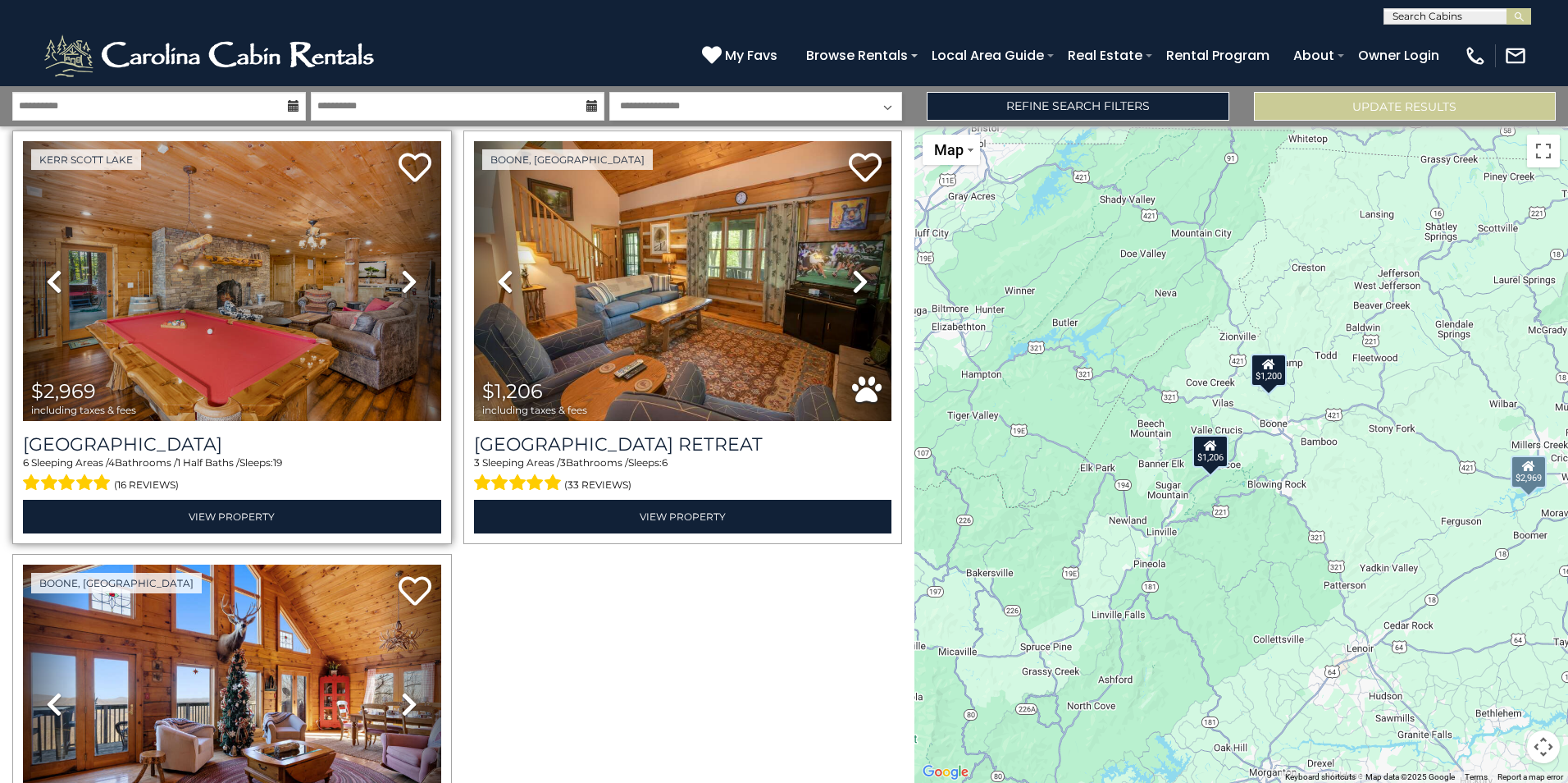
click at [401, 287] on icon at bounding box center [408, 281] width 17 height 27
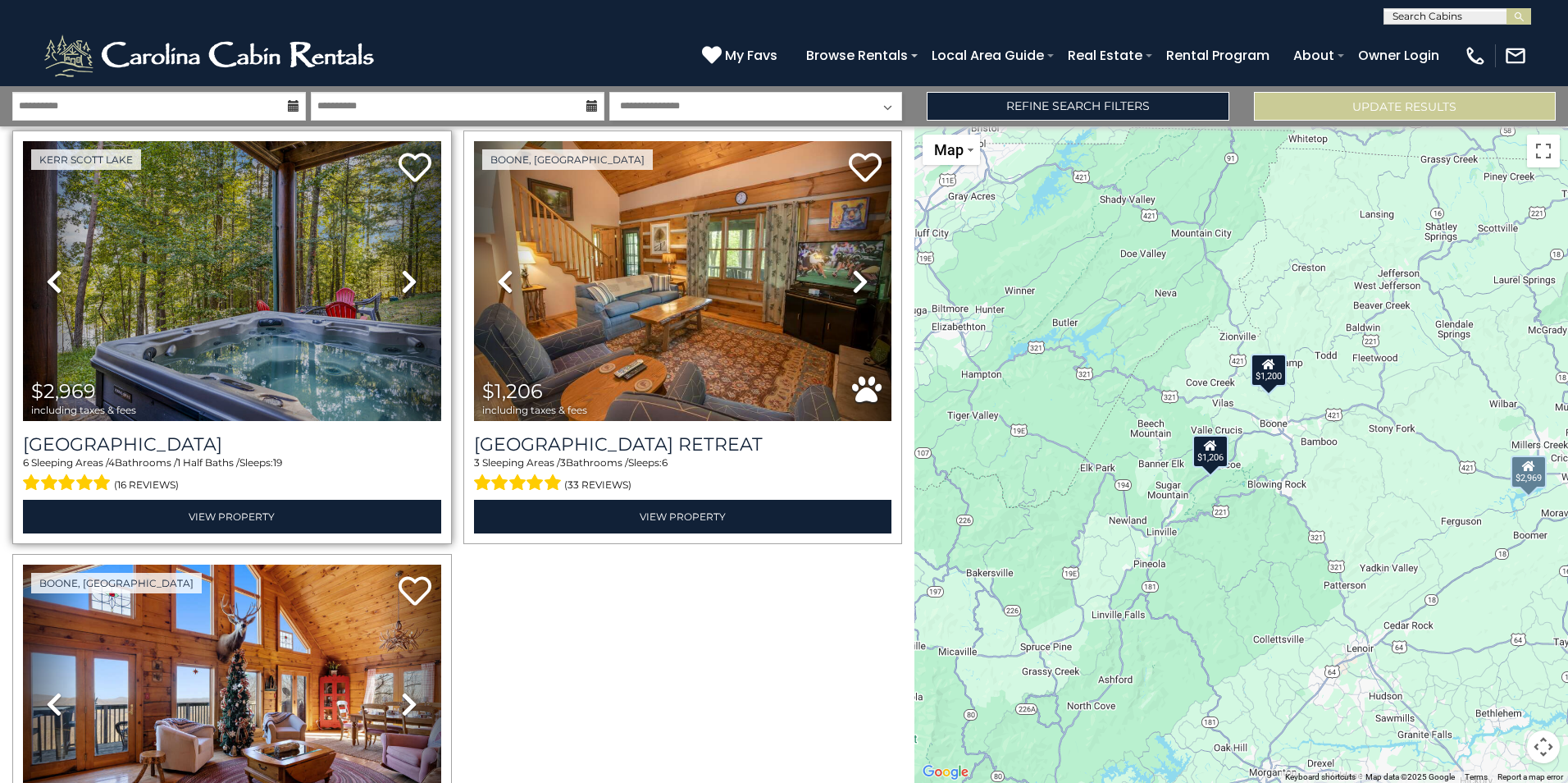
click at [401, 274] on icon at bounding box center [408, 281] width 17 height 27
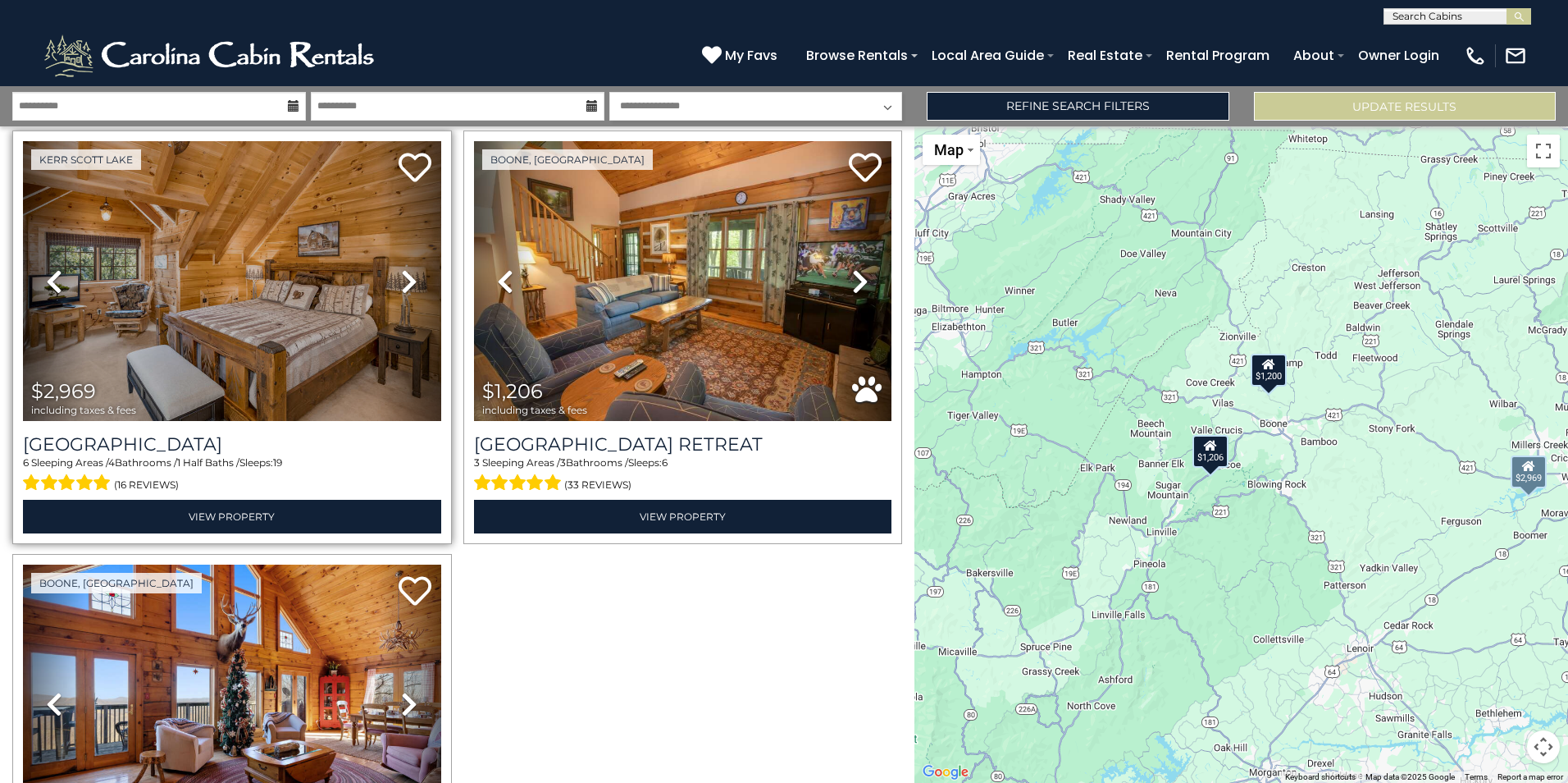
click at [401, 274] on icon at bounding box center [408, 281] width 17 height 27
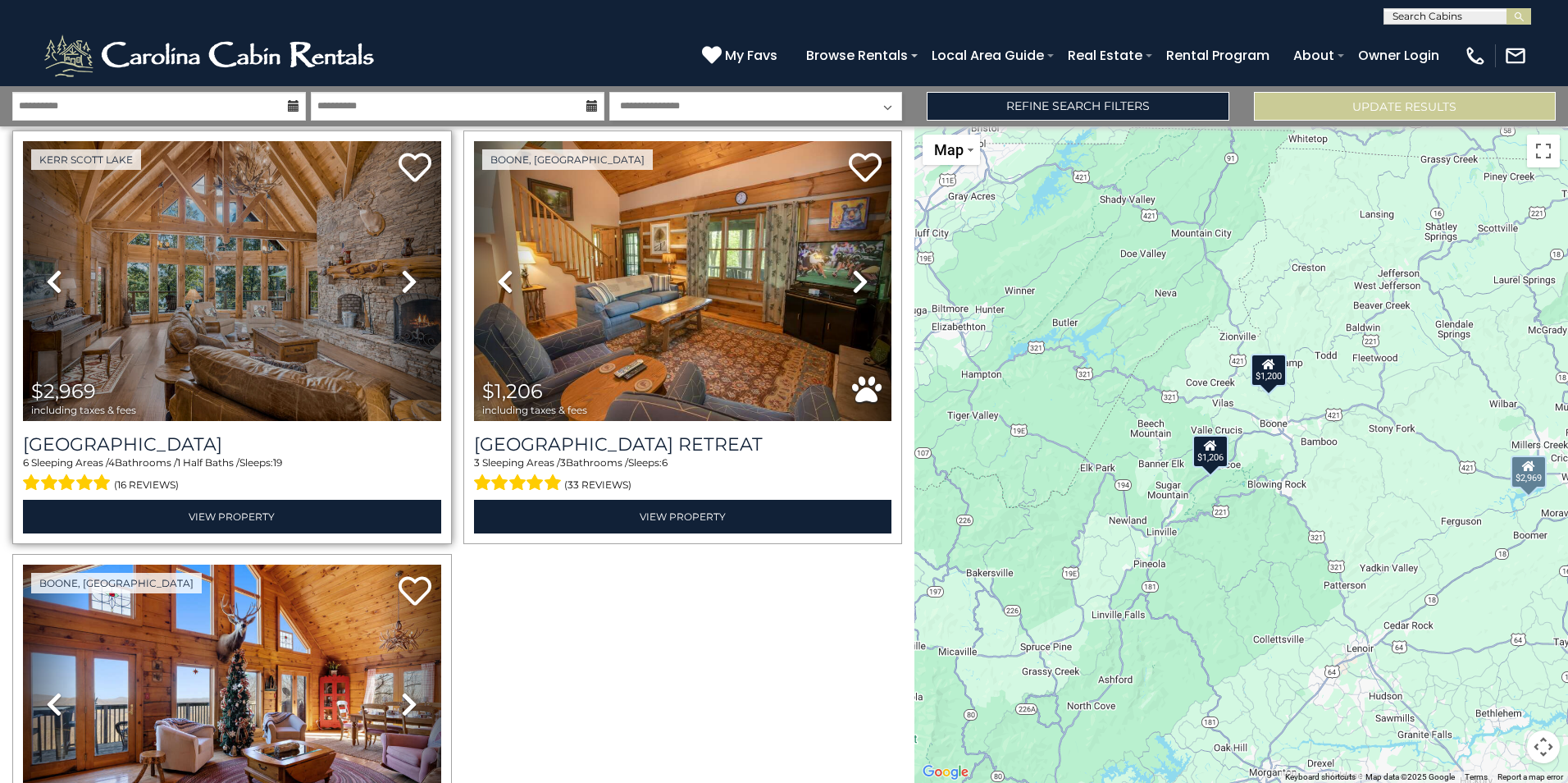
click at [401, 274] on icon at bounding box center [408, 281] width 17 height 27
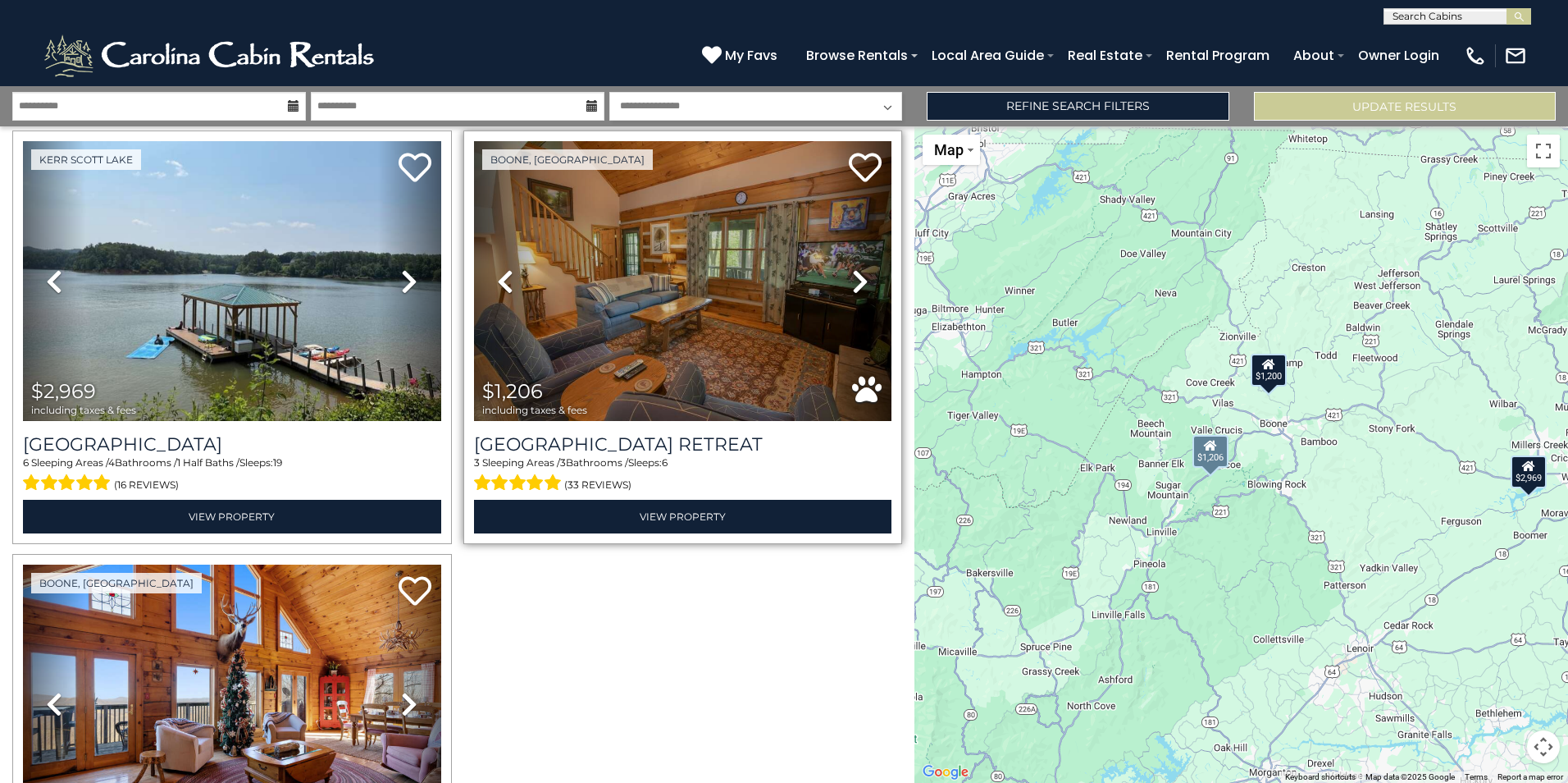
click at [852, 283] on icon at bounding box center [860, 281] width 17 height 27
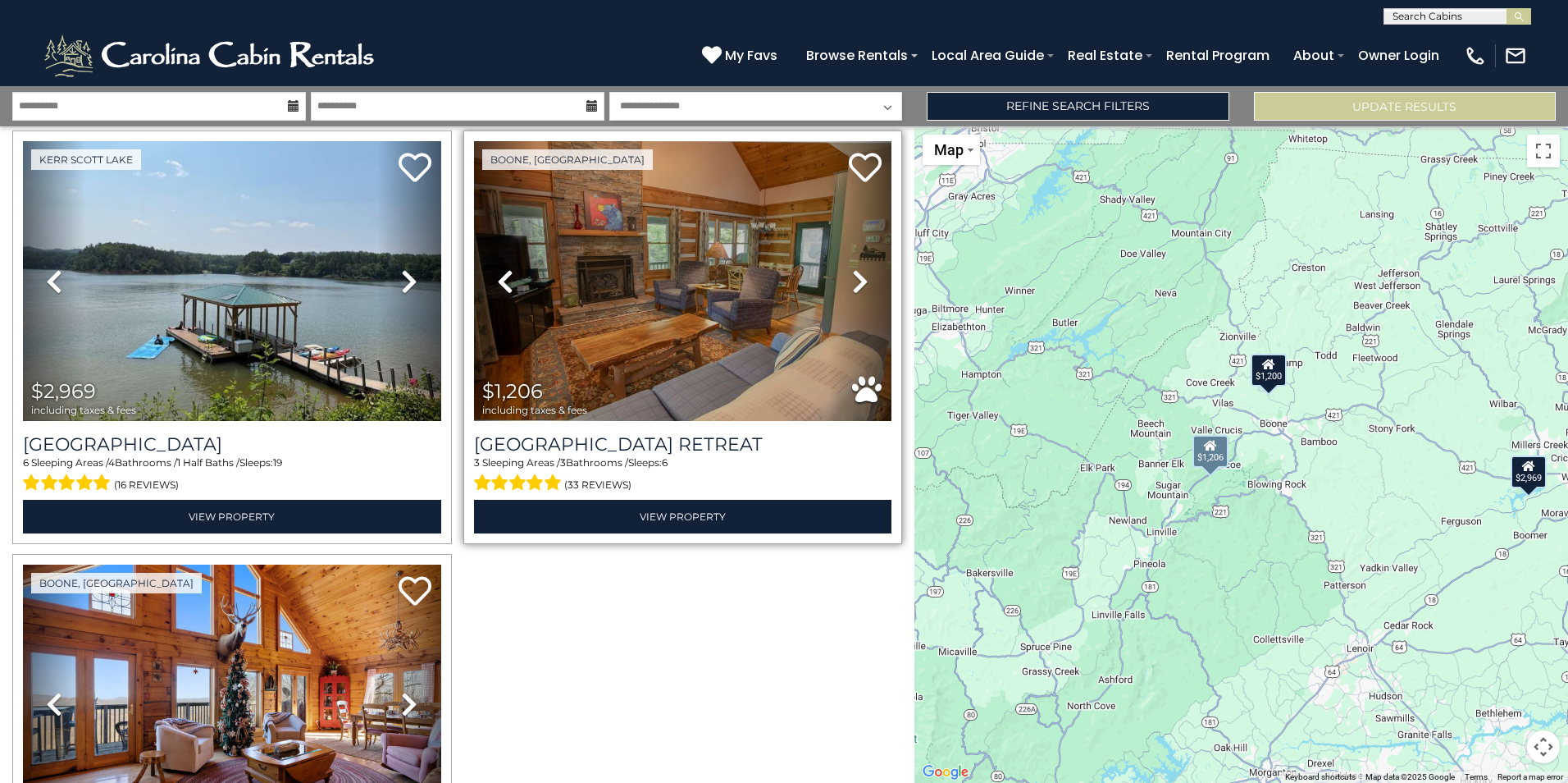
click at [852, 283] on icon at bounding box center [860, 281] width 17 height 27
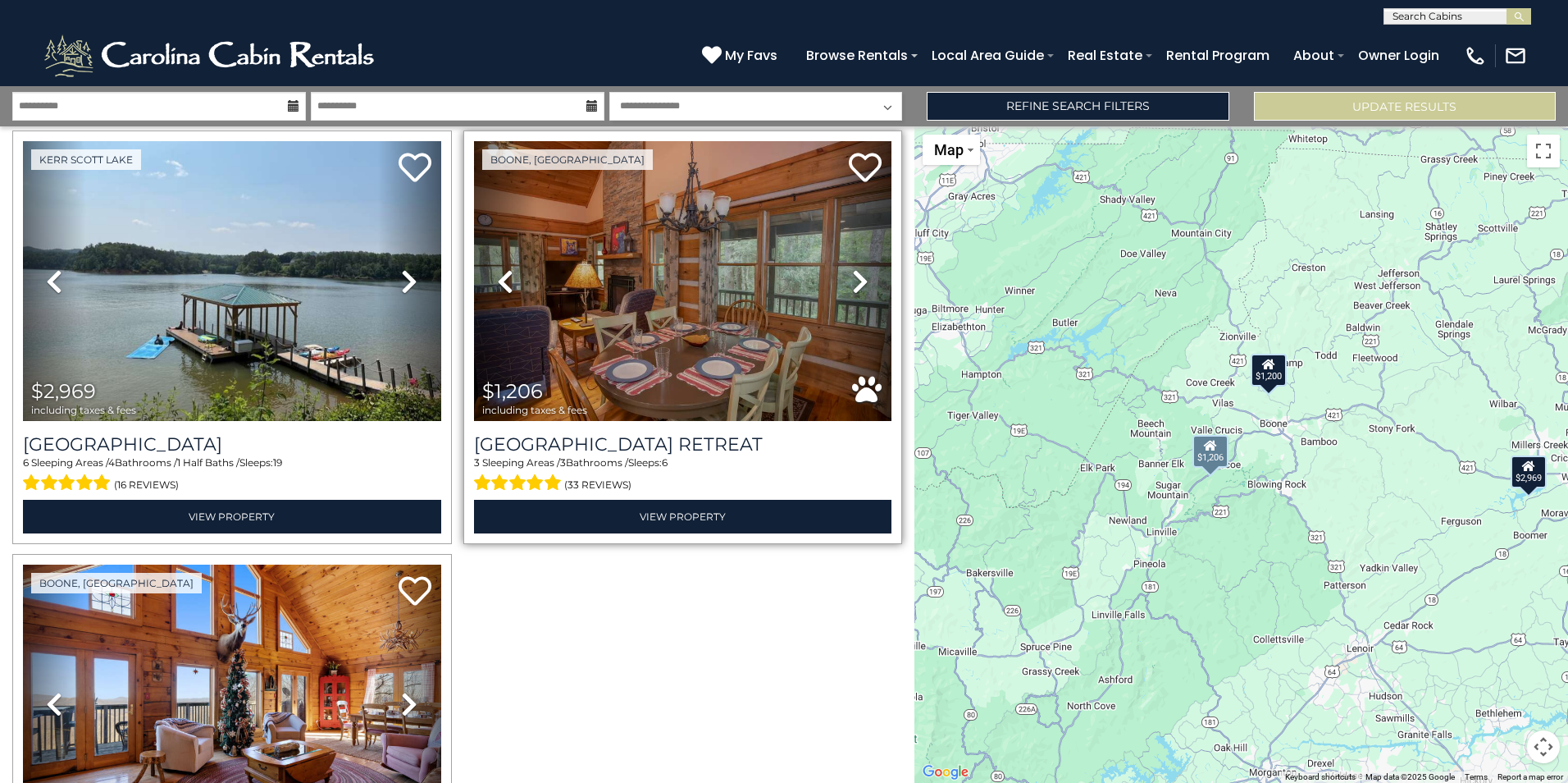
click at [852, 283] on icon at bounding box center [860, 281] width 17 height 27
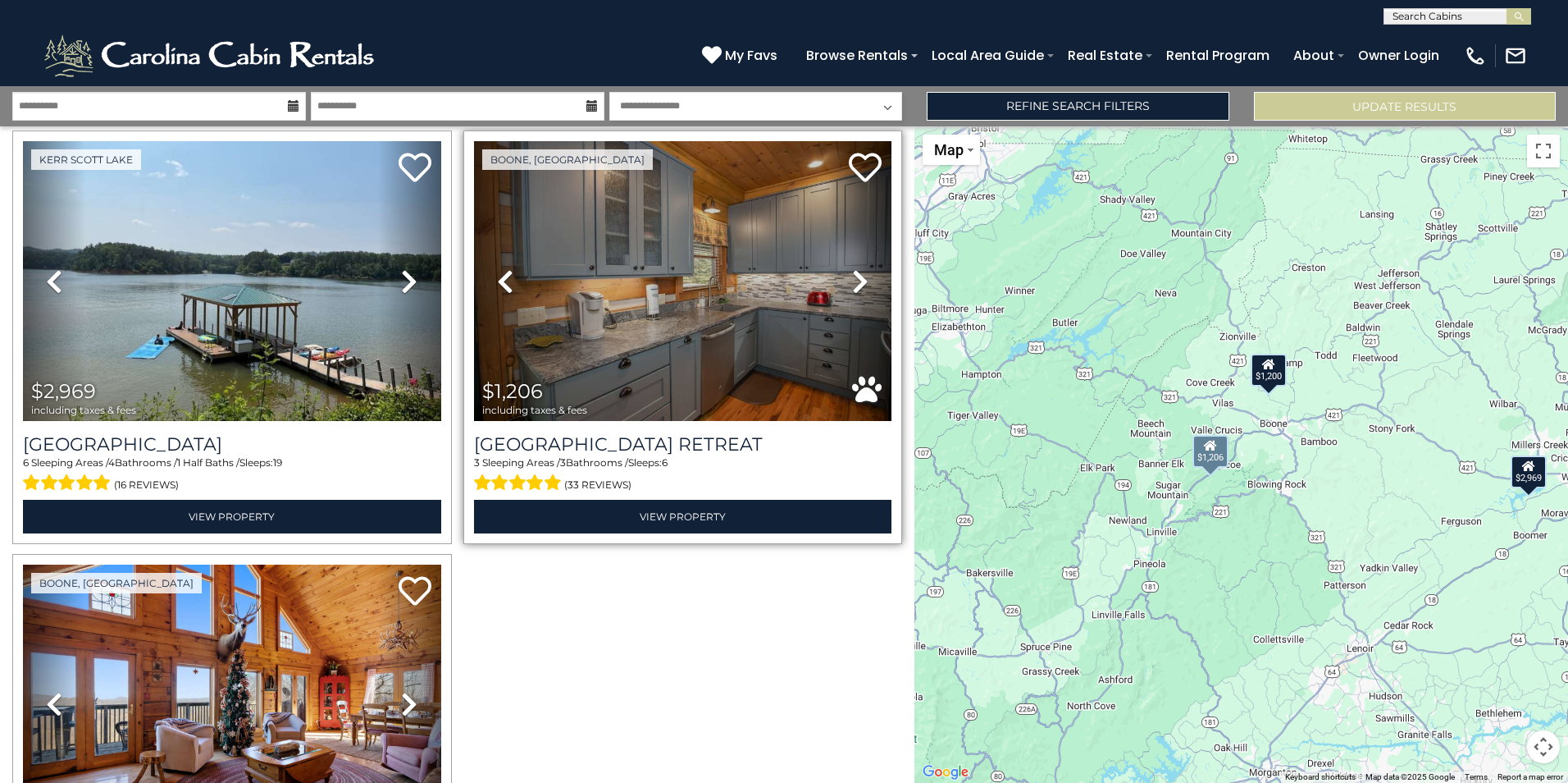
click at [852, 283] on icon at bounding box center [860, 281] width 17 height 27
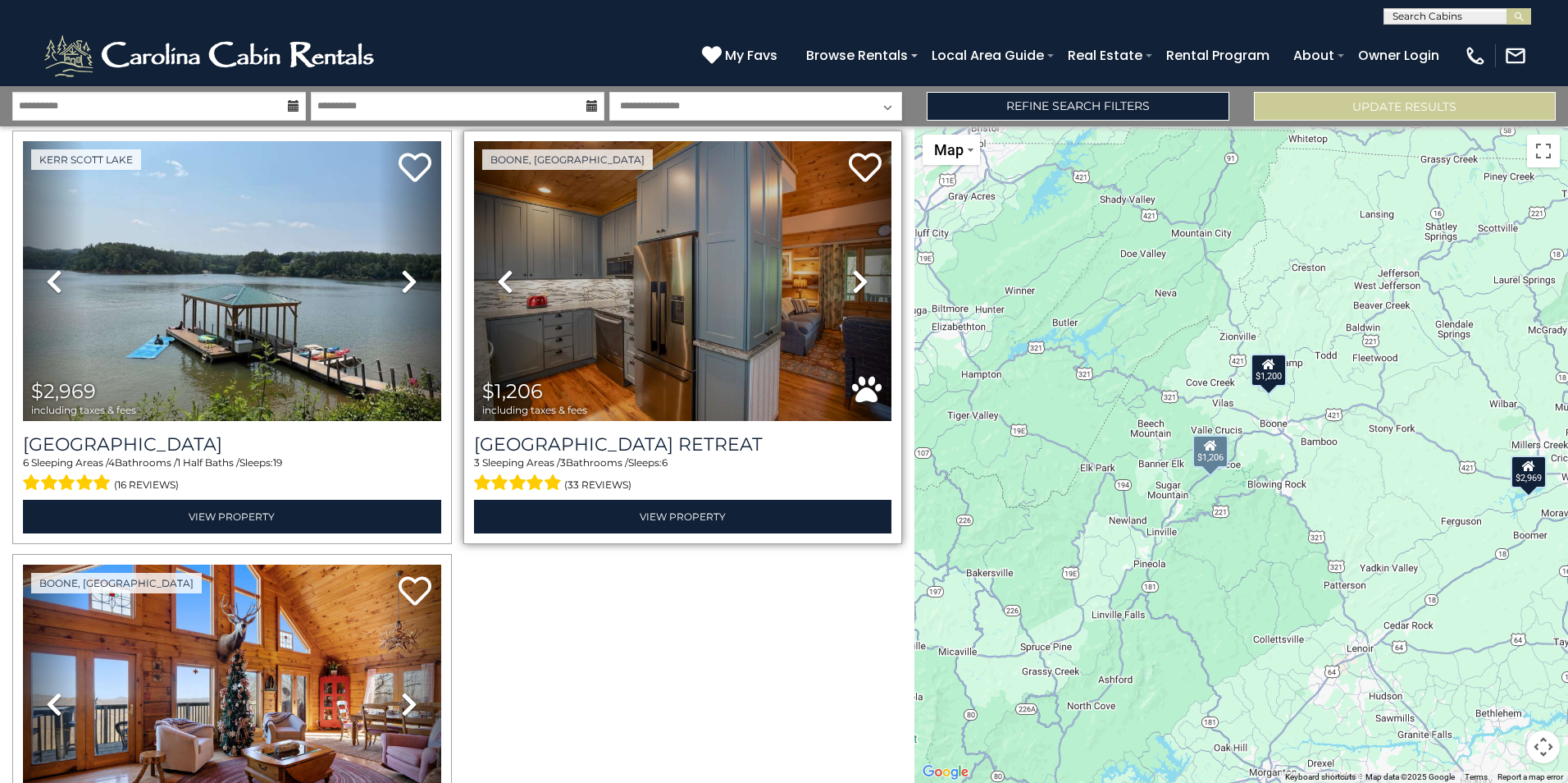
click at [852, 283] on icon at bounding box center [860, 281] width 17 height 27
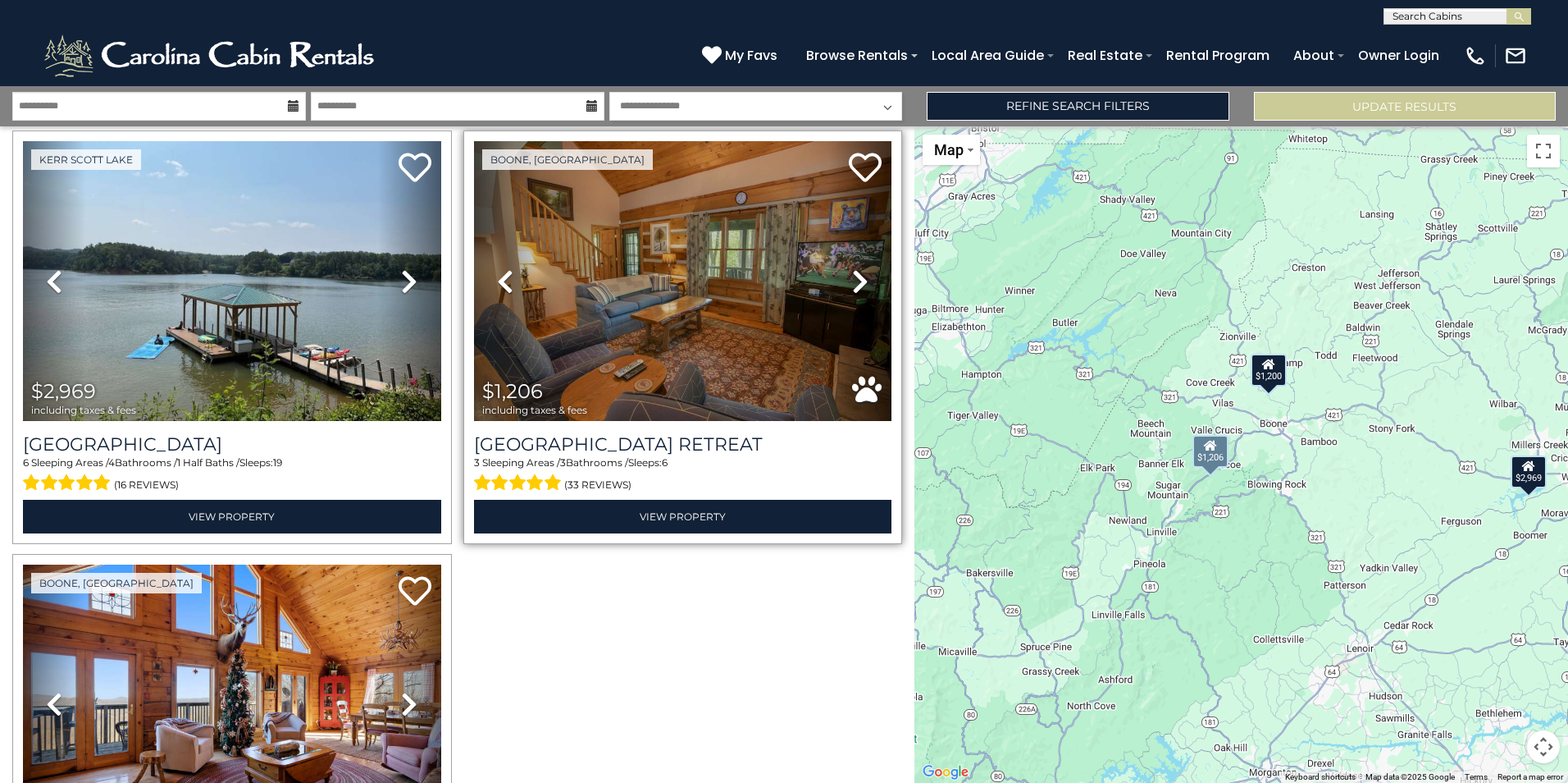
click at [852, 283] on icon at bounding box center [860, 281] width 17 height 27
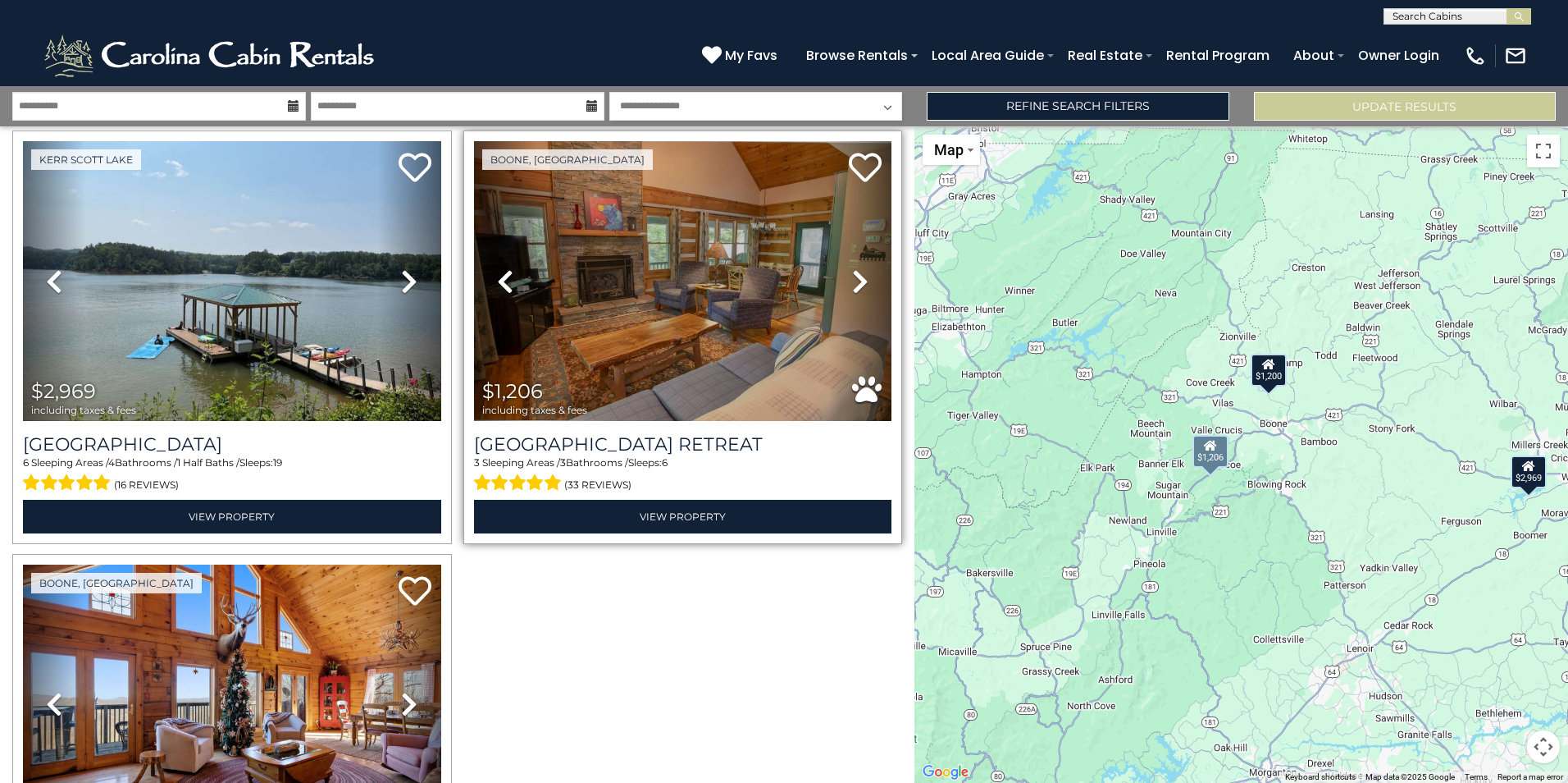
click at [852, 283] on icon at bounding box center [860, 281] width 17 height 27
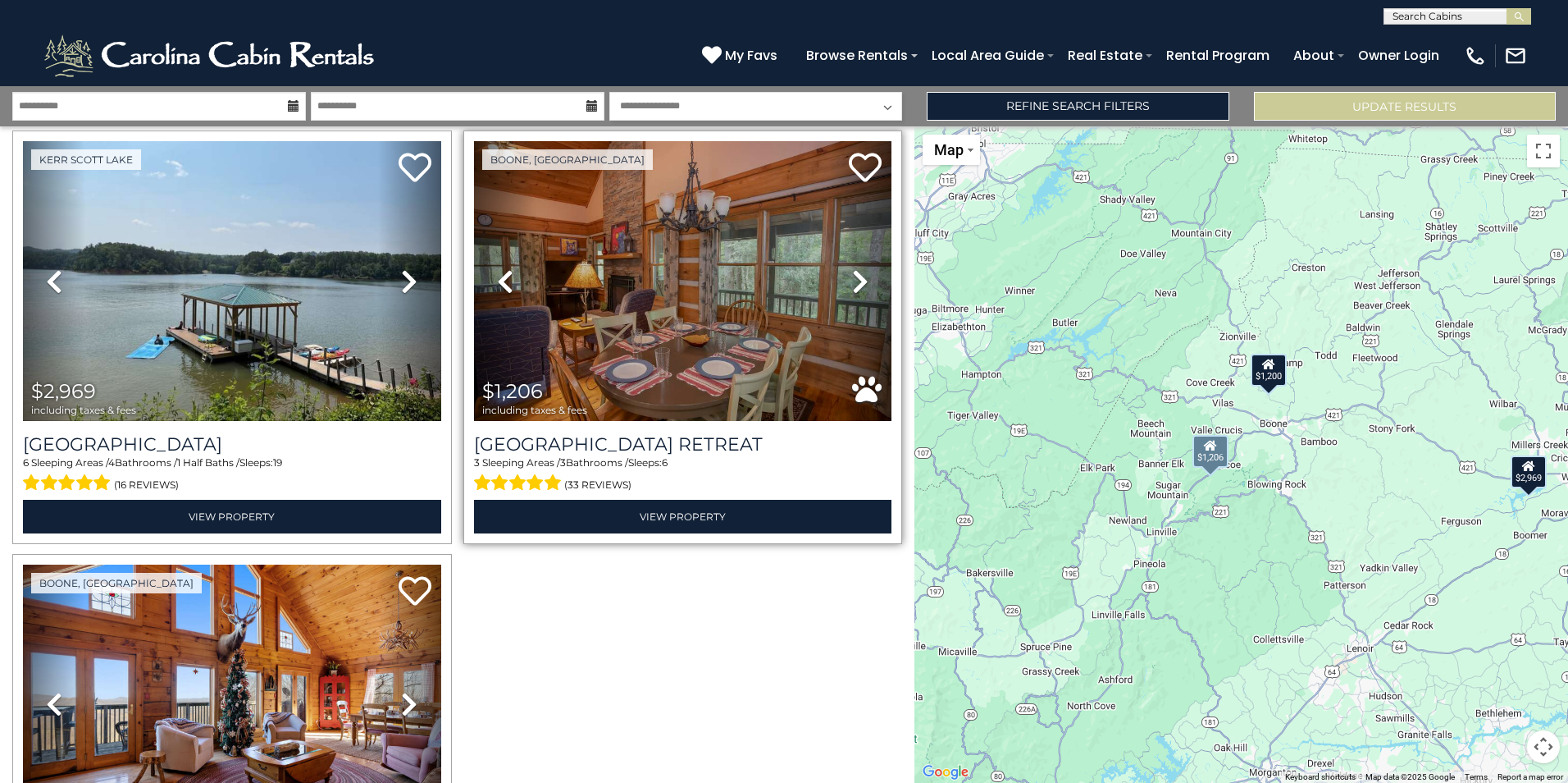
click at [852, 283] on icon at bounding box center [860, 281] width 17 height 27
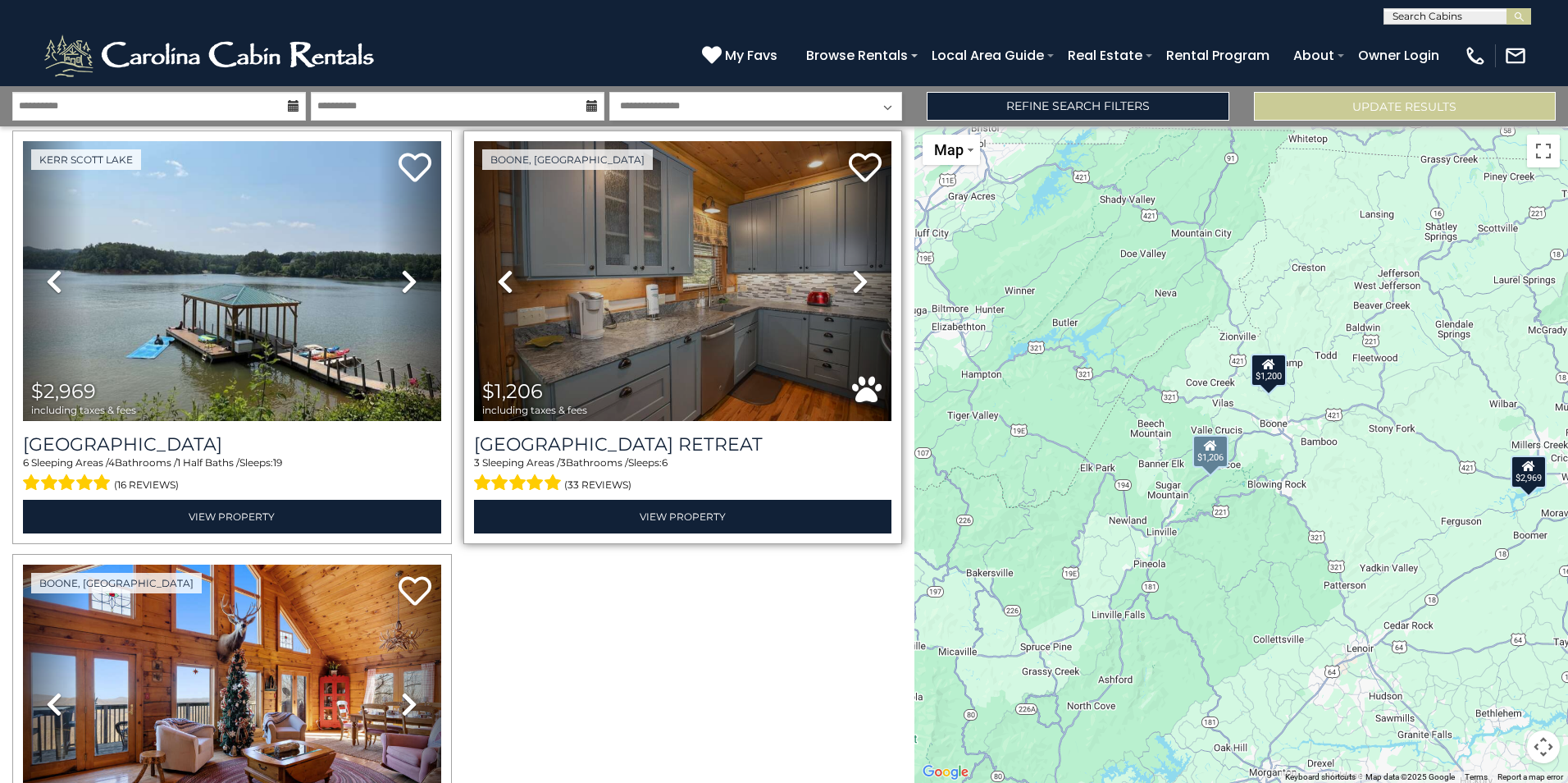
click at [852, 283] on icon at bounding box center [860, 281] width 17 height 27
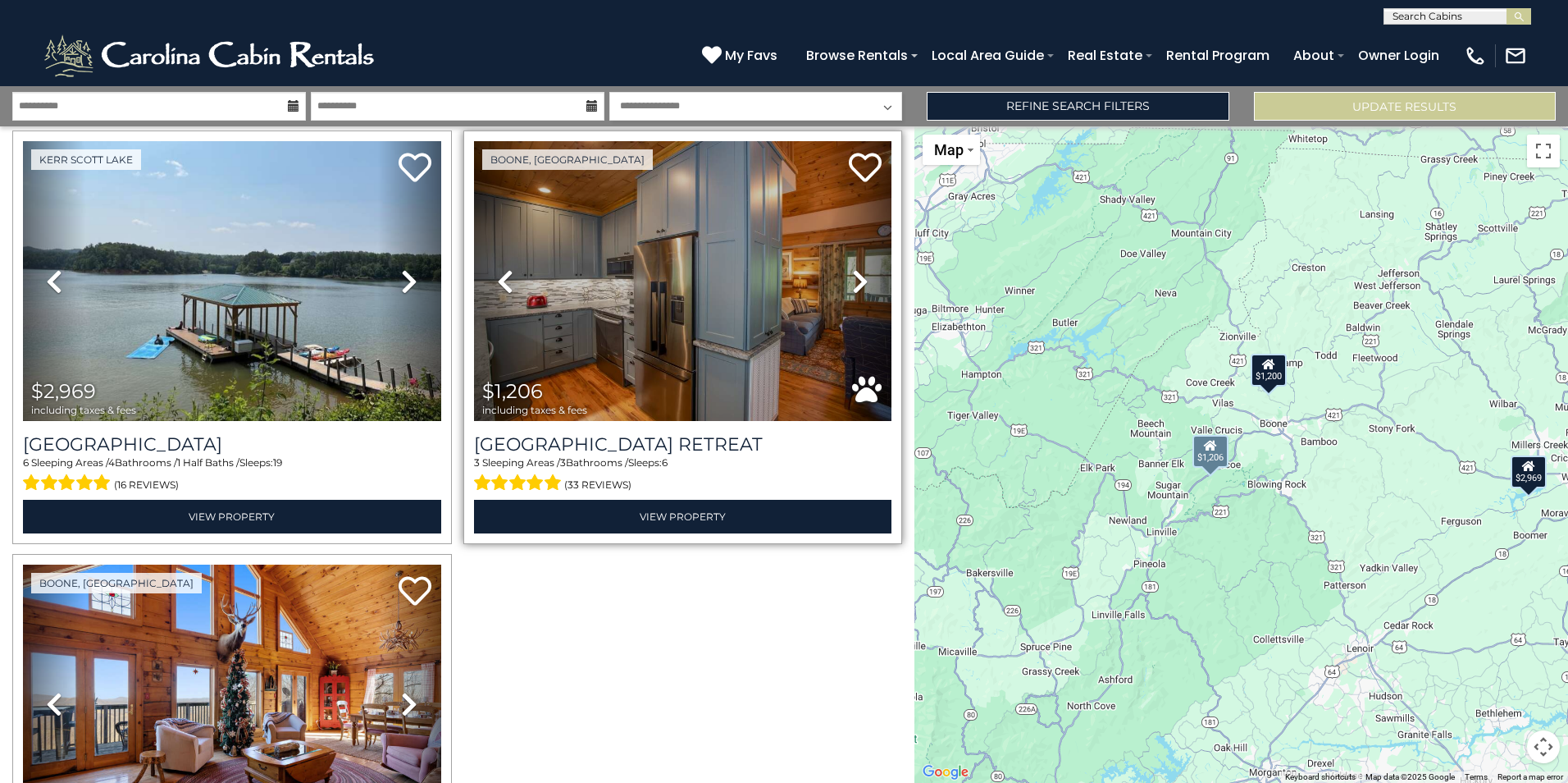
click at [852, 283] on icon at bounding box center [860, 281] width 17 height 27
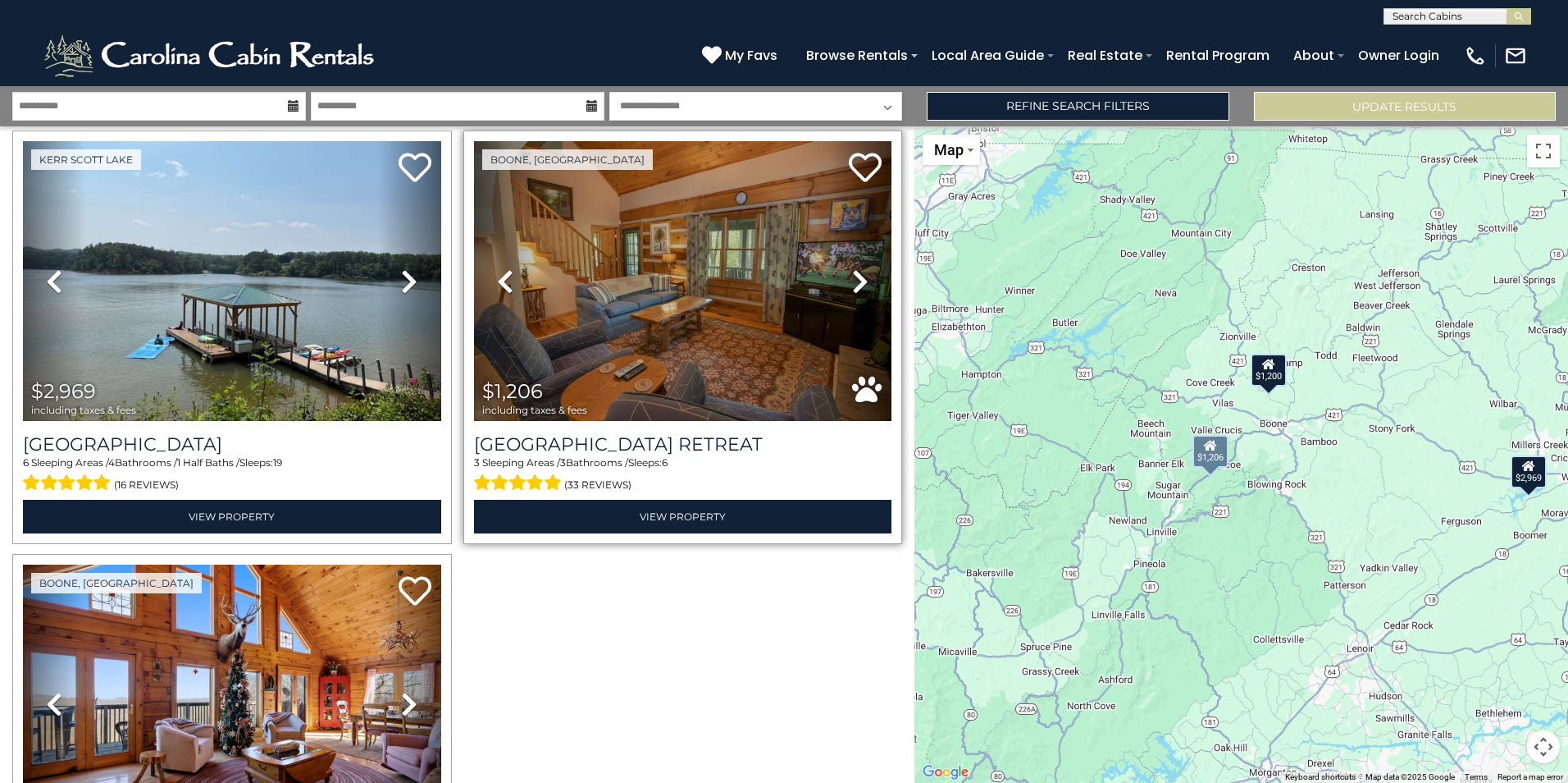
click at [852, 283] on icon at bounding box center [860, 281] width 17 height 27
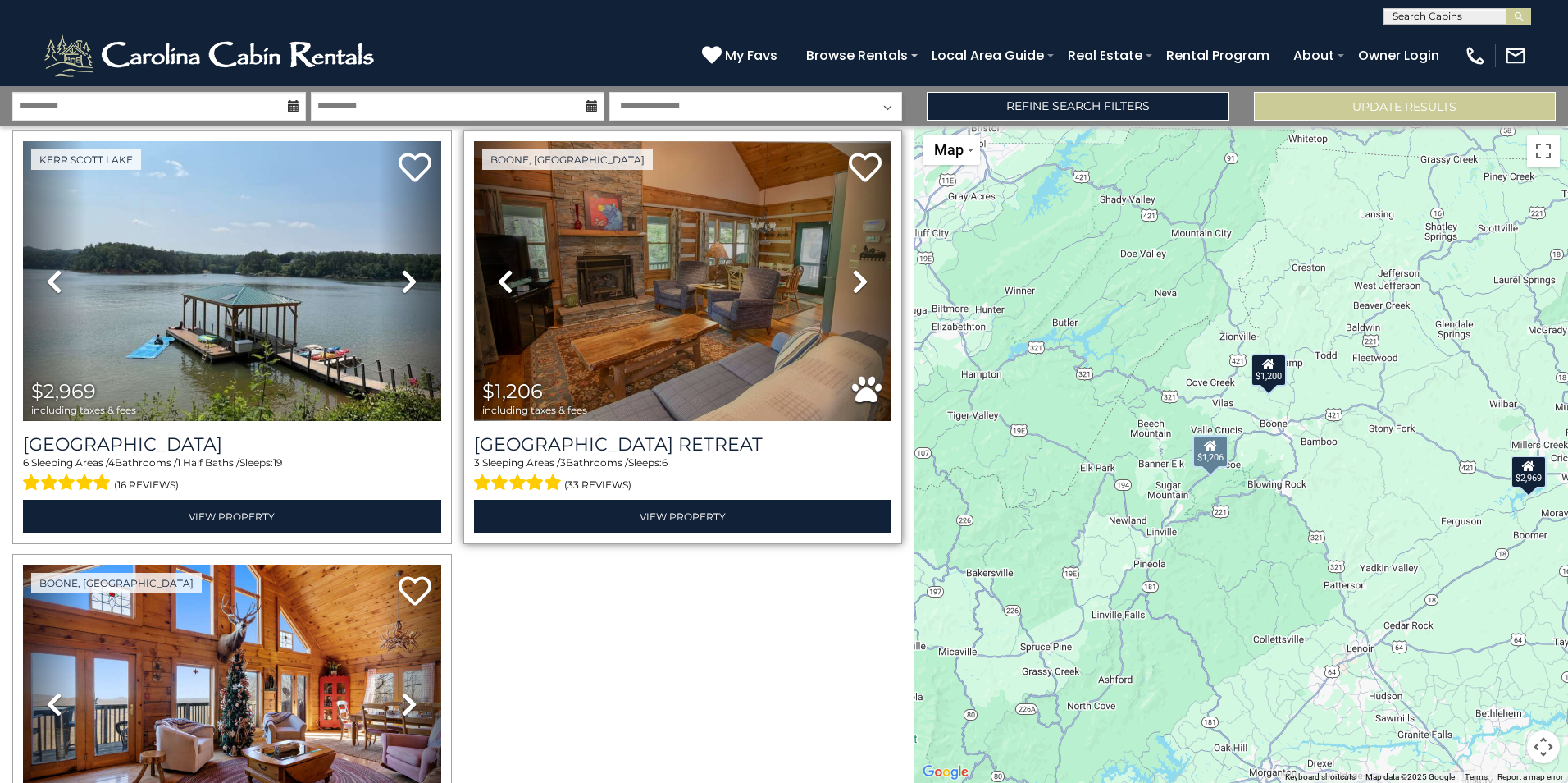
click at [852, 283] on icon at bounding box center [860, 281] width 17 height 27
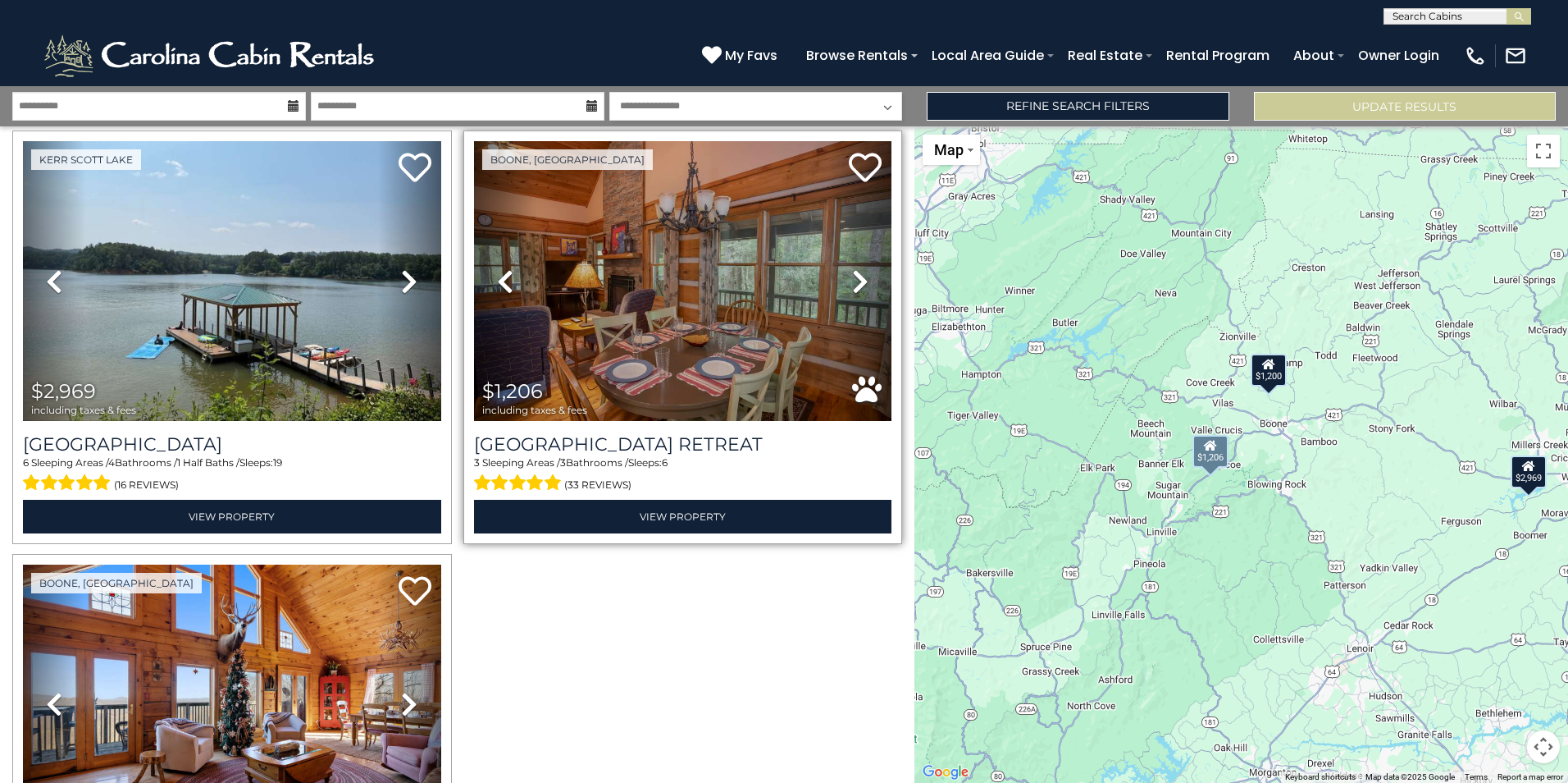
click at [852, 283] on icon at bounding box center [860, 281] width 17 height 27
